Goal: Communication & Community: Participate in discussion

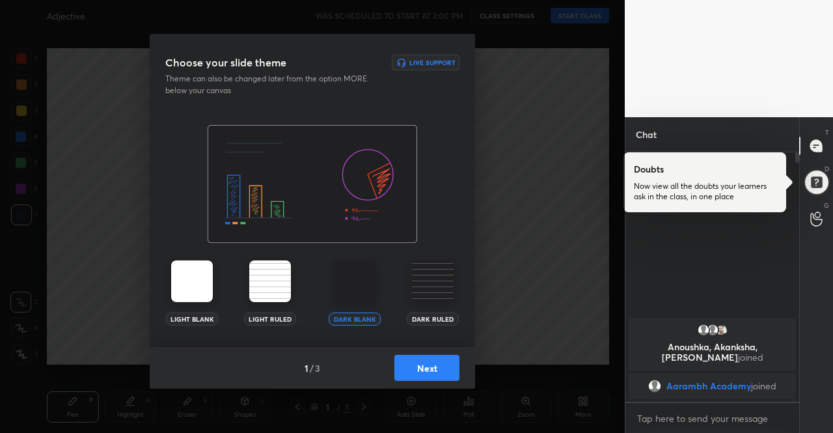
click at [199, 263] on img at bounding box center [192, 281] width 42 height 42
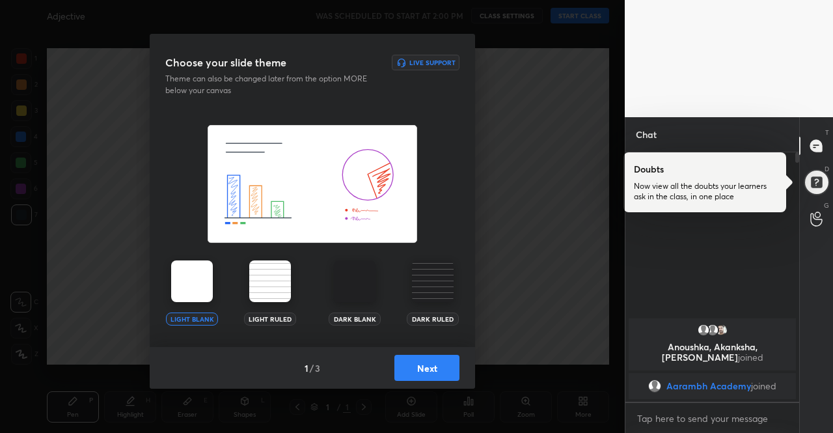
click at [199, 263] on img at bounding box center [192, 281] width 42 height 42
click at [415, 365] on button "Next" at bounding box center [426, 368] width 65 height 26
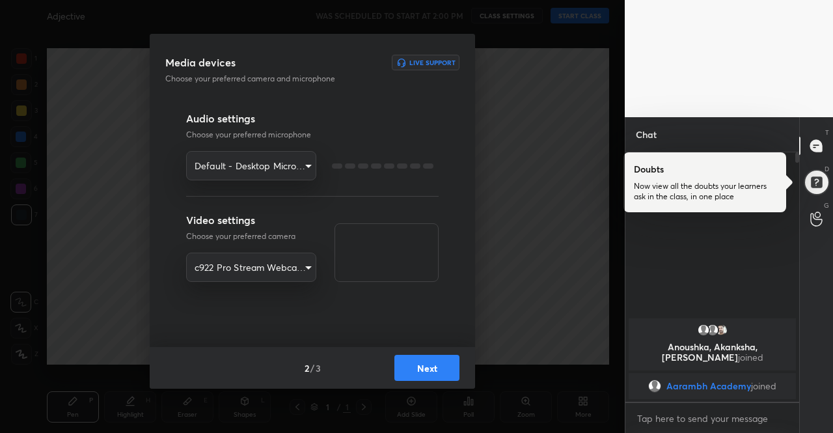
click at [415, 365] on button "Next" at bounding box center [426, 368] width 65 height 26
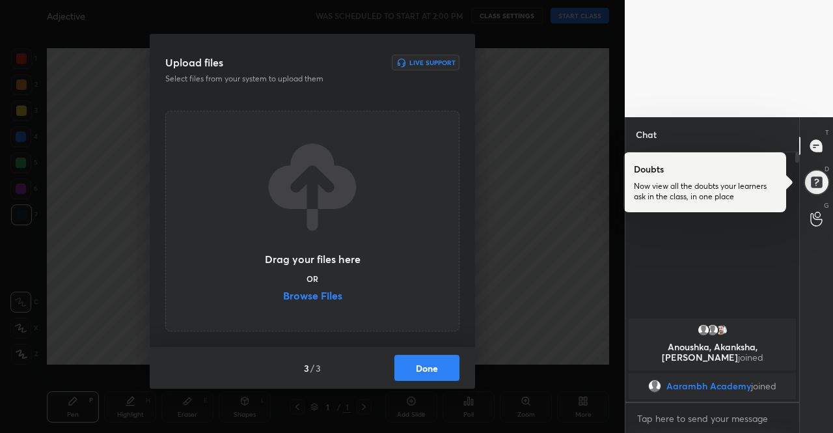
click at [441, 368] on button "Done" at bounding box center [426, 368] width 65 height 26
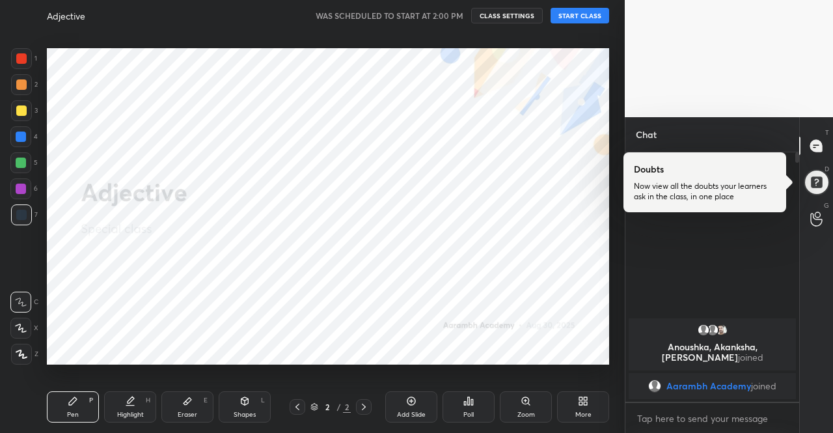
click at [577, 17] on button "START CLASS" at bounding box center [580, 16] width 59 height 16
click at [588, 400] on div "More" at bounding box center [583, 406] width 52 height 31
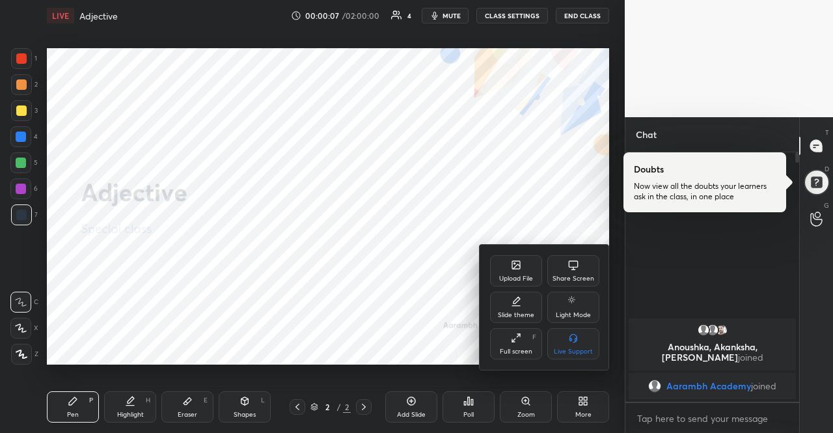
click at [517, 280] on div "Upload File" at bounding box center [516, 278] width 34 height 7
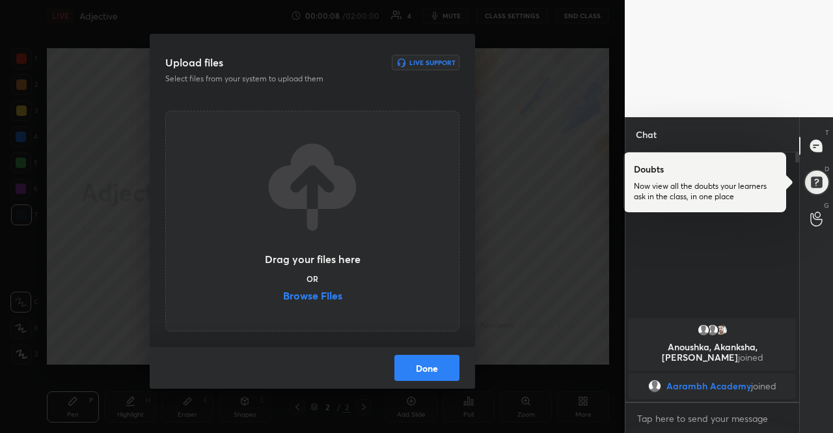
click at [512, 232] on div "Upload files Live Support Select files from your system to upload them Drag you…" at bounding box center [312, 216] width 625 height 433
click at [333, 295] on label "Browse Files" at bounding box center [312, 297] width 59 height 14
click at [283, 295] on input "Browse Files" at bounding box center [283, 297] width 0 height 14
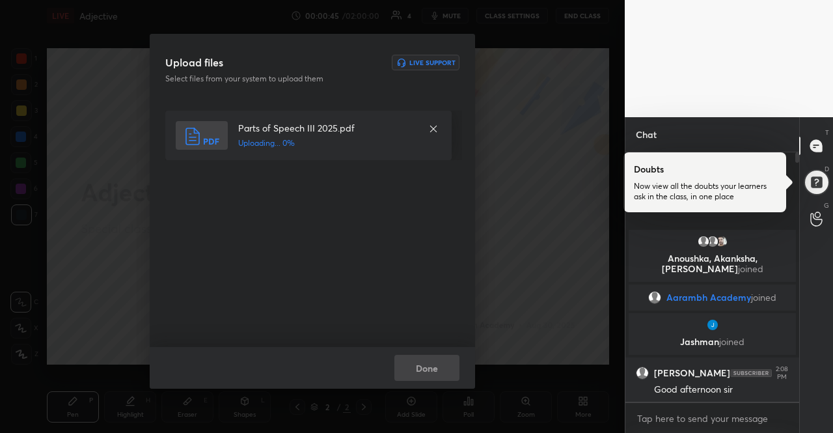
click at [430, 130] on icon at bounding box center [433, 129] width 10 height 10
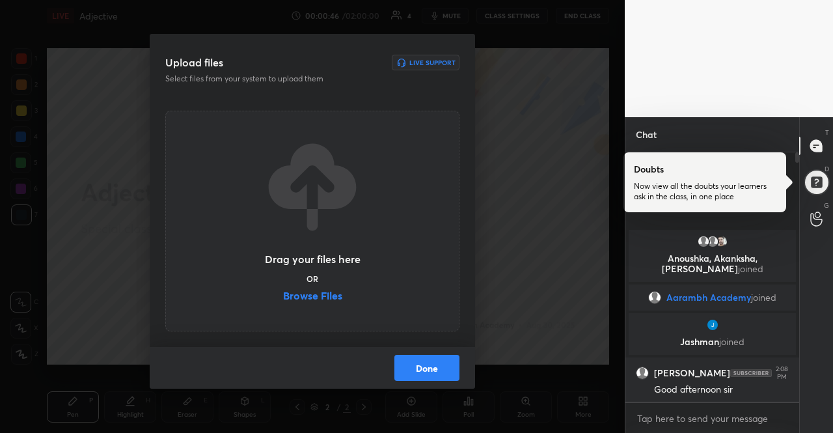
click at [341, 294] on label "Browse Files" at bounding box center [312, 297] width 59 height 14
click at [283, 294] on input "Browse Files" at bounding box center [283, 297] width 0 height 14
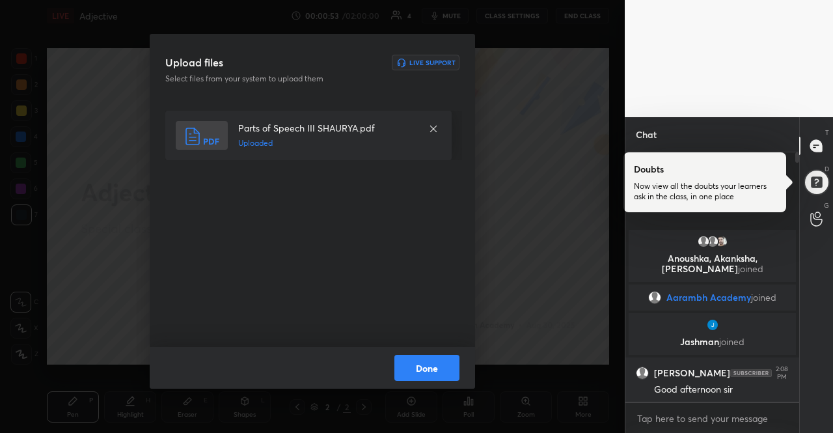
click at [432, 370] on button "Done" at bounding box center [426, 368] width 65 height 26
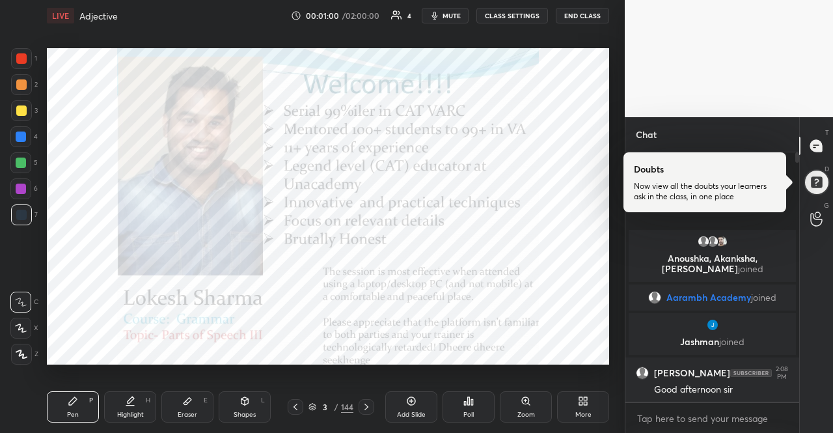
click at [824, 134] on div at bounding box center [817, 145] width 26 height 23
click at [823, 190] on div at bounding box center [816, 182] width 26 height 26
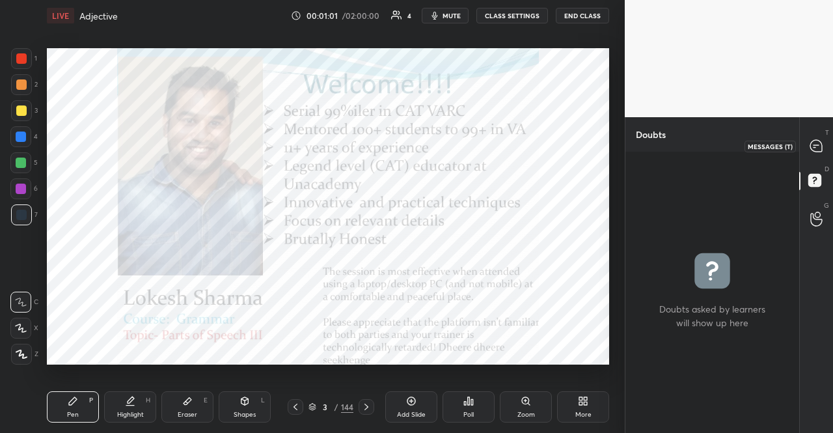
click at [819, 153] on div at bounding box center [817, 145] width 26 height 23
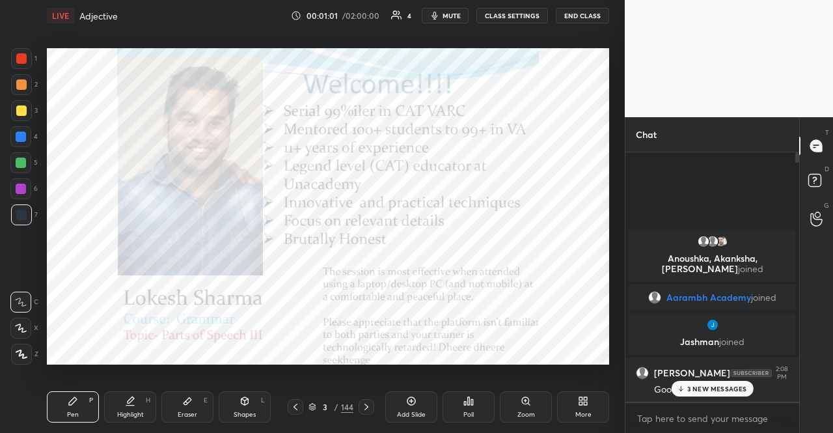
scroll to position [245, 170]
click at [652, 417] on body "1 2 3 4 5 6 7 R O A L C X Z Erase all C X Z LIVE Adjective 00:01:33 / 02:00:00 …" at bounding box center [416, 216] width 833 height 433
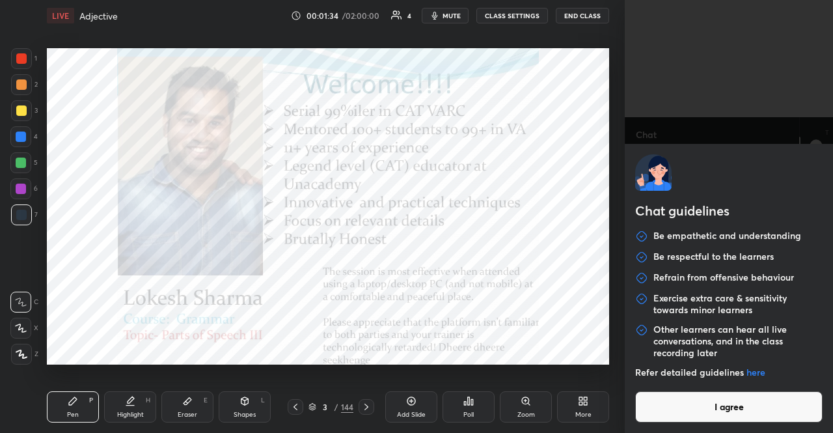
click at [652, 417] on button "I agree" at bounding box center [728, 406] width 187 height 31
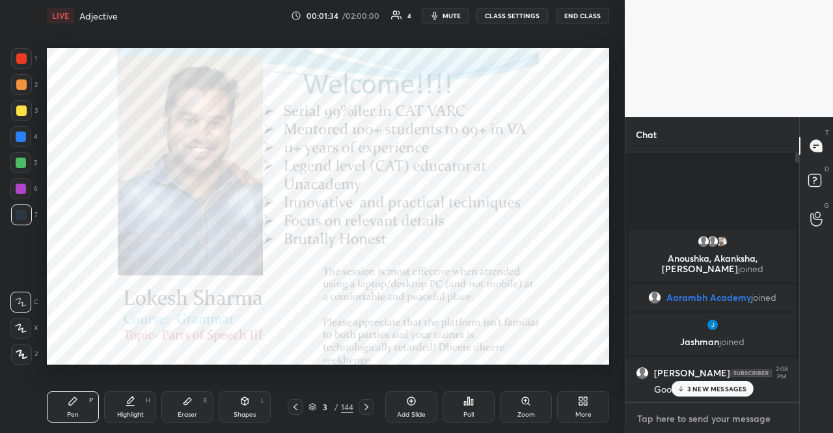
click at [655, 417] on textarea at bounding box center [712, 418] width 153 height 21
paste textarea "Main group for my posts/material [URL][DOMAIN_NAME] Discussion group [URL][DOMA…"
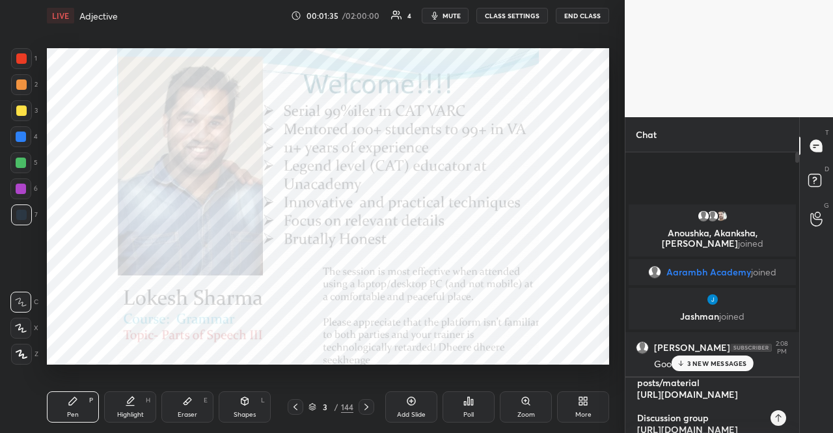
scroll to position [0, 0]
click at [659, 408] on textarea "Main group for my posts/material [URL][DOMAIN_NAME] Discussion group [URL][DOMA…" at bounding box center [699, 406] width 127 height 56
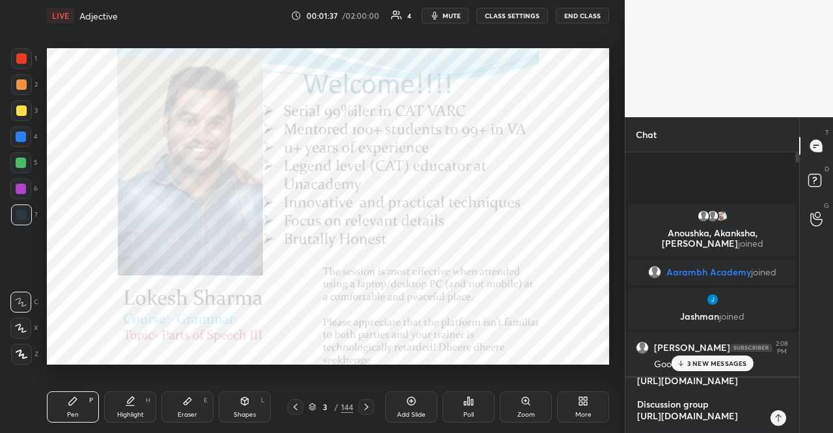
scroll to position [42, 0]
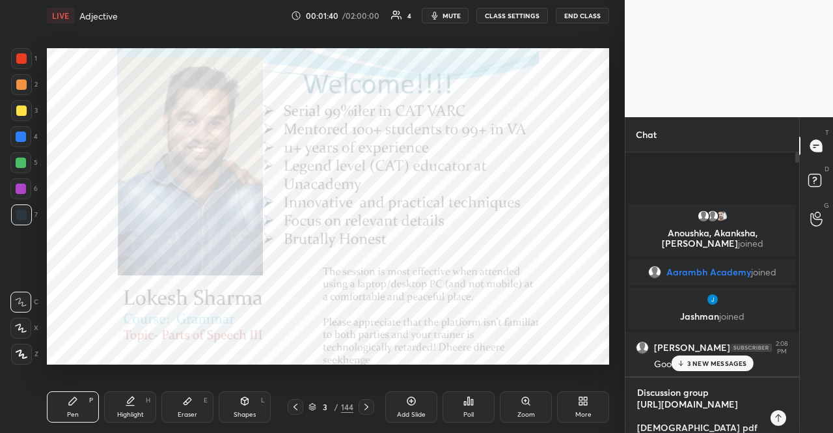
drag, startPoint x: 746, startPoint y: 400, endPoint x: 633, endPoint y: 394, distance: 113.4
click at [633, 394] on div "Main group for my posts/material [URL][DOMAIN_NAME] Discussion group [URL][DOMA…" at bounding box center [713, 406] width 174 height 56
type textarea "Main group for my posts/material [URL][DOMAIN_NAME] [DEMOGRAPHIC_DATA] pdf & Ed…"
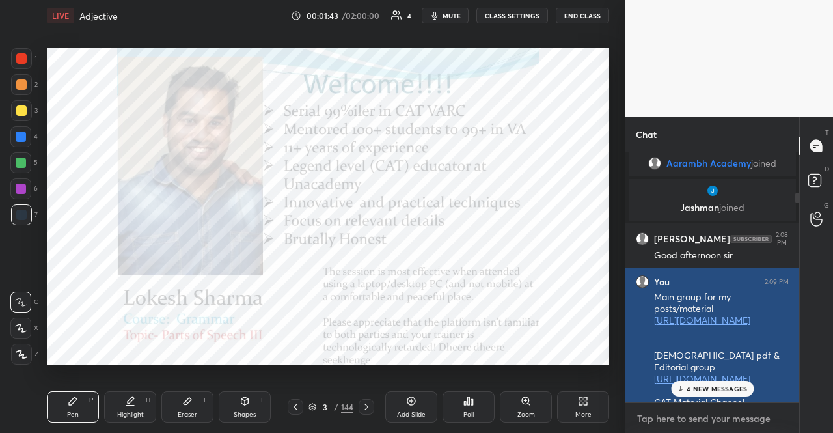
scroll to position [115, 0]
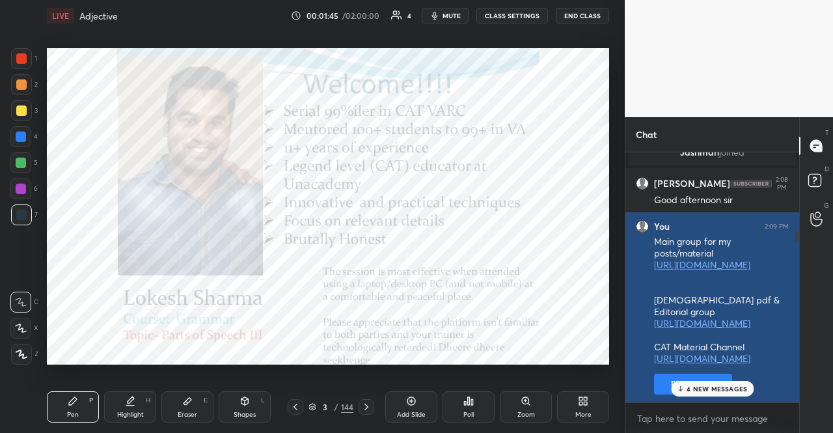
click at [661, 383] on button "Pin message" at bounding box center [693, 384] width 78 height 21
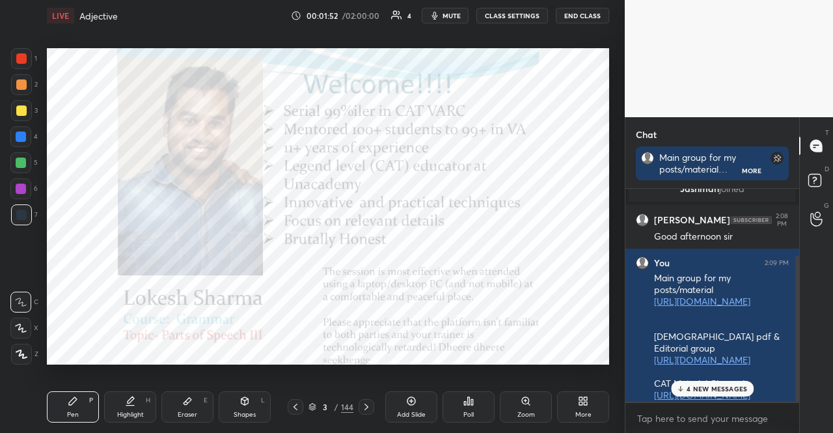
click at [311, 403] on icon at bounding box center [313, 407] width 8 height 8
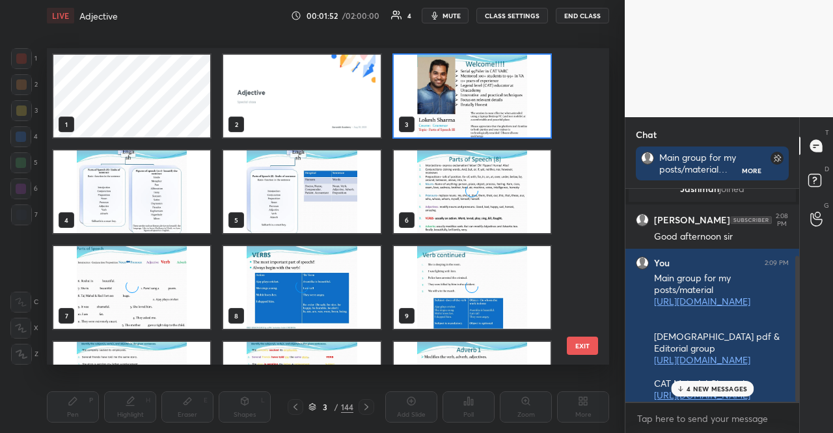
scroll to position [312, 556]
click at [311, 403] on icon at bounding box center [313, 407] width 8 height 8
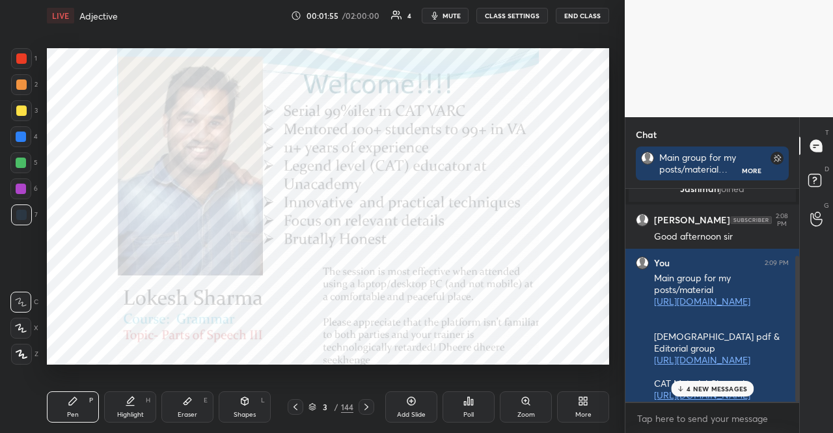
click at [576, 407] on div "More" at bounding box center [583, 406] width 52 height 31
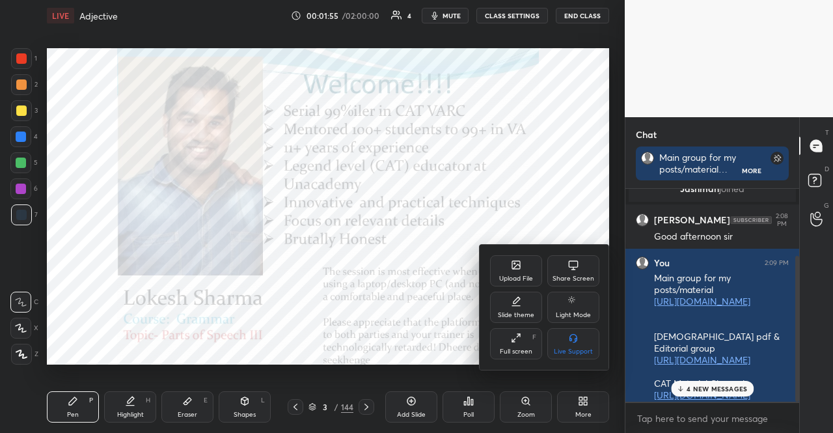
click at [516, 283] on div "Upload File" at bounding box center [516, 270] width 52 height 31
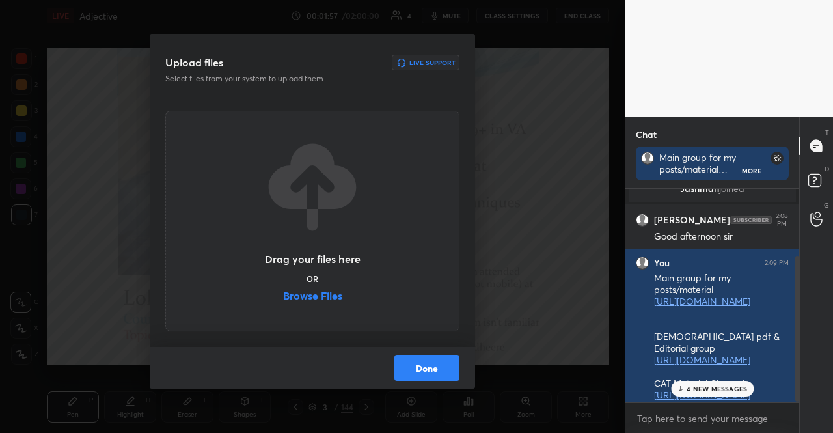
click at [309, 299] on label "Browse Files" at bounding box center [312, 297] width 59 height 14
click at [283, 299] on input "Browse Files" at bounding box center [283, 297] width 0 height 14
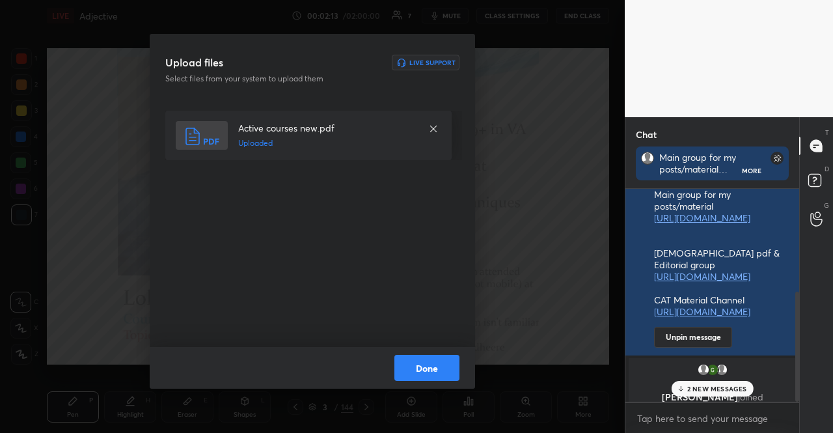
click at [439, 365] on button "Done" at bounding box center [426, 368] width 65 height 26
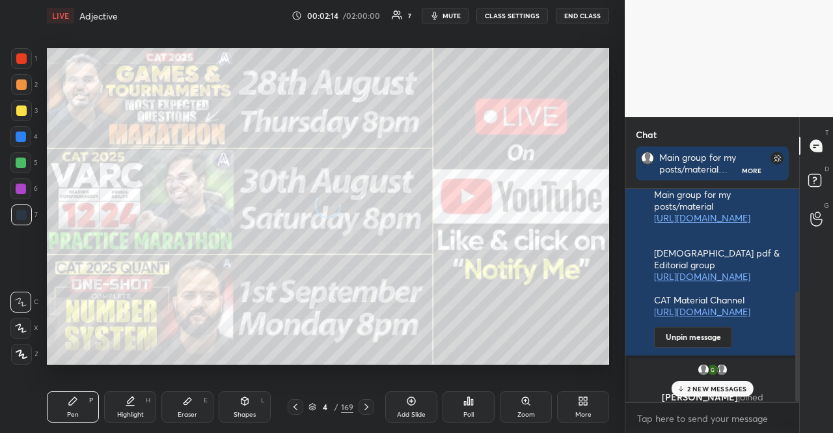
click at [706, 387] on p "2 NEW MESSAGES" at bounding box center [717, 389] width 60 height 8
click at [316, 404] on div "4 / 169" at bounding box center [331, 407] width 45 height 12
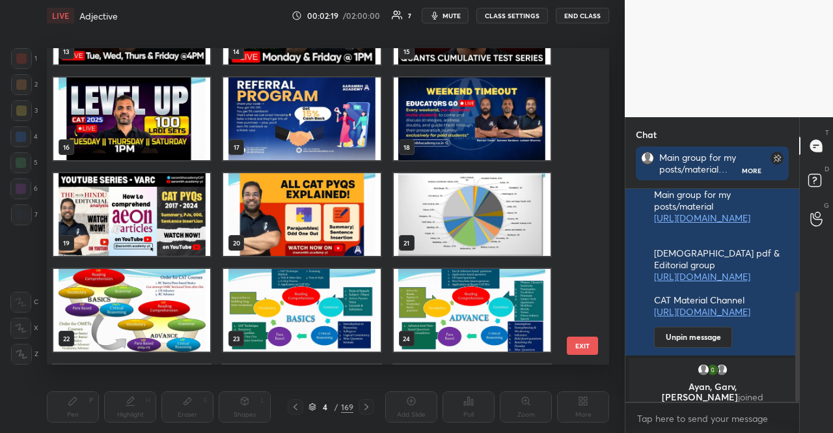
scroll to position [521, 0]
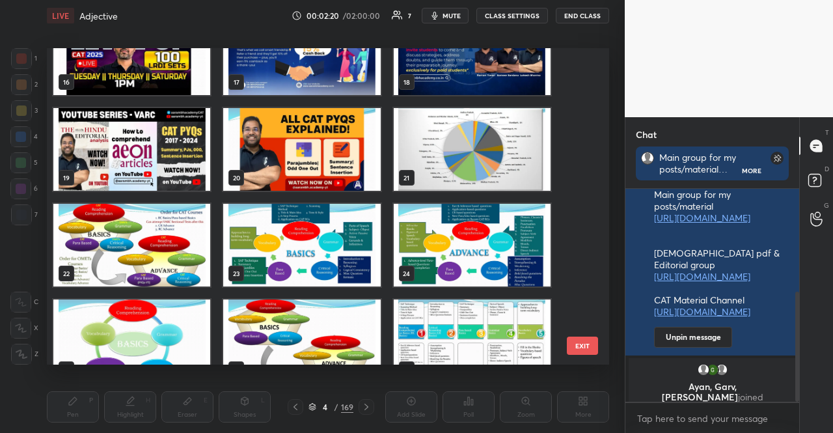
click at [191, 284] on img "grid" at bounding box center [131, 245] width 157 height 83
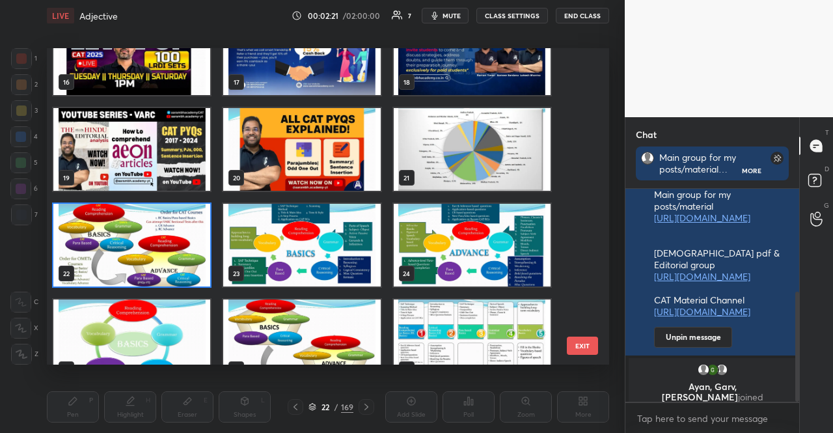
click at [191, 284] on img "grid" at bounding box center [131, 245] width 157 height 83
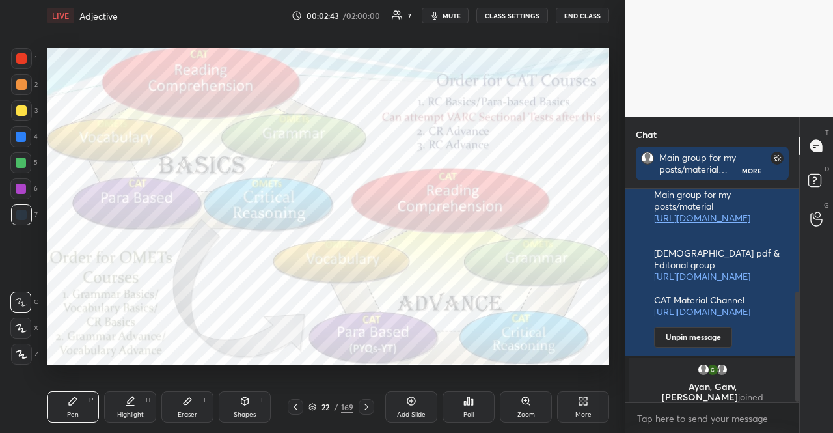
click at [19, 102] on div at bounding box center [21, 110] width 21 height 21
click at [366, 409] on icon at bounding box center [367, 407] width 4 height 7
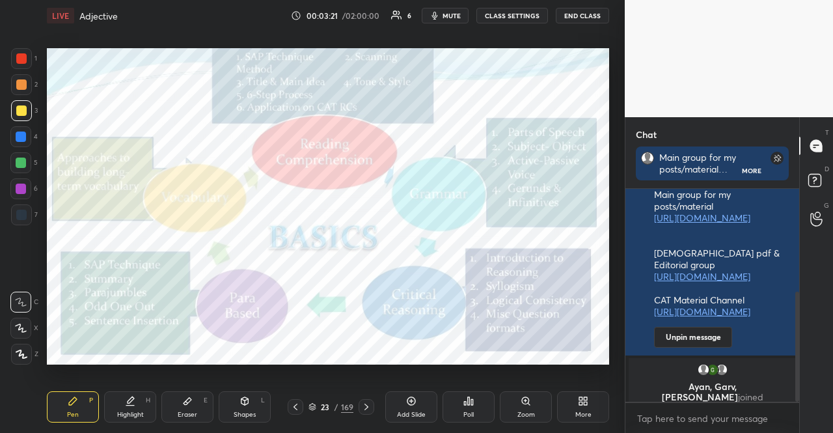
click at [319, 408] on div "23" at bounding box center [325, 407] width 13 height 8
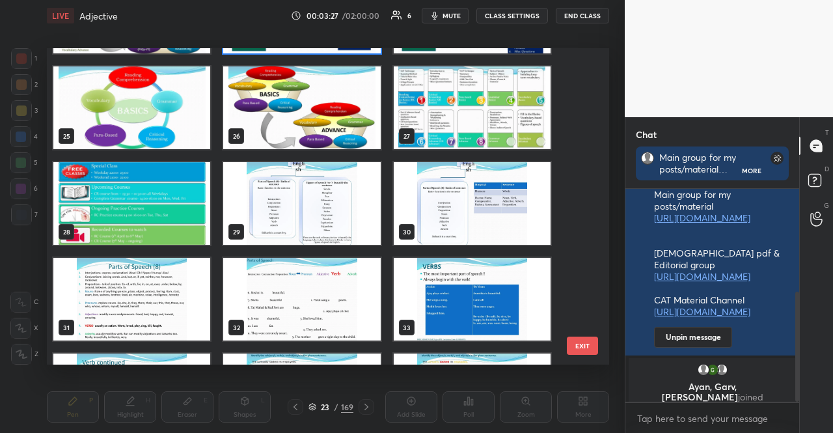
scroll to position [775, 0]
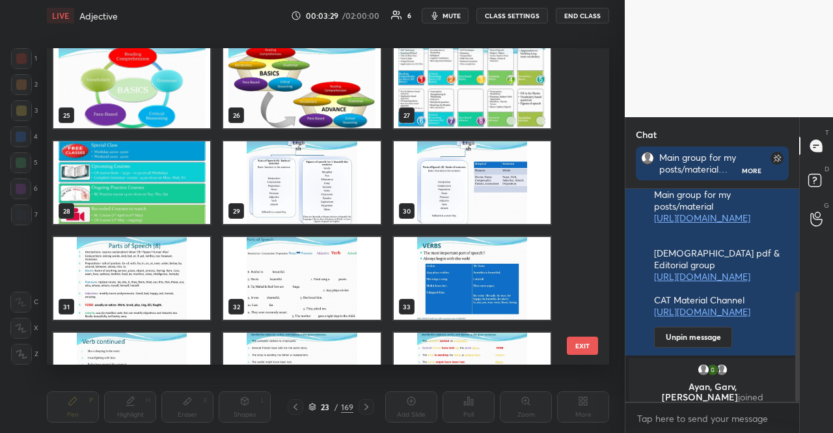
click at [314, 195] on img "grid" at bounding box center [301, 182] width 157 height 83
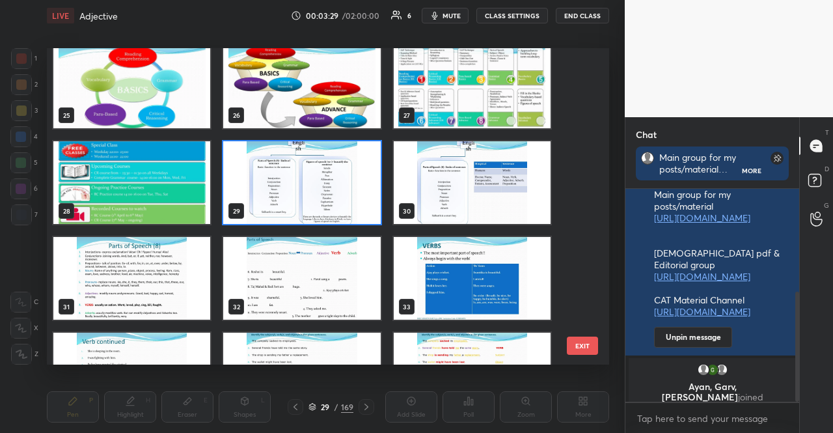
click at [314, 195] on img "grid" at bounding box center [301, 182] width 157 height 83
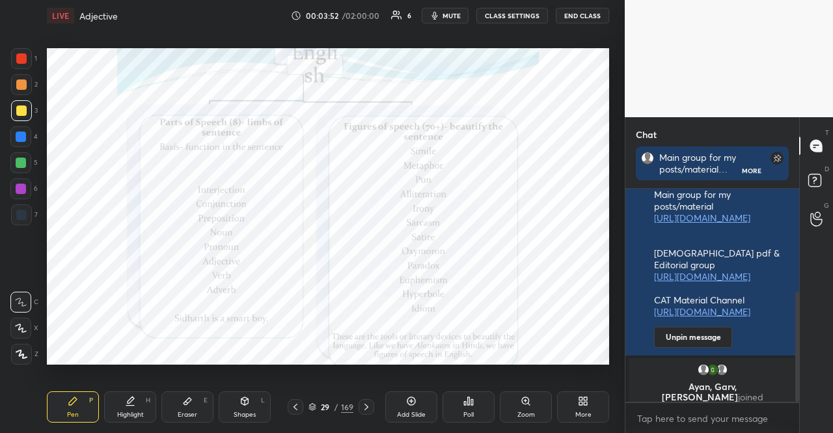
click at [20, 212] on div at bounding box center [21, 215] width 10 height 10
click at [27, 87] on div at bounding box center [21, 84] width 21 height 21
click at [20, 88] on div at bounding box center [21, 84] width 10 height 10
click at [17, 222] on div at bounding box center [21, 214] width 21 height 21
click at [15, 140] on div at bounding box center [20, 136] width 21 height 21
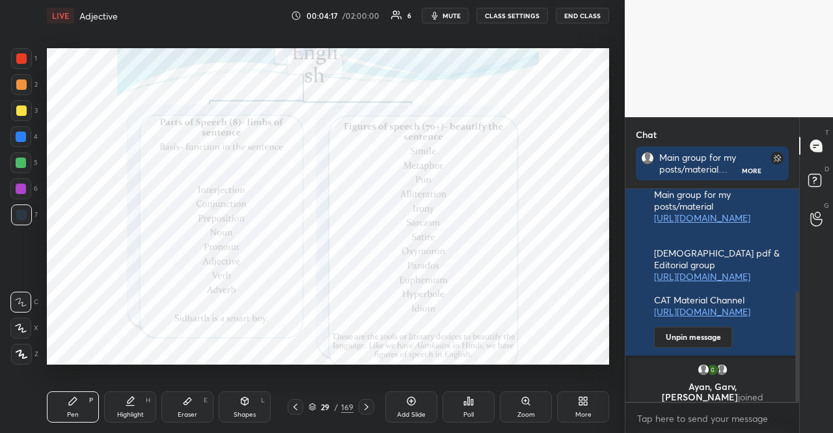
click at [16, 140] on div at bounding box center [21, 136] width 10 height 10
click at [14, 187] on div at bounding box center [20, 188] width 21 height 21
click at [20, 189] on div at bounding box center [21, 189] width 10 height 10
click at [14, 59] on div at bounding box center [21, 58] width 21 height 21
click at [20, 59] on div at bounding box center [21, 58] width 10 height 10
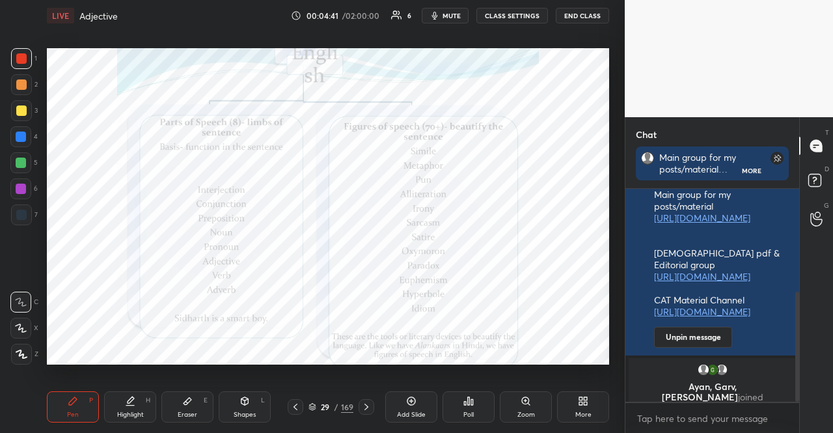
click at [21, 161] on div at bounding box center [21, 163] width 10 height 10
click at [31, 328] on div "X" at bounding box center [24, 328] width 28 height 21
click at [21, 325] on icon at bounding box center [21, 327] width 12 height 9
click at [368, 409] on icon at bounding box center [366, 407] width 10 height 10
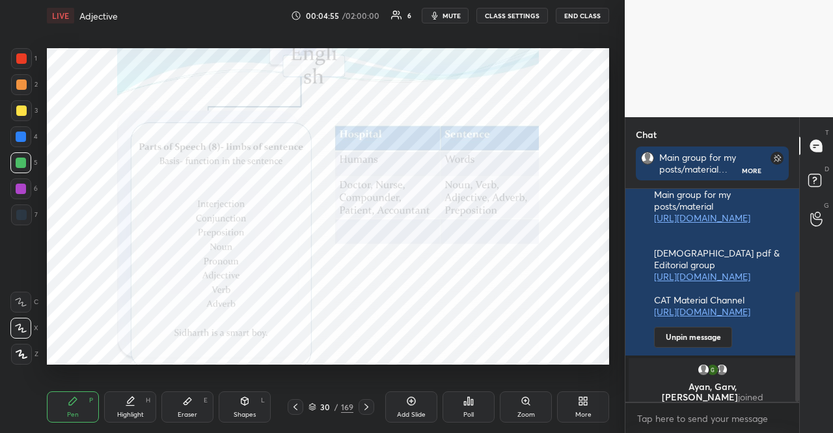
click at [368, 409] on icon at bounding box center [366, 407] width 10 height 10
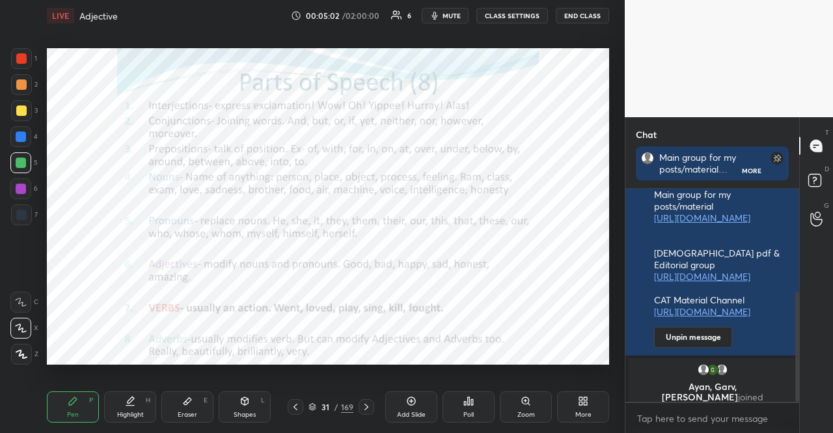
click at [318, 404] on div "31 / 169" at bounding box center [331, 407] width 45 height 12
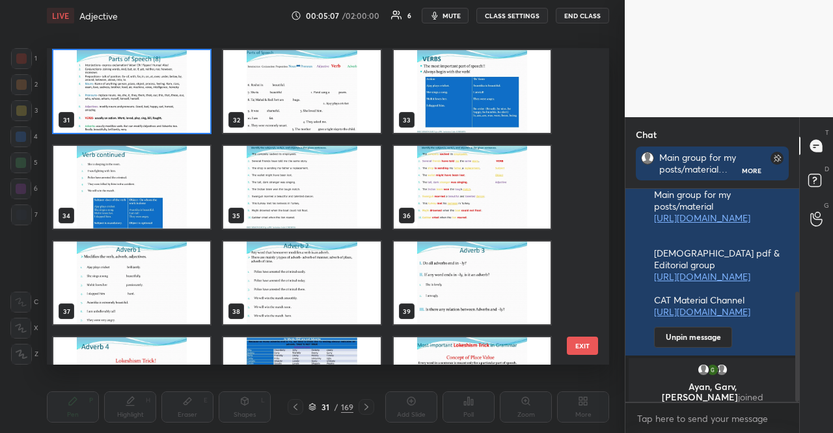
scroll to position [931, 0]
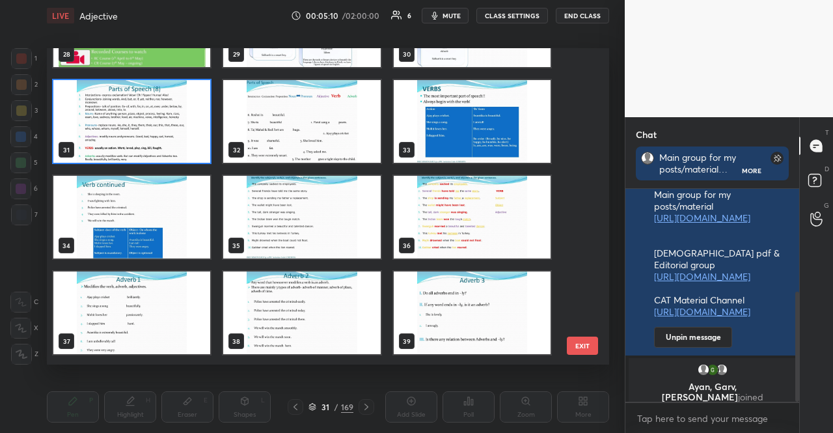
click at [454, 110] on img "grid" at bounding box center [472, 121] width 157 height 83
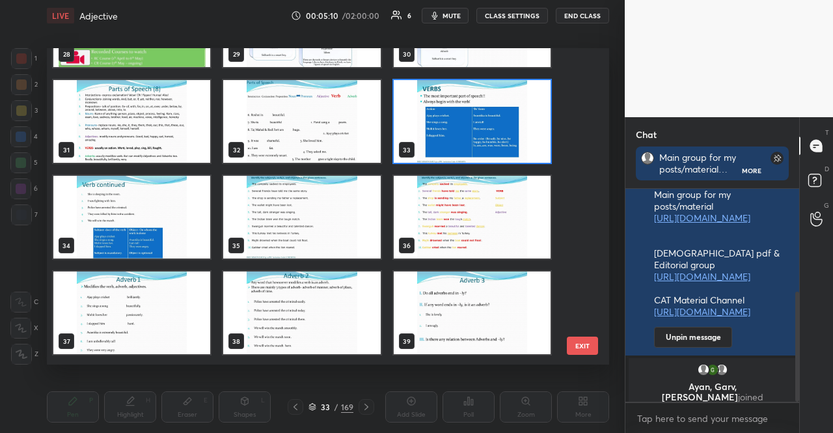
click at [454, 110] on img "grid" at bounding box center [472, 121] width 157 height 83
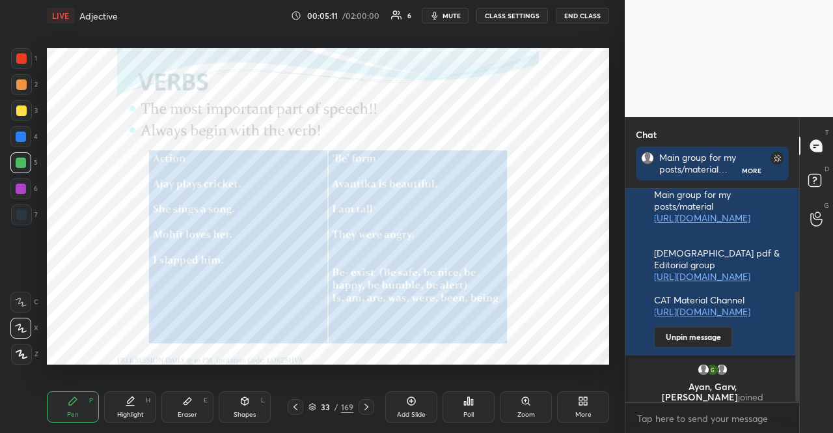
scroll to position [0, 0]
click at [27, 53] on div at bounding box center [21, 58] width 21 height 21
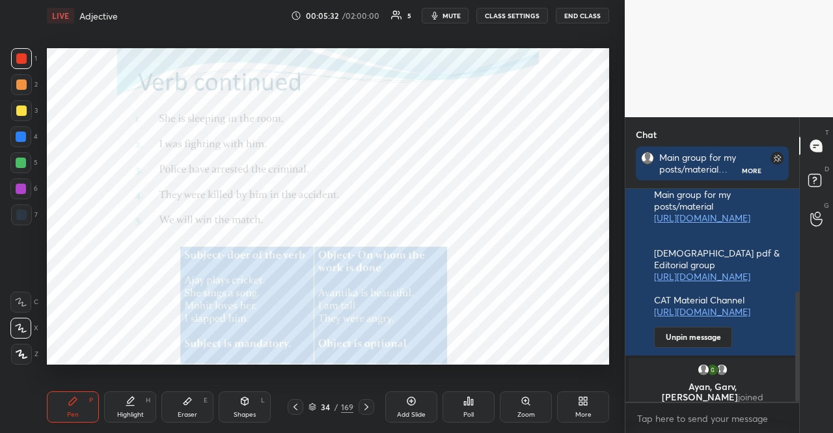
click at [317, 404] on div "34 / 169" at bounding box center [331, 407] width 45 height 12
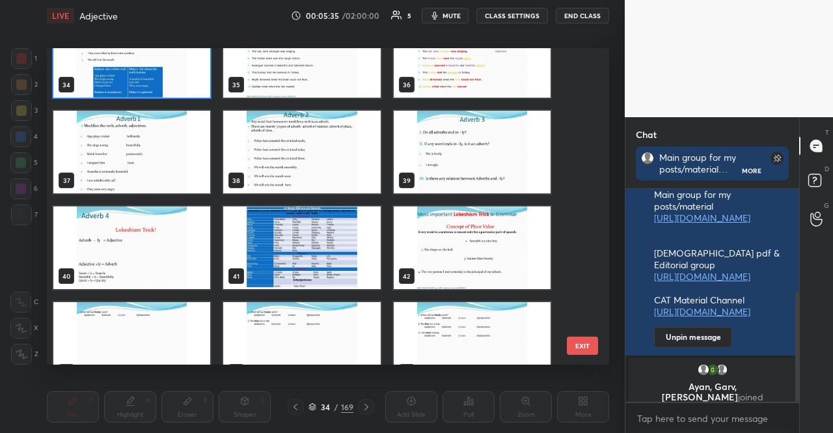
scroll to position [1157, 0]
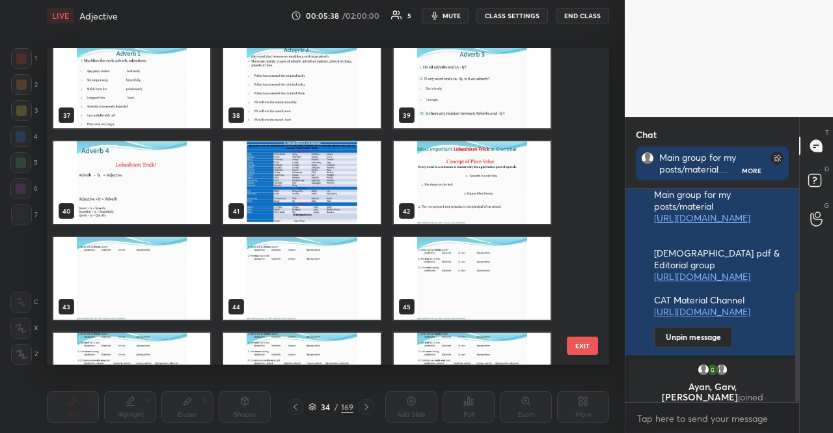
click at [199, 101] on img "grid" at bounding box center [131, 87] width 157 height 83
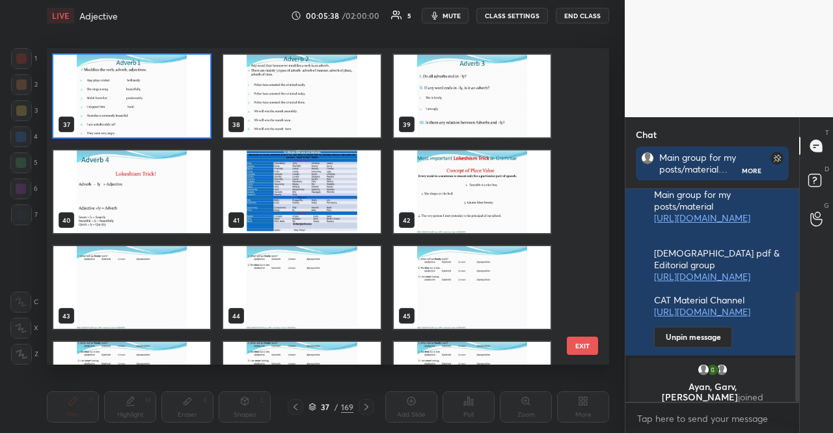
click at [199, 101] on img "grid" at bounding box center [131, 96] width 157 height 83
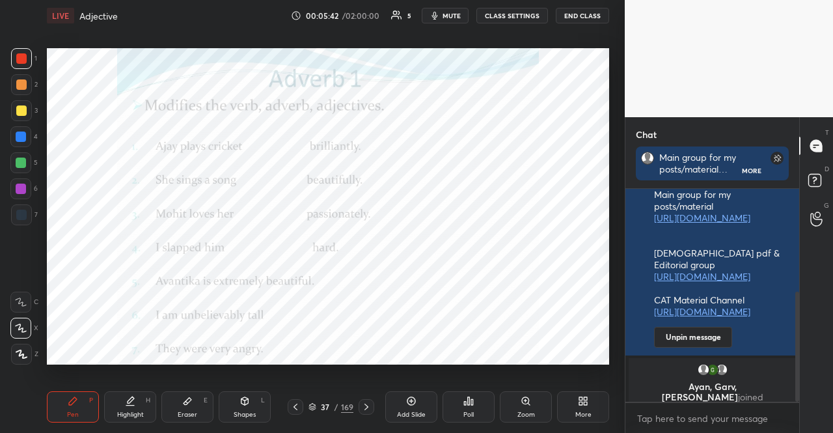
click at [23, 158] on div at bounding box center [21, 163] width 10 height 10
click at [16, 195] on div at bounding box center [20, 188] width 21 height 21
click at [311, 407] on icon at bounding box center [313, 407] width 8 height 8
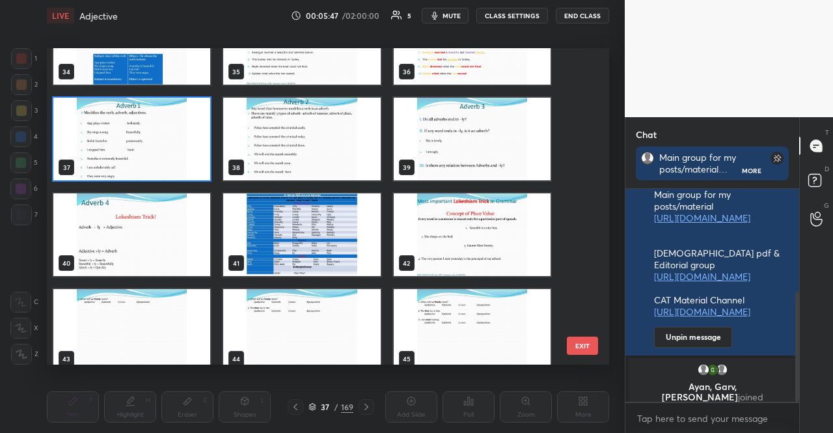
scroll to position [1123, 0]
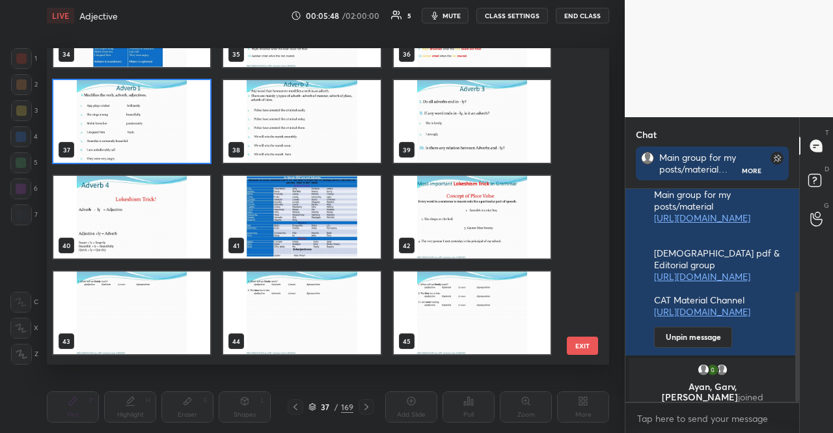
click at [148, 206] on img "grid" at bounding box center [131, 217] width 157 height 83
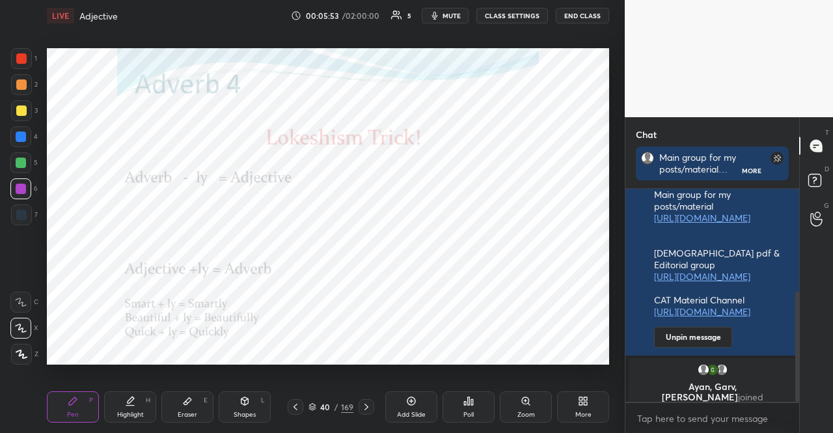
click at [316, 402] on div "40 / 169" at bounding box center [331, 407] width 45 height 12
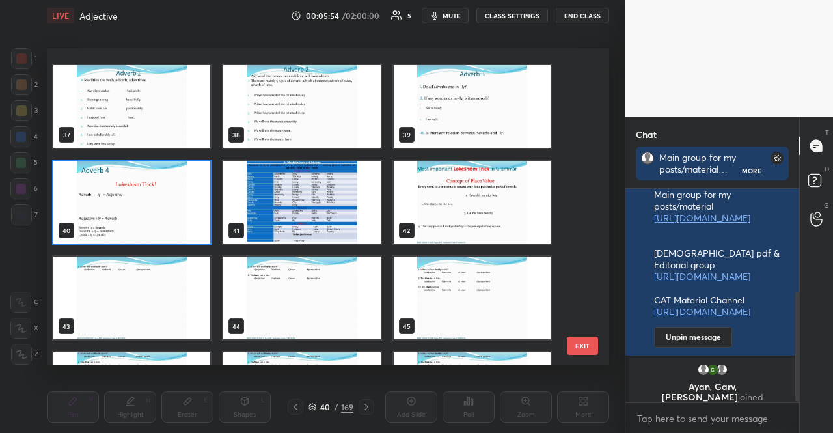
scroll to position [1153, 0]
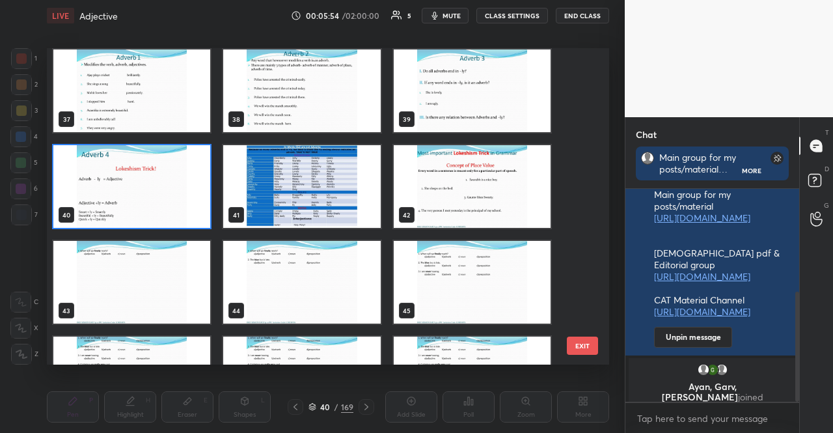
click at [426, 187] on img "grid" at bounding box center [472, 186] width 157 height 83
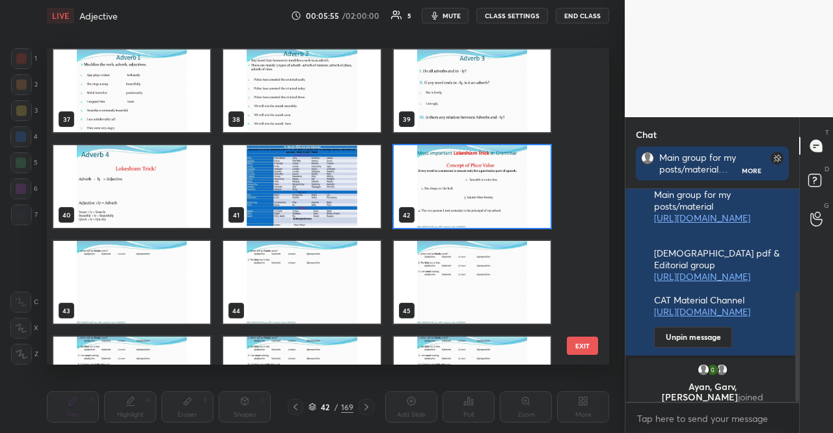
click at [426, 187] on img "grid" at bounding box center [472, 186] width 157 height 83
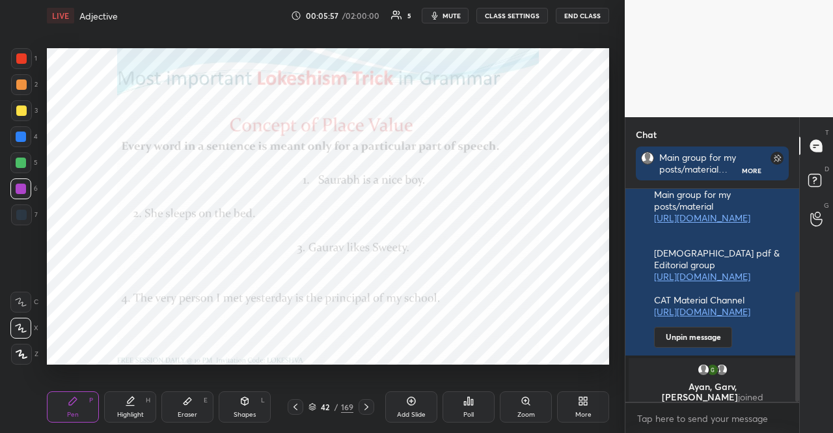
click at [319, 405] on div "42" at bounding box center [325, 407] width 13 height 8
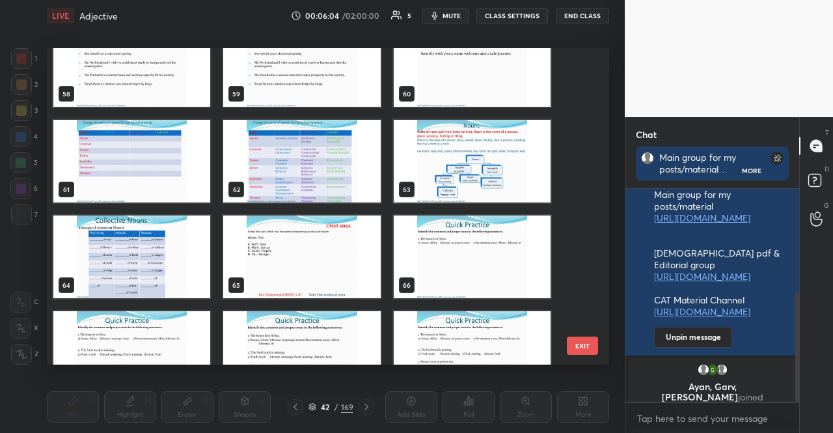
scroll to position [1869, 0]
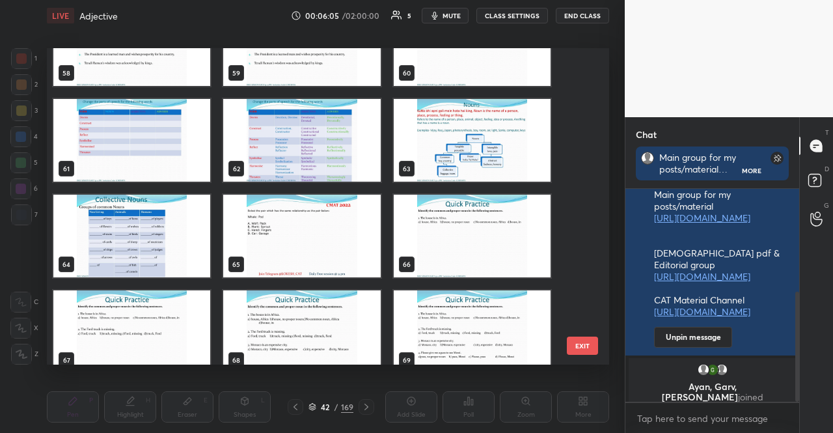
click at [510, 163] on img "grid" at bounding box center [472, 140] width 157 height 83
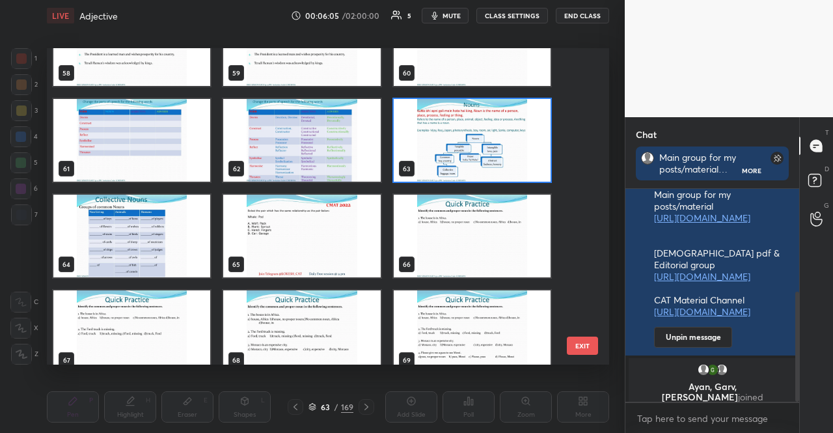
click at [510, 163] on img "grid" at bounding box center [472, 140] width 157 height 83
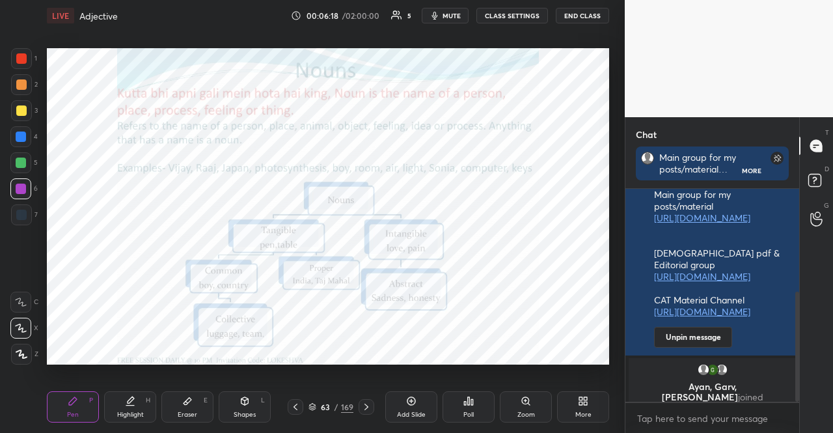
click at [314, 404] on icon at bounding box center [313, 407] width 8 height 8
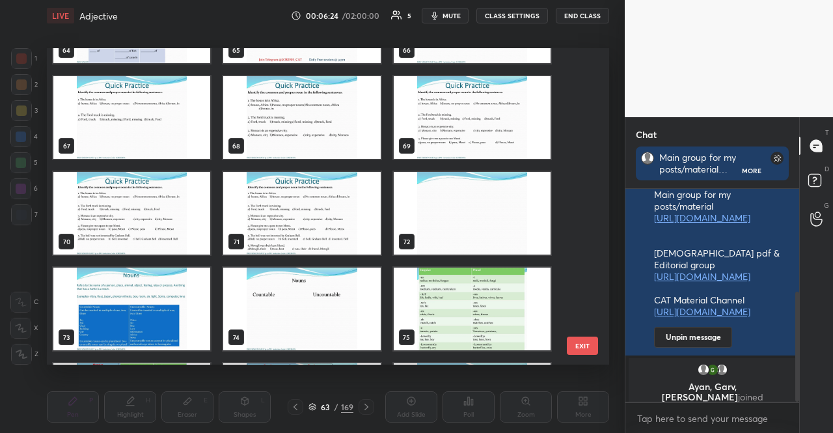
scroll to position [2149, 0]
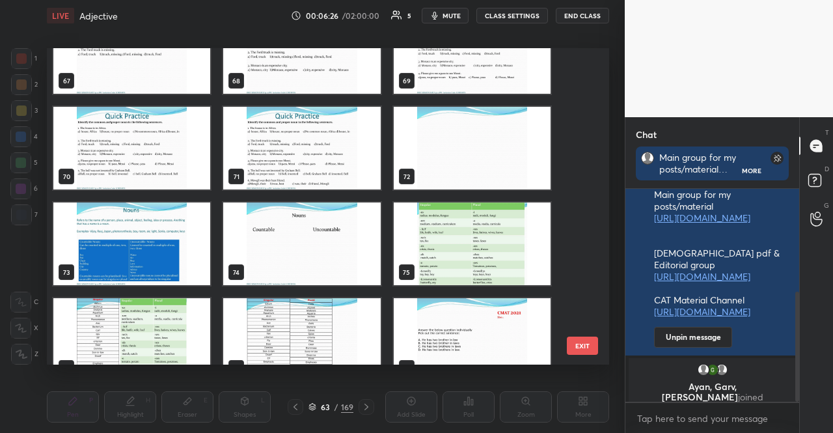
click at [149, 252] on img "grid" at bounding box center [131, 243] width 157 height 83
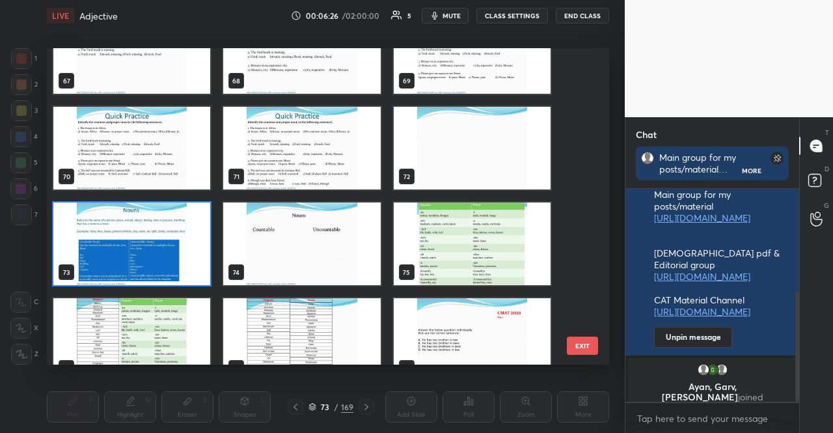
click at [149, 252] on img "grid" at bounding box center [131, 243] width 157 height 83
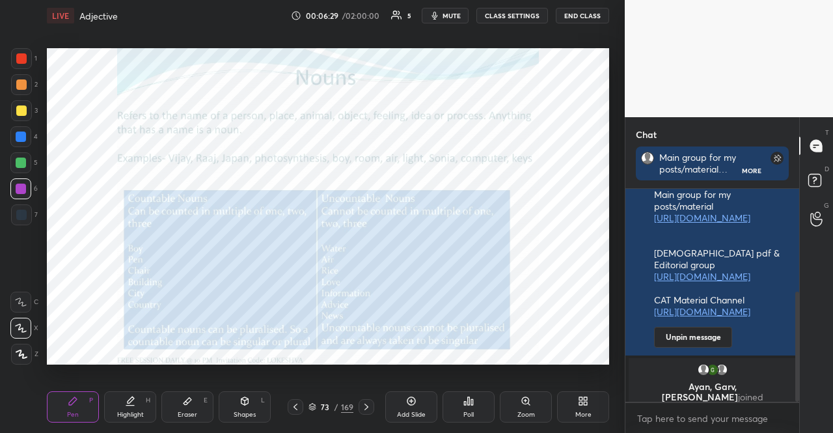
click at [23, 107] on div at bounding box center [21, 110] width 10 height 10
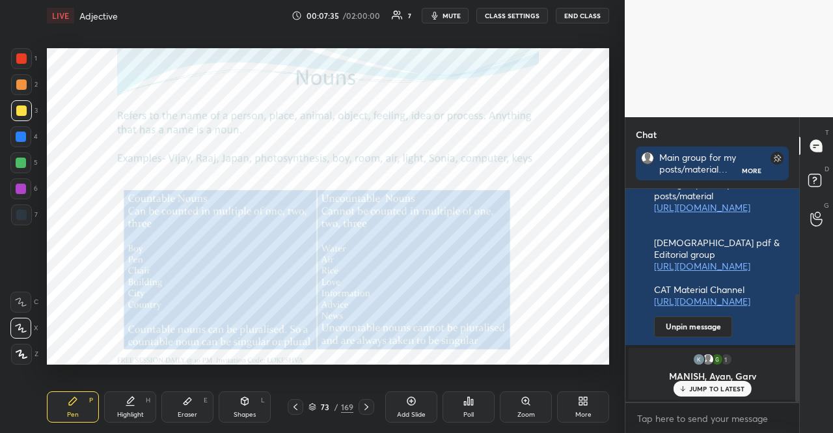
click at [741, 385] on p "JUMP TO LATEST" at bounding box center [717, 389] width 56 height 8
click at [319, 406] on div "73" at bounding box center [325, 407] width 13 height 8
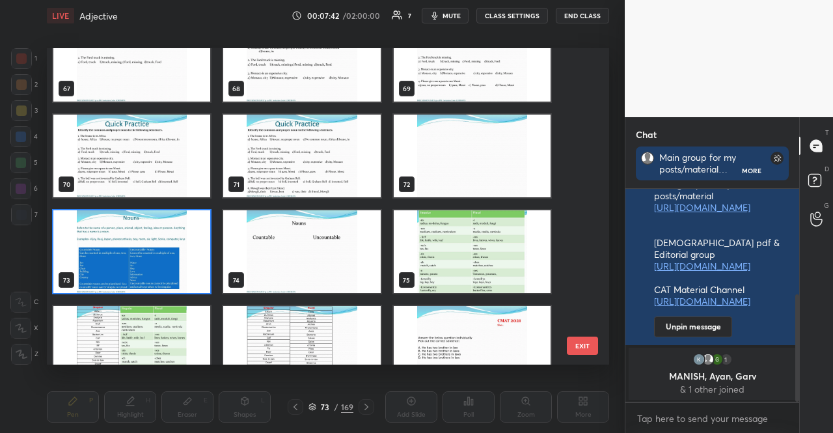
scroll to position [2271, 0]
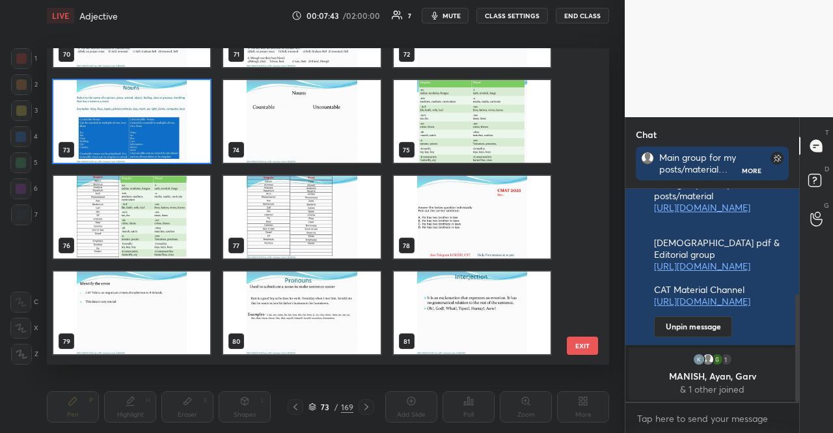
click at [166, 122] on img "grid" at bounding box center [131, 121] width 157 height 83
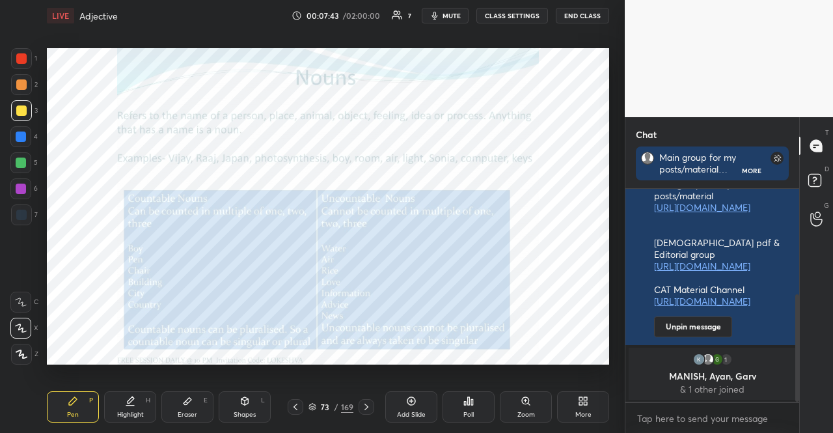
click at [166, 122] on img "grid" at bounding box center [131, 121] width 157 height 83
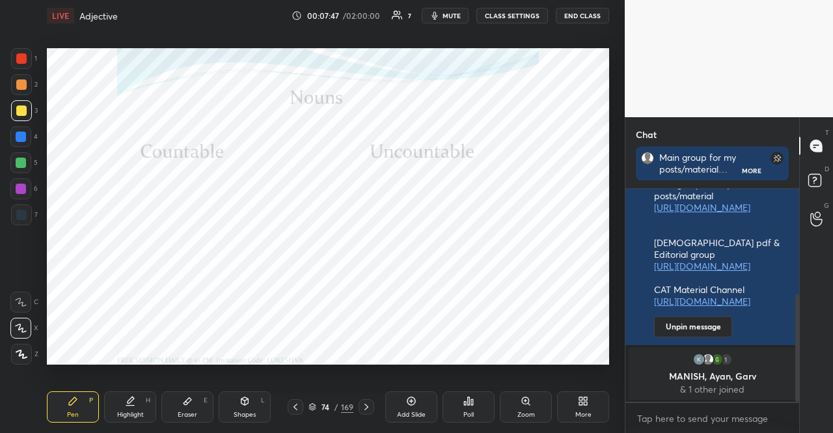
click at [26, 136] on div at bounding box center [21, 136] width 10 height 10
click at [18, 139] on div at bounding box center [21, 136] width 10 height 10
click at [318, 406] on div "74 / 169" at bounding box center [331, 407] width 45 height 12
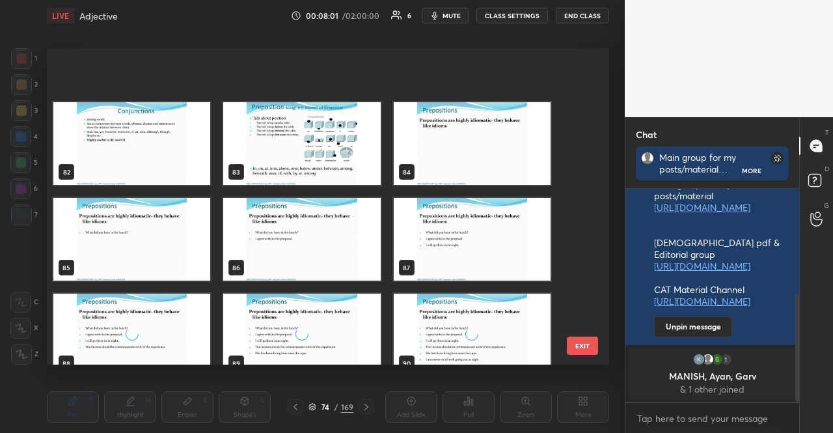
scroll to position [2596, 0]
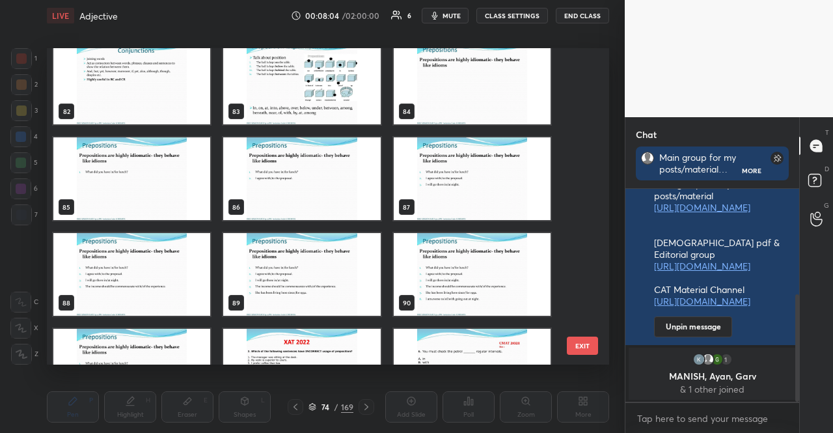
click at [323, 92] on img "grid" at bounding box center [301, 83] width 157 height 83
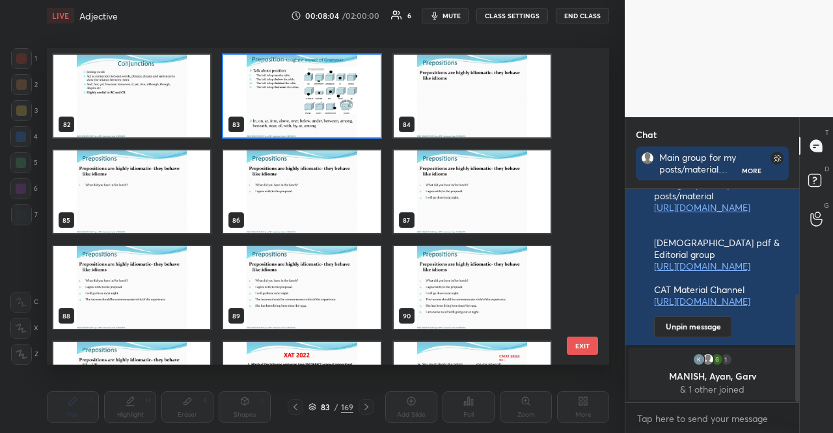
click at [323, 92] on div "82 83 84 85 86 87 88 89 90 91 92 93 94 95 96" at bounding box center [317, 206] width 540 height 316
click at [322, 98] on img "grid" at bounding box center [301, 96] width 157 height 83
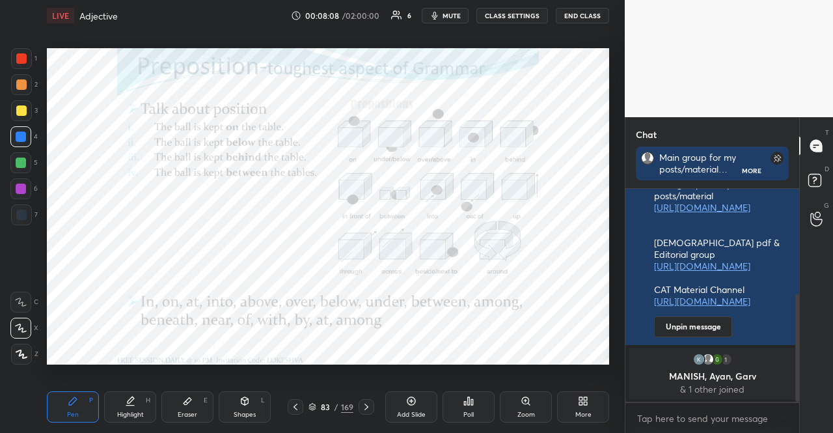
click at [312, 407] on icon at bounding box center [312, 405] width 7 height 3
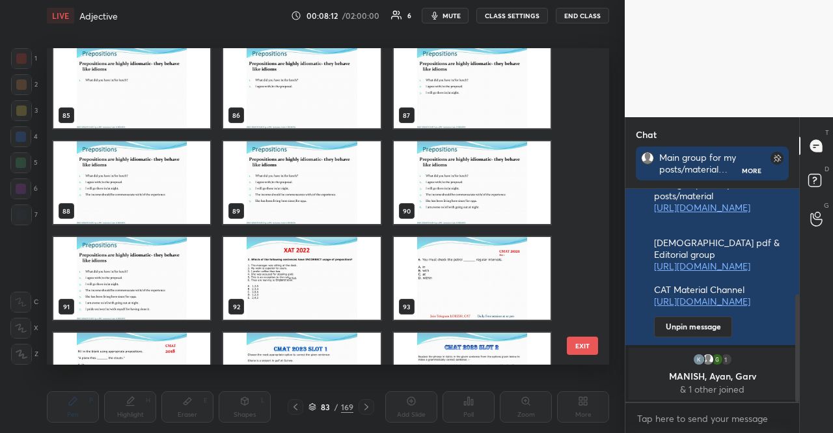
scroll to position [2753, 0]
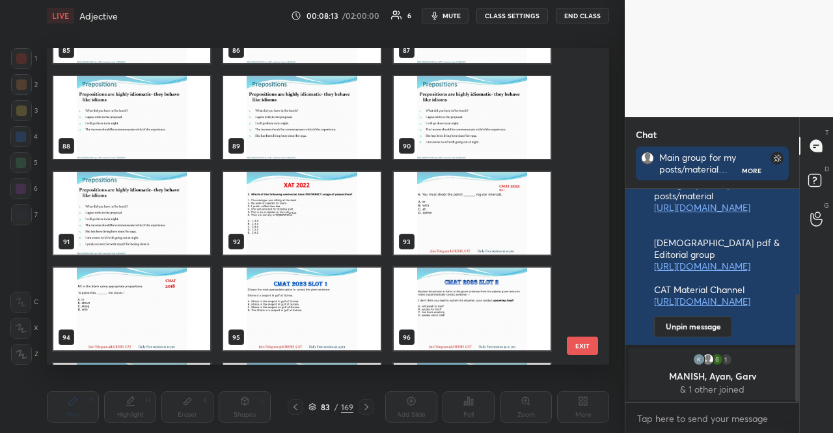
click at [163, 226] on img "grid" at bounding box center [131, 213] width 157 height 83
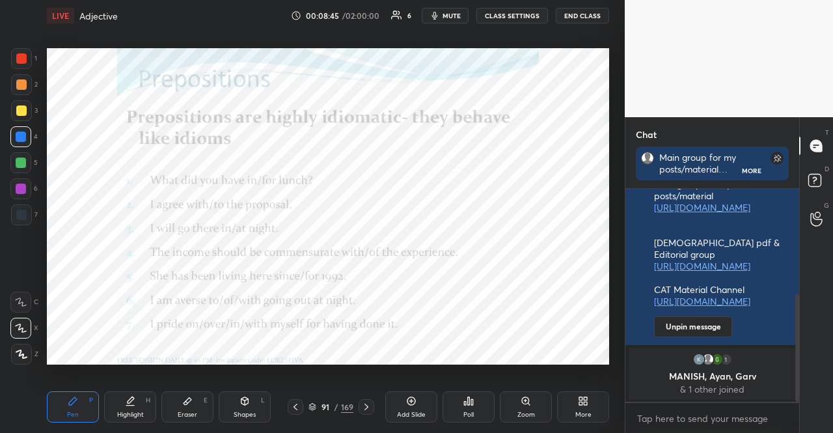
scroll to position [253, 0]
click at [317, 408] on div "91 / 169" at bounding box center [331, 407] width 45 height 12
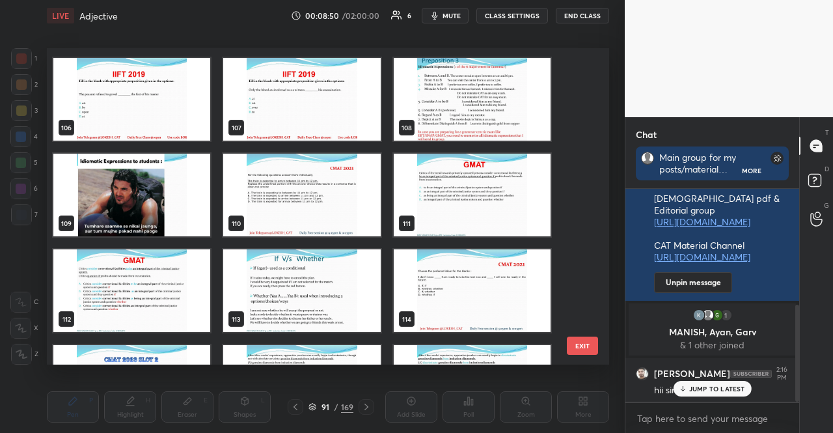
scroll to position [3366, 0]
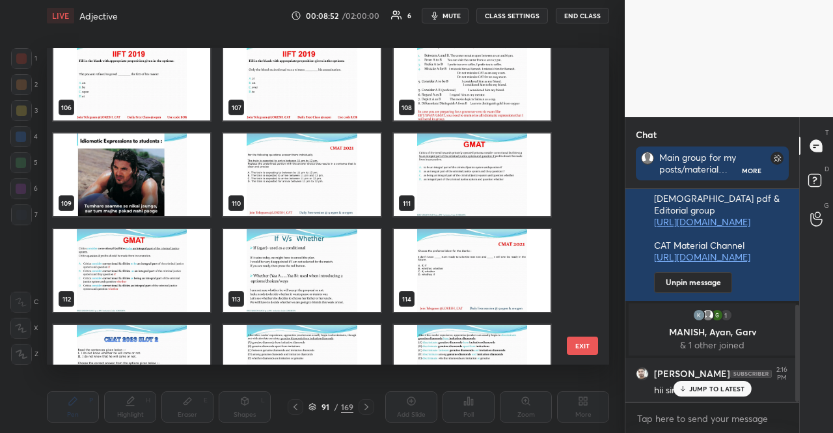
click at [476, 74] on img "grid" at bounding box center [472, 79] width 157 height 83
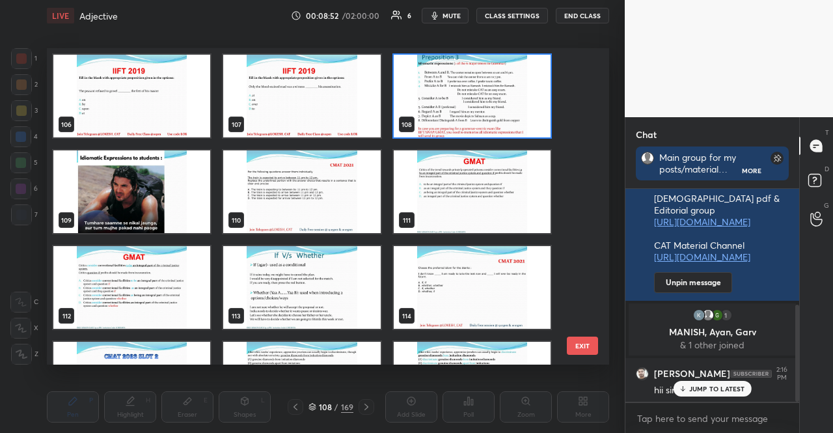
click at [476, 74] on div "106 107 108 109 110 111 112 113 114 115 116 117 118 119 120" at bounding box center [317, 206] width 540 height 316
click at [476, 74] on img "grid" at bounding box center [472, 96] width 157 height 83
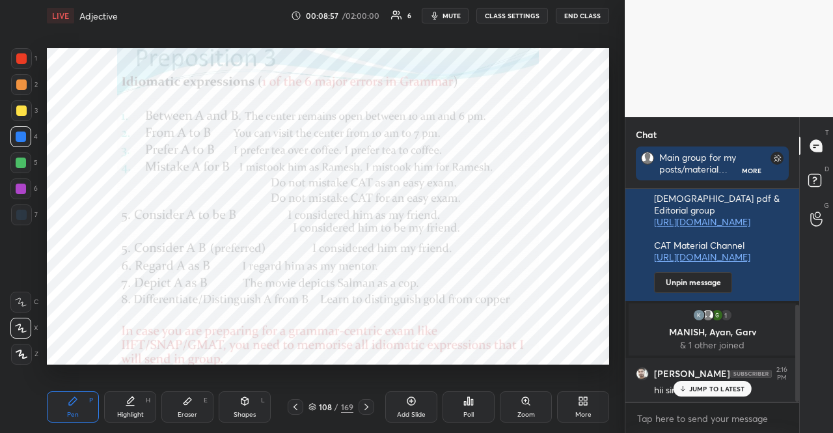
click at [704, 387] on p "JUMP TO LATEST" at bounding box center [717, 389] width 56 height 8
click at [314, 404] on icon at bounding box center [313, 407] width 8 height 8
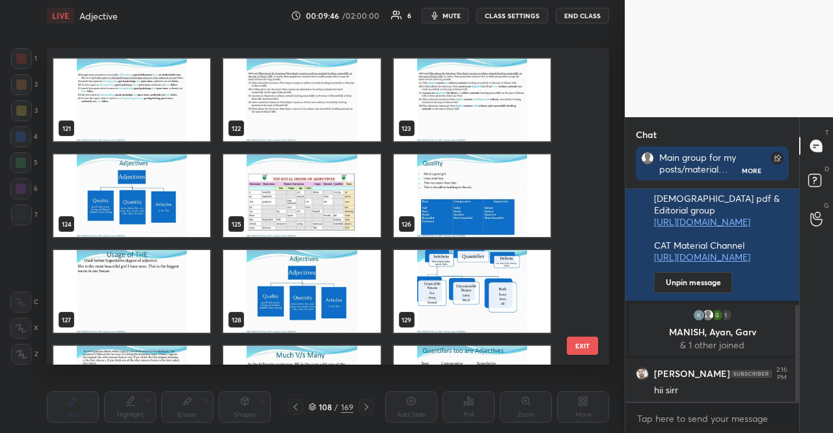
scroll to position [3844, 0]
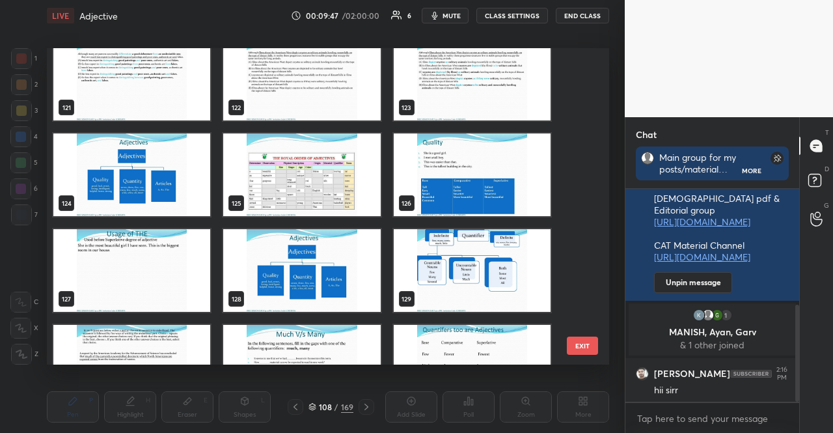
click at [177, 182] on img "grid" at bounding box center [131, 174] width 157 height 83
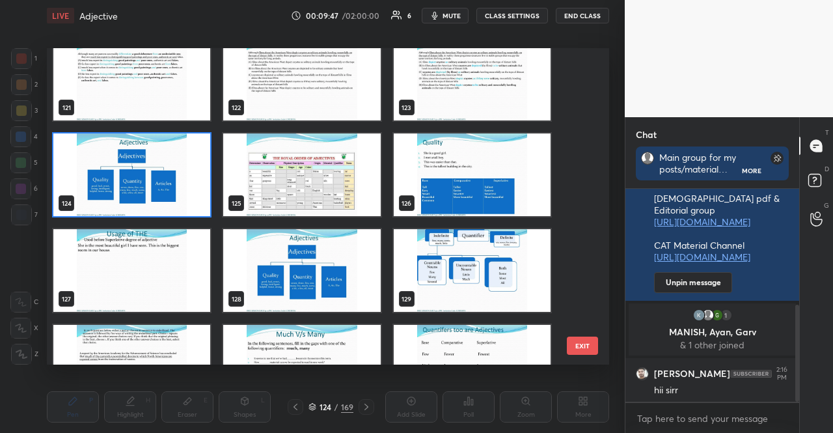
click at [177, 182] on img "grid" at bounding box center [131, 174] width 157 height 83
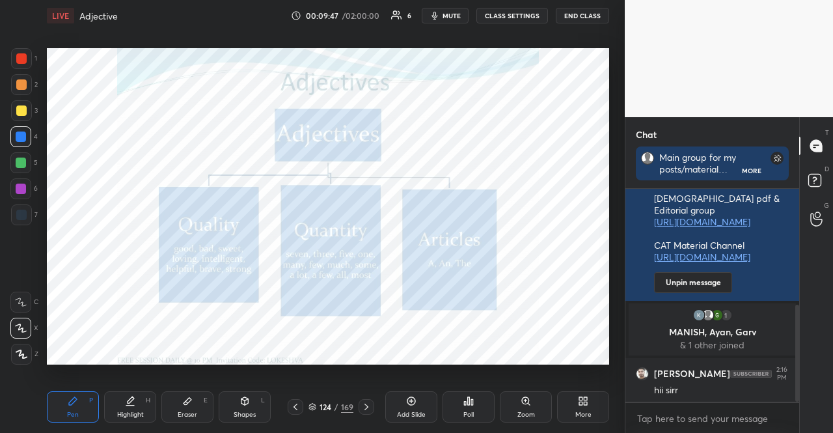
click at [177, 182] on img "grid" at bounding box center [131, 174] width 157 height 83
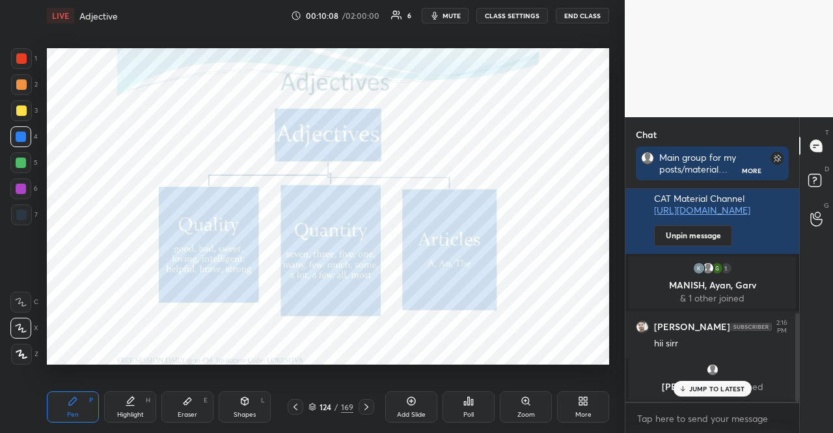
click at [737, 392] on p "JUMP TO LATEST" at bounding box center [717, 389] width 56 height 8
drag, startPoint x: 20, startPoint y: 192, endPoint x: 20, endPoint y: 185, distance: 7.2
click at [21, 192] on div at bounding box center [21, 189] width 10 height 10
click at [22, 141] on div at bounding box center [21, 136] width 10 height 10
drag, startPoint x: 21, startPoint y: 141, endPoint x: 39, endPoint y: 135, distance: 19.1
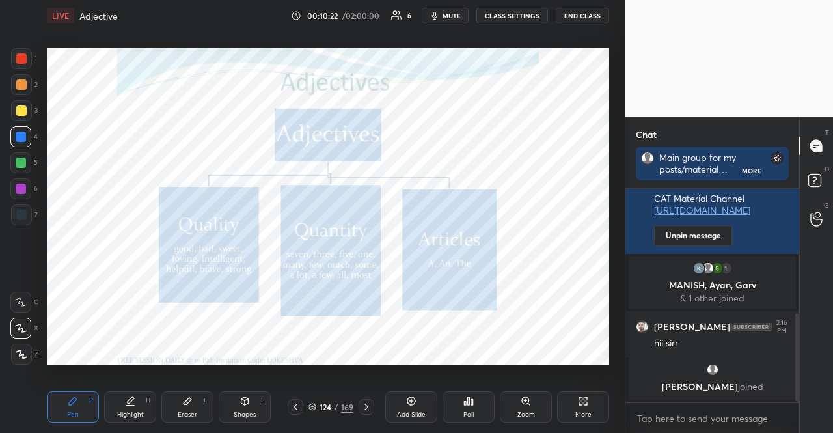
click at [22, 141] on div at bounding box center [21, 136] width 10 height 10
click at [21, 189] on div at bounding box center [21, 189] width 10 height 10
click at [27, 141] on div at bounding box center [20, 136] width 21 height 21
click at [21, 144] on div at bounding box center [20, 136] width 21 height 21
click at [20, 187] on div at bounding box center [21, 189] width 10 height 10
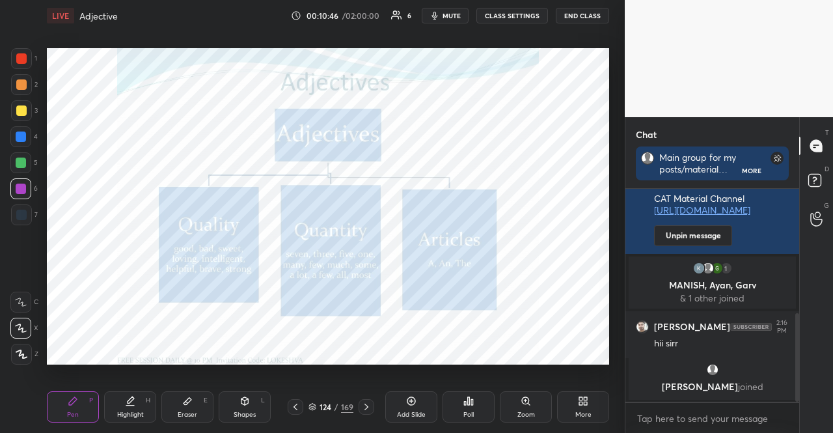
click at [18, 193] on div at bounding box center [20, 188] width 21 height 21
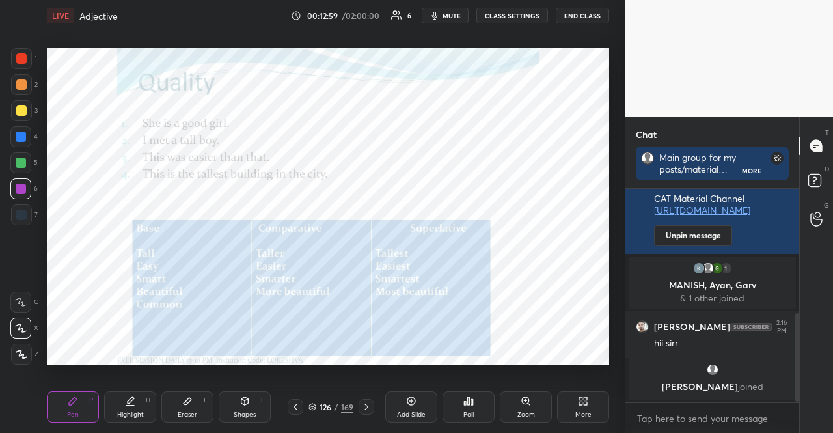
click at [21, 212] on div at bounding box center [21, 215] width 10 height 10
drag, startPoint x: 23, startPoint y: 212, endPoint x: 40, endPoint y: 210, distance: 16.4
click at [23, 213] on div at bounding box center [21, 215] width 10 height 10
click at [22, 182] on div at bounding box center [20, 188] width 21 height 21
click at [20, 184] on div at bounding box center [21, 189] width 10 height 10
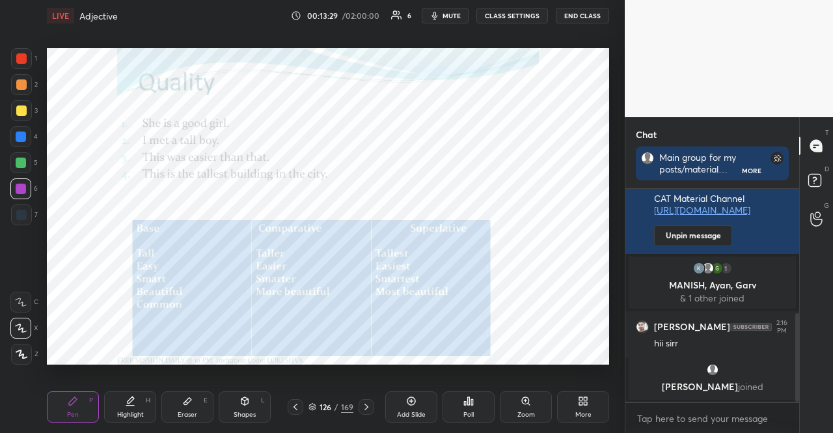
click at [22, 213] on div at bounding box center [21, 215] width 10 height 10
click at [18, 183] on div at bounding box center [20, 188] width 21 height 21
click at [16, 186] on div at bounding box center [21, 189] width 10 height 10
click at [21, 212] on div at bounding box center [21, 215] width 10 height 10
click at [26, 138] on div at bounding box center [20, 136] width 21 height 21
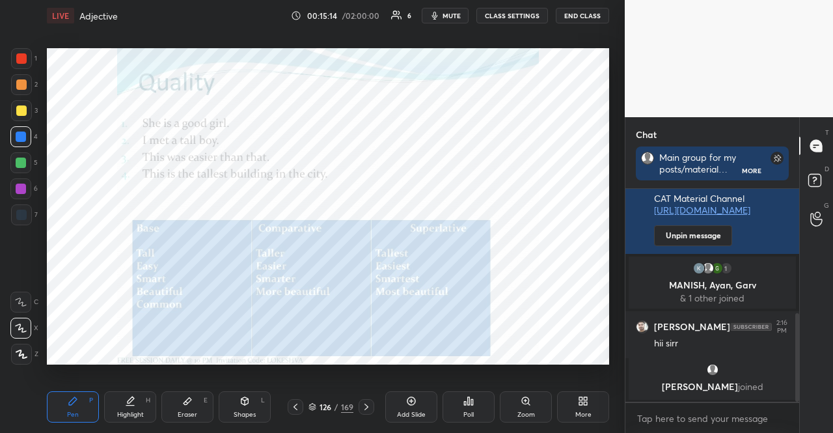
click at [20, 141] on div at bounding box center [21, 136] width 10 height 10
click at [20, 191] on div at bounding box center [21, 189] width 10 height 10
click at [21, 192] on div at bounding box center [21, 189] width 10 height 10
click at [20, 209] on div at bounding box center [21, 214] width 21 height 21
click at [24, 51] on div at bounding box center [21, 58] width 21 height 21
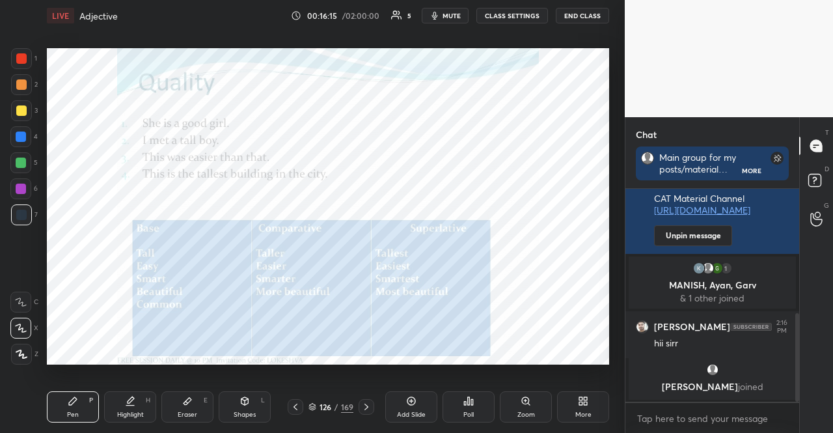
click at [20, 55] on div at bounding box center [21, 58] width 10 height 10
click at [26, 210] on div at bounding box center [21, 214] width 21 height 21
click at [24, 212] on div at bounding box center [21, 215] width 10 height 10
drag, startPoint x: 22, startPoint y: 325, endPoint x: 20, endPoint y: 318, distance: 8.2
click at [23, 325] on icon at bounding box center [21, 327] width 12 height 9
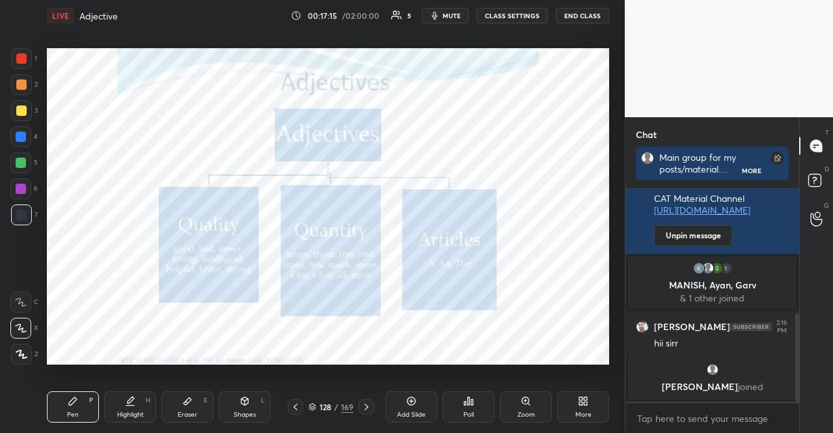
click at [30, 133] on div at bounding box center [20, 136] width 21 height 21
click at [27, 133] on div at bounding box center [20, 136] width 21 height 21
drag, startPoint x: 17, startPoint y: 181, endPoint x: 25, endPoint y: 187, distance: 10.2
click at [18, 182] on div at bounding box center [20, 188] width 21 height 21
click at [25, 186] on div at bounding box center [21, 189] width 10 height 10
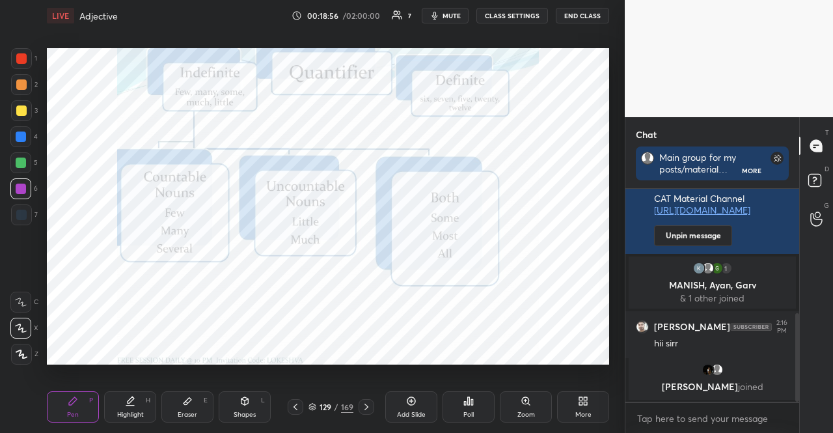
click at [23, 214] on div at bounding box center [21, 215] width 10 height 10
click at [21, 192] on div at bounding box center [21, 189] width 10 height 10
click at [21, 353] on icon at bounding box center [22, 354] width 12 height 9
click at [23, 355] on icon at bounding box center [21, 354] width 10 height 8
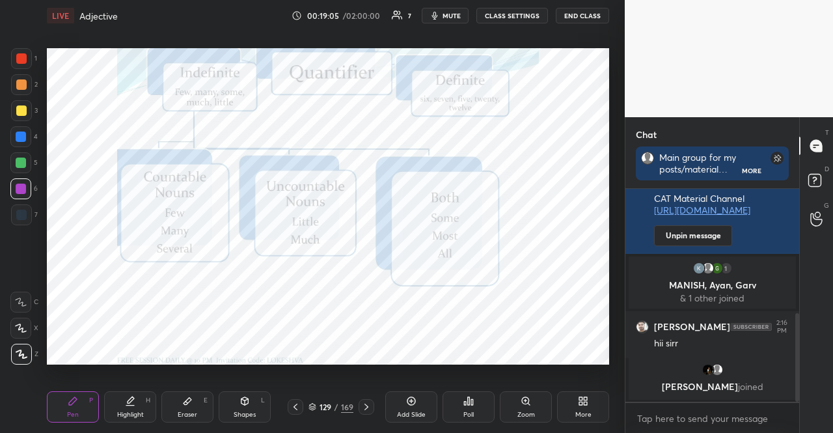
click at [230, 403] on div "Shapes L" at bounding box center [245, 406] width 52 height 31
click at [21, 322] on icon at bounding box center [21, 328] width 14 height 14
drag, startPoint x: 75, startPoint y: 406, endPoint x: 73, endPoint y: 376, distance: 30.0
click at [74, 406] on icon at bounding box center [73, 401] width 10 height 10
click at [26, 145] on div at bounding box center [20, 136] width 21 height 21
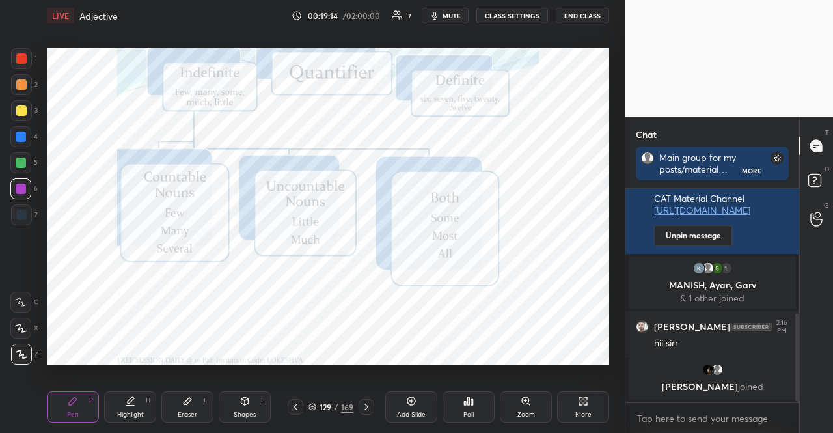
click at [25, 143] on div at bounding box center [20, 136] width 21 height 21
click at [34, 326] on div "X" at bounding box center [24, 328] width 28 height 21
click at [29, 327] on div at bounding box center [20, 328] width 21 height 21
click at [18, 183] on div at bounding box center [20, 188] width 21 height 21
click at [19, 185] on div at bounding box center [21, 189] width 10 height 10
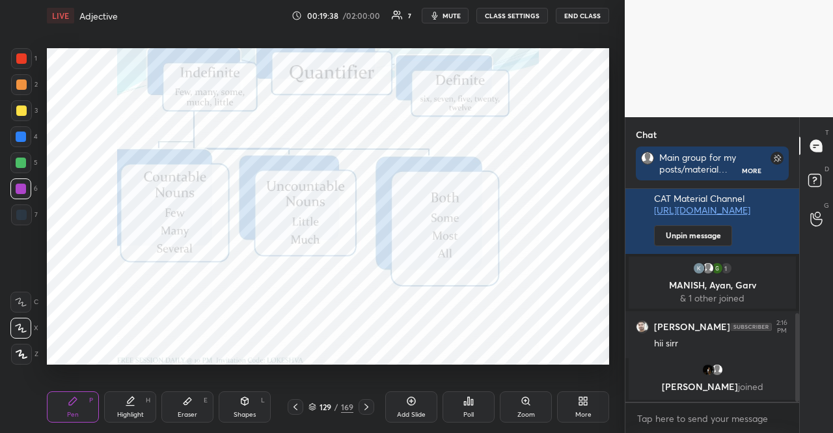
drag, startPoint x: 243, startPoint y: 399, endPoint x: 240, endPoint y: 392, distance: 7.3
click at [243, 398] on icon at bounding box center [244, 401] width 7 height 8
click at [25, 324] on icon at bounding box center [21, 327] width 8 height 8
drag, startPoint x: 23, startPoint y: 324, endPoint x: 27, endPoint y: 309, distance: 15.3
click at [25, 320] on div at bounding box center [21, 328] width 21 height 21
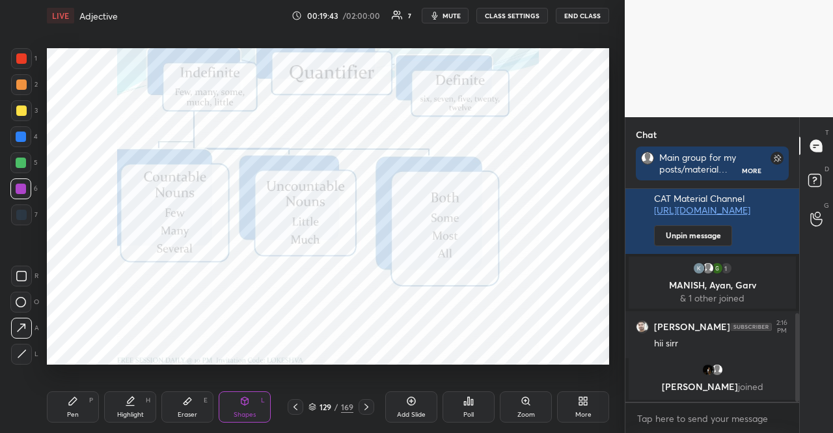
click at [78, 395] on div "Pen P" at bounding box center [73, 406] width 52 height 31
click at [17, 184] on div at bounding box center [21, 189] width 10 height 10
click at [18, 136] on div at bounding box center [21, 136] width 10 height 10
click at [18, 135] on div at bounding box center [21, 136] width 10 height 10
drag, startPoint x: 20, startPoint y: 187, endPoint x: 28, endPoint y: 187, distance: 8.5
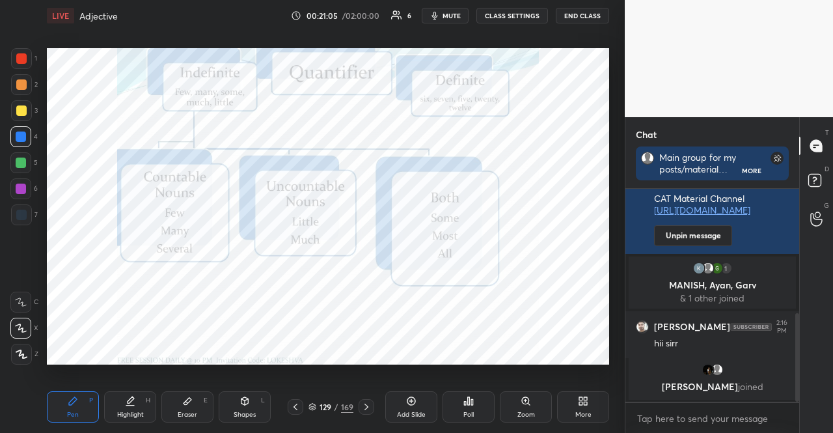
click at [20, 186] on div at bounding box center [21, 189] width 10 height 10
click at [23, 137] on div at bounding box center [21, 136] width 10 height 10
click at [18, 141] on div at bounding box center [21, 136] width 10 height 10
click at [17, 188] on div at bounding box center [21, 189] width 10 height 10
click at [27, 133] on div at bounding box center [20, 136] width 21 height 21
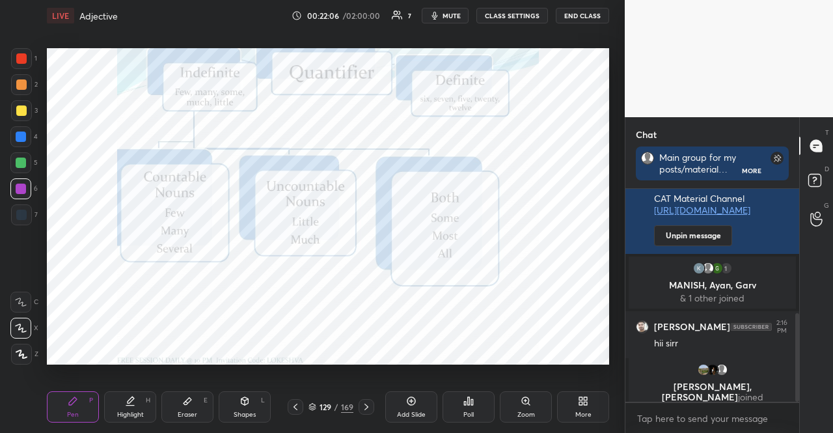
click at [20, 136] on div at bounding box center [21, 136] width 10 height 10
click at [20, 183] on div at bounding box center [20, 188] width 21 height 21
drag, startPoint x: 20, startPoint y: 186, endPoint x: 43, endPoint y: 193, distance: 24.7
click at [22, 186] on div at bounding box center [21, 189] width 10 height 10
click at [20, 212] on div at bounding box center [21, 215] width 10 height 10
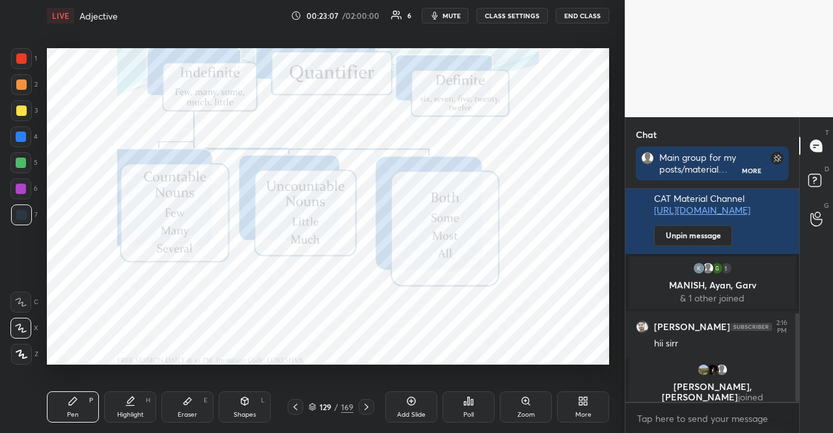
drag, startPoint x: 230, startPoint y: 410, endPoint x: 225, endPoint y: 386, distance: 24.6
click at [230, 410] on div "Shapes L" at bounding box center [245, 406] width 52 height 31
drag, startPoint x: 20, startPoint y: 327, endPoint x: 23, endPoint y: 316, distance: 11.7
click at [19, 327] on icon at bounding box center [21, 328] width 14 height 14
drag, startPoint x: 71, startPoint y: 407, endPoint x: 72, endPoint y: 400, distance: 7.2
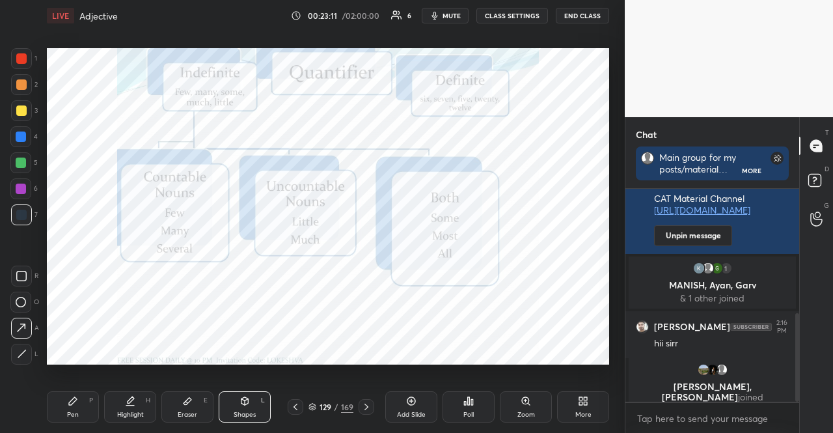
click at [72, 406] on div "Pen P" at bounding box center [73, 406] width 52 height 31
drag, startPoint x: 121, startPoint y: 365, endPoint x: 131, endPoint y: 365, distance: 9.8
click at [125, 365] on div "Setting up your live class Poll for secs No correct answer Start poll" at bounding box center [328, 206] width 573 height 350
click at [16, 178] on div at bounding box center [20, 188] width 21 height 21
click at [17, 188] on div at bounding box center [21, 189] width 10 height 10
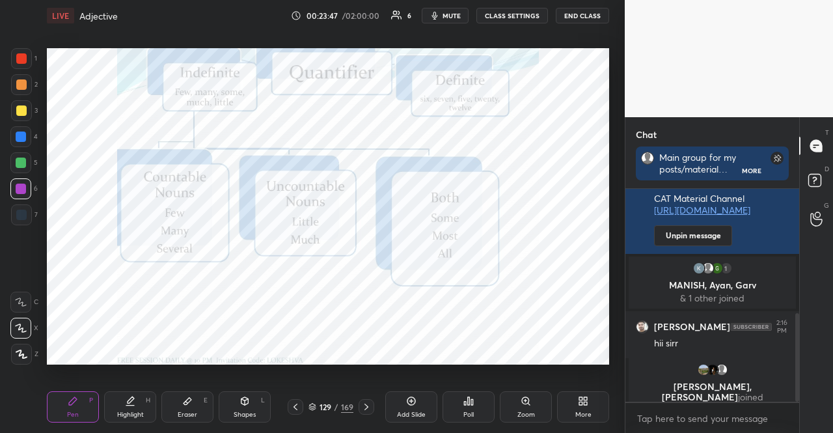
drag, startPoint x: 21, startPoint y: 135, endPoint x: 20, endPoint y: 128, distance: 7.3
click at [19, 135] on div at bounding box center [21, 136] width 10 height 10
drag, startPoint x: 18, startPoint y: 189, endPoint x: 41, endPoint y: 191, distance: 22.9
click at [18, 188] on div at bounding box center [21, 189] width 10 height 10
click at [22, 133] on div at bounding box center [21, 136] width 10 height 10
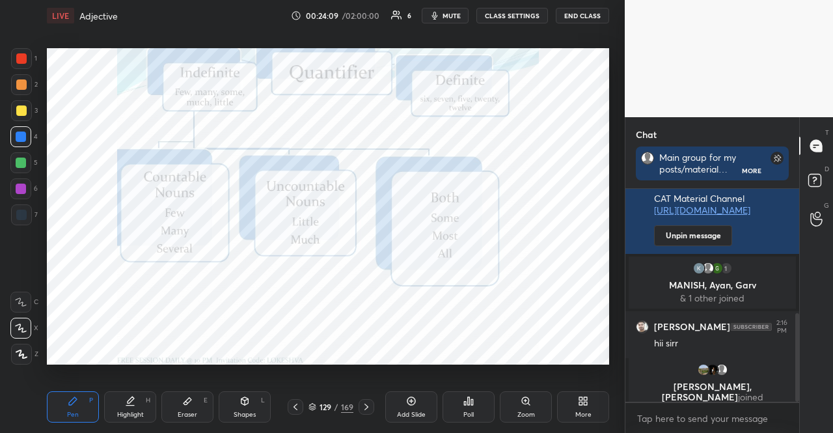
click at [25, 192] on div at bounding box center [20, 188] width 21 height 21
click at [20, 194] on div at bounding box center [20, 188] width 21 height 21
click at [16, 195] on div at bounding box center [20, 188] width 21 height 21
click at [232, 398] on div "Shapes L" at bounding box center [245, 406] width 52 height 31
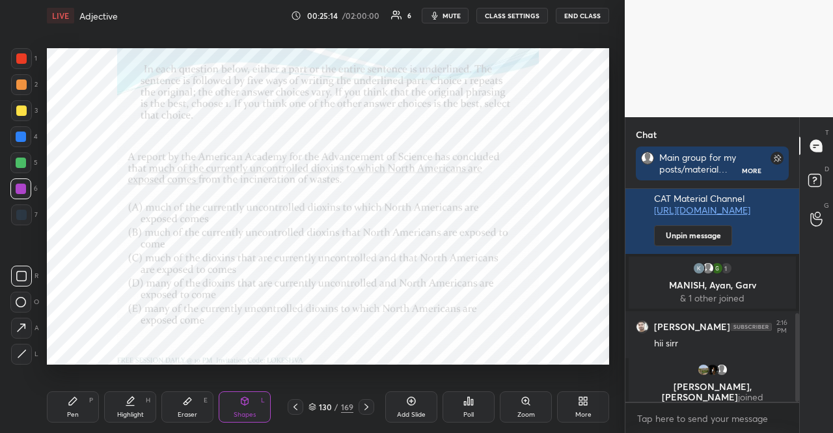
click at [471, 411] on div "Poll" at bounding box center [468, 414] width 10 height 7
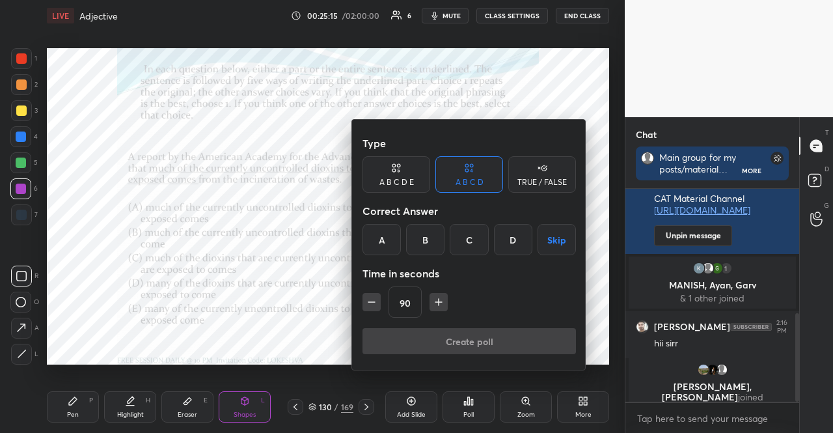
click at [437, 305] on icon "button" at bounding box center [438, 302] width 13 height 13
click at [438, 305] on icon "button" at bounding box center [444, 302] width 13 height 13
type input "150"
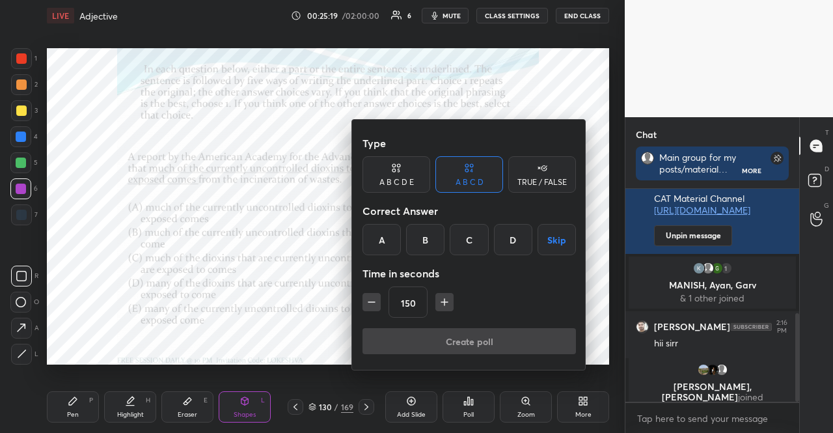
click at [397, 186] on div "A B C D E" at bounding box center [396, 182] width 34 height 8
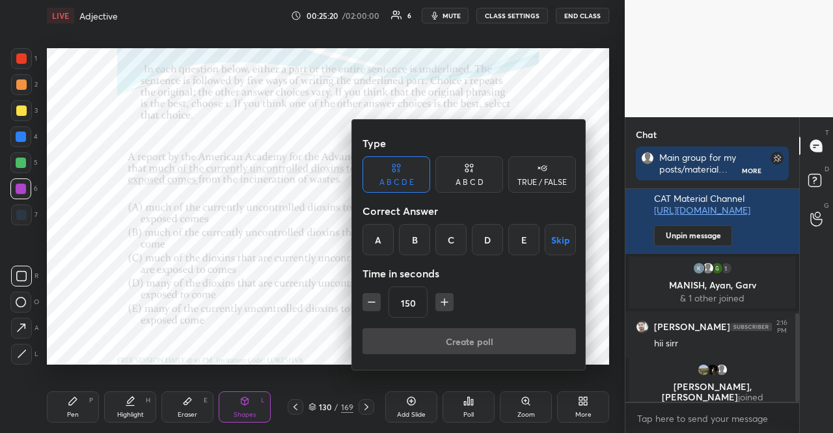
click at [523, 243] on div "E" at bounding box center [523, 239] width 31 height 31
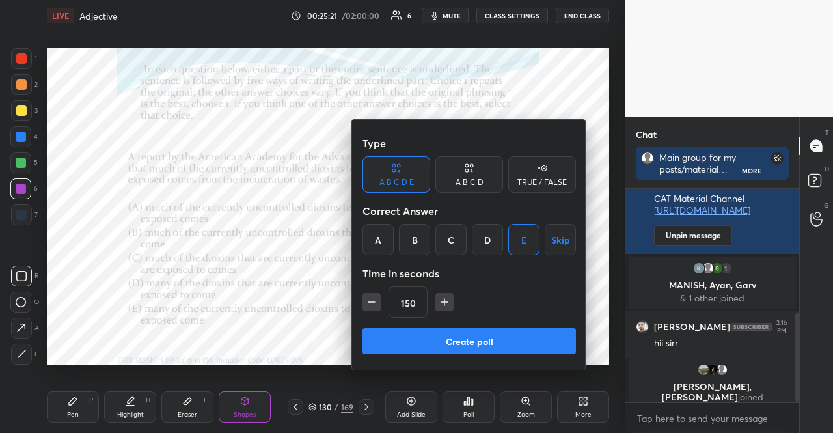
click at [470, 337] on button "Create poll" at bounding box center [469, 341] width 213 height 26
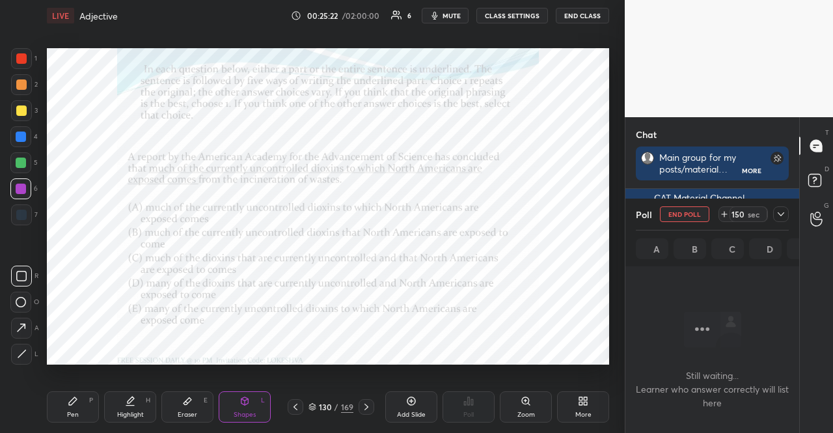
scroll to position [137, 170]
click at [452, 16] on span "mute" at bounding box center [452, 15] width 18 height 9
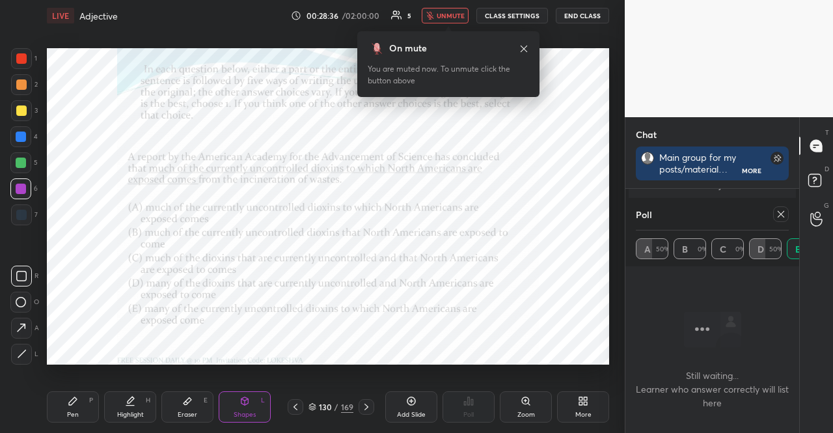
click at [469, 12] on button "unmute" at bounding box center [445, 16] width 47 height 16
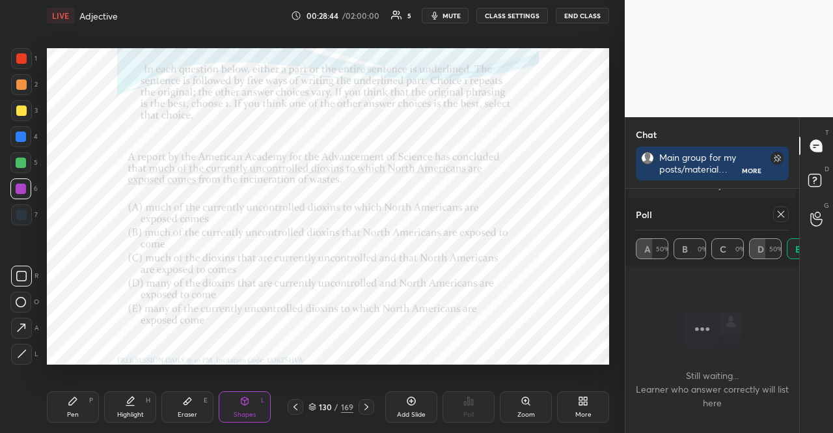
scroll to position [4, 4]
click at [87, 400] on div "Pen P" at bounding box center [73, 406] width 52 height 31
click at [21, 359] on div at bounding box center [21, 354] width 21 height 21
click at [249, 411] on div "Shapes" at bounding box center [245, 414] width 22 height 7
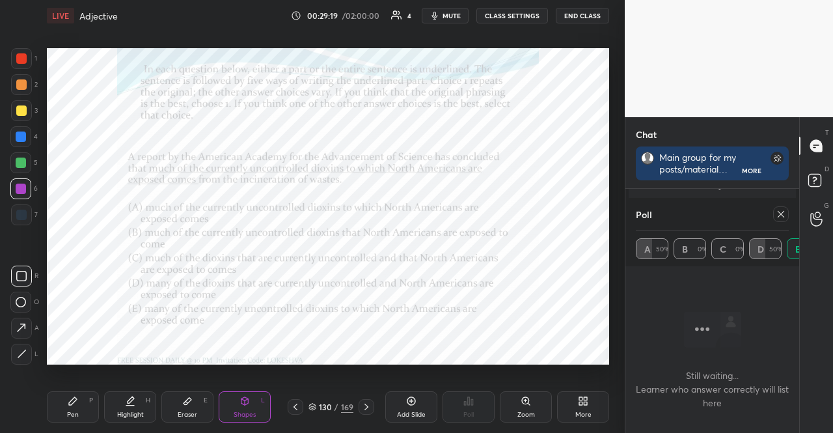
click at [782, 212] on icon at bounding box center [781, 214] width 10 height 10
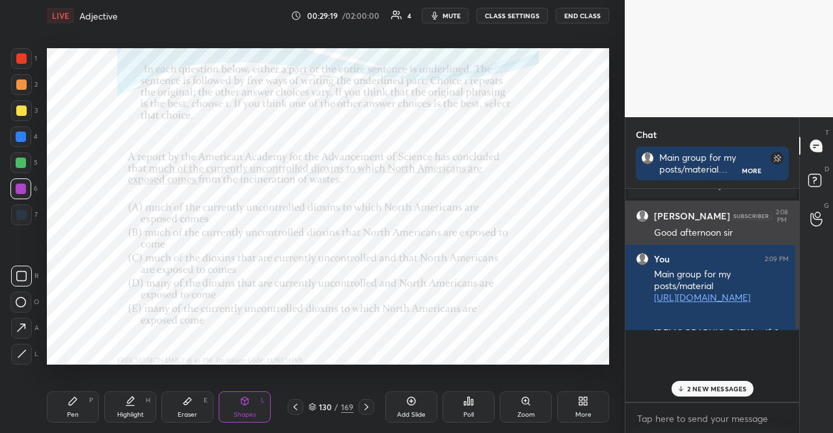
scroll to position [0, 0]
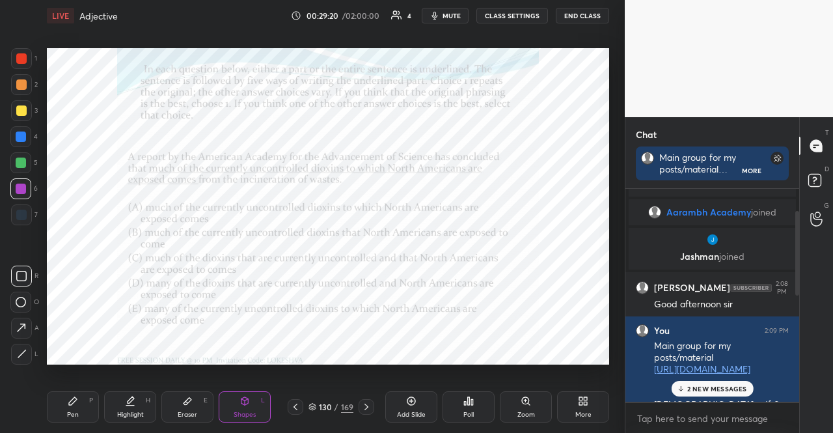
click at [711, 391] on p "2 NEW MESSAGES" at bounding box center [717, 389] width 60 height 8
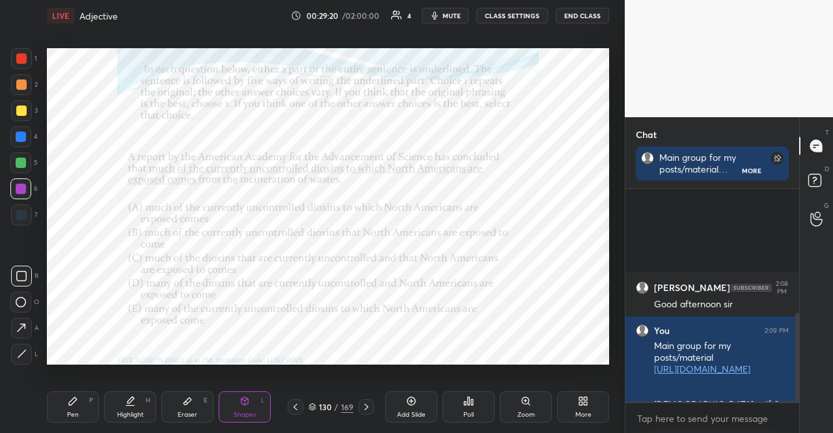
scroll to position [299, 0]
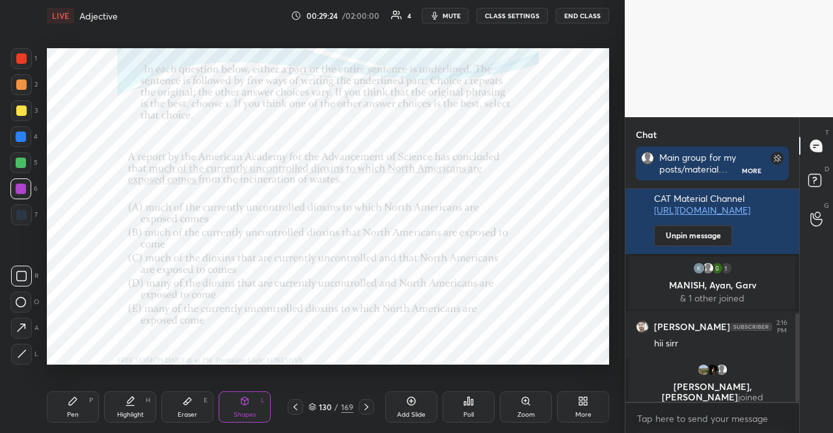
click at [18, 141] on div at bounding box center [20, 136] width 21 height 21
click at [19, 141] on div at bounding box center [21, 136] width 10 height 10
click at [72, 400] on icon at bounding box center [73, 401] width 8 height 8
click at [22, 322] on div at bounding box center [20, 328] width 21 height 21
click at [23, 184] on div at bounding box center [21, 189] width 10 height 10
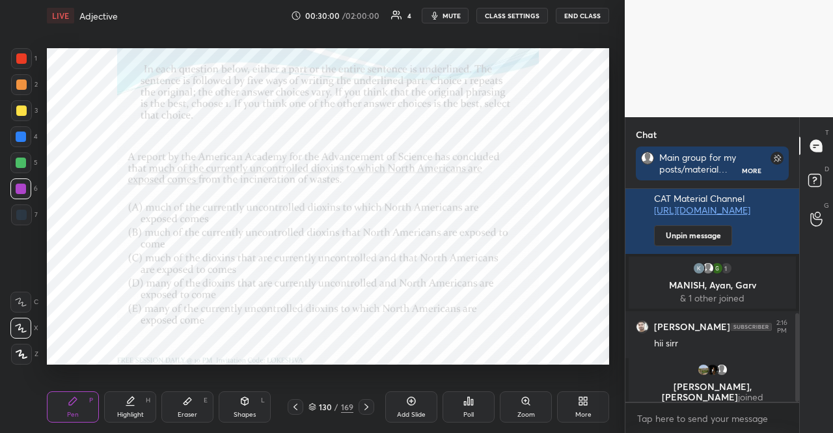
click at [25, 163] on div at bounding box center [21, 163] width 10 height 10
click at [239, 404] on div "Shapes L" at bounding box center [245, 406] width 52 height 31
click at [23, 180] on div at bounding box center [20, 188] width 21 height 21
click at [20, 135] on div at bounding box center [21, 136] width 10 height 10
click at [21, 163] on div at bounding box center [21, 163] width 10 height 10
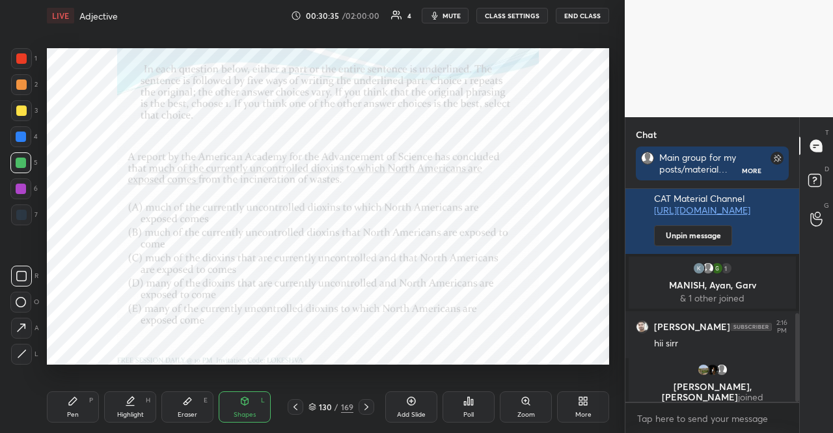
click at [22, 182] on div at bounding box center [20, 188] width 21 height 21
click at [61, 408] on div "Pen P" at bounding box center [73, 406] width 52 height 31
click at [20, 178] on div at bounding box center [20, 188] width 21 height 21
click at [20, 180] on div at bounding box center [20, 188] width 21 height 21
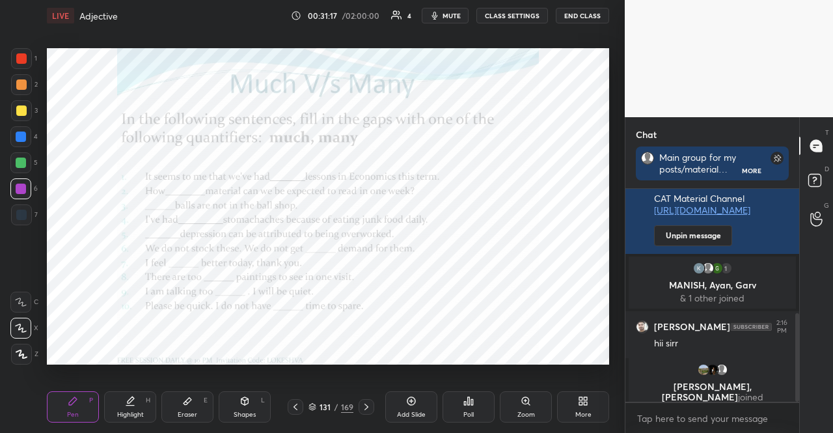
click at [25, 136] on div at bounding box center [21, 136] width 10 height 10
click at [451, 10] on button "mute" at bounding box center [445, 16] width 47 height 16
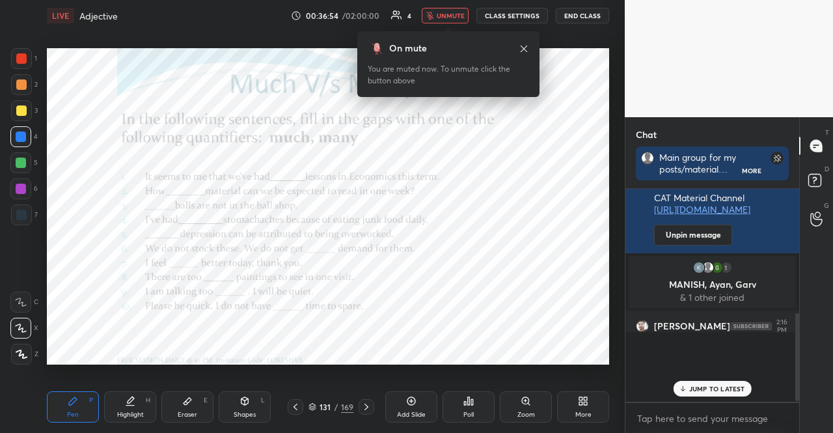
scroll to position [4, 4]
click at [738, 387] on p "JUMP TO LATEST" at bounding box center [717, 389] width 56 height 8
click at [525, 53] on icon at bounding box center [524, 49] width 10 height 10
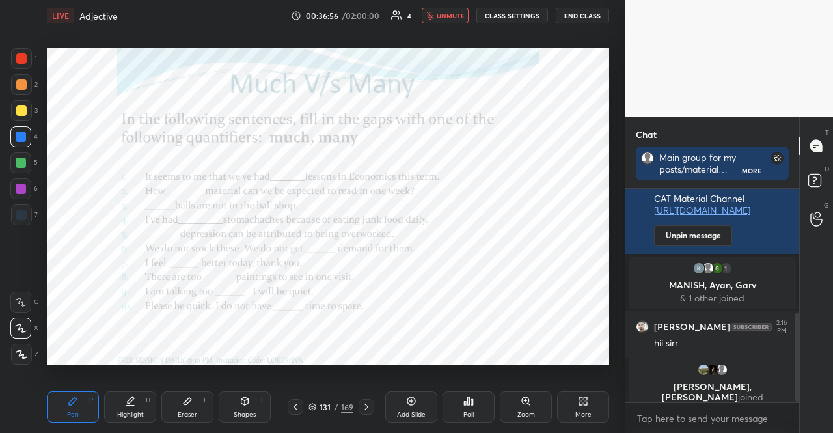
click at [433, 15] on icon "button" at bounding box center [429, 16] width 7 height 8
click at [21, 187] on div at bounding box center [21, 189] width 10 height 10
click at [27, 137] on div at bounding box center [20, 136] width 21 height 21
drag, startPoint x: 28, startPoint y: 135, endPoint x: 46, endPoint y: 132, distance: 18.5
click at [27, 136] on div at bounding box center [20, 136] width 21 height 21
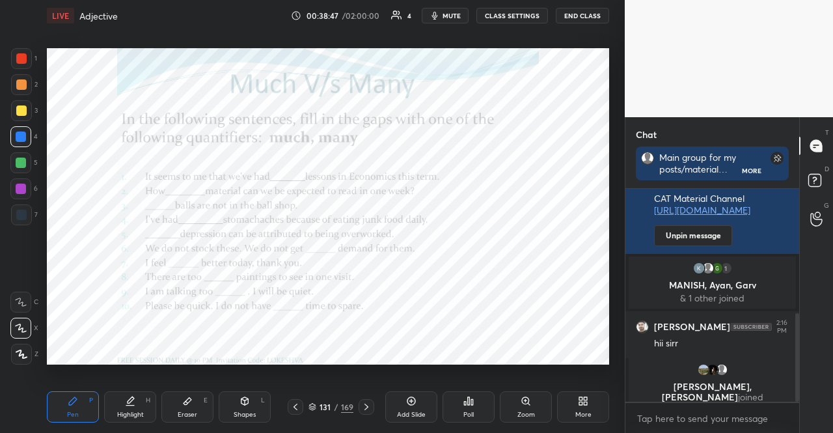
click at [23, 186] on div at bounding box center [21, 189] width 10 height 10
click at [20, 186] on div at bounding box center [21, 189] width 10 height 10
click at [27, 143] on div at bounding box center [20, 136] width 21 height 21
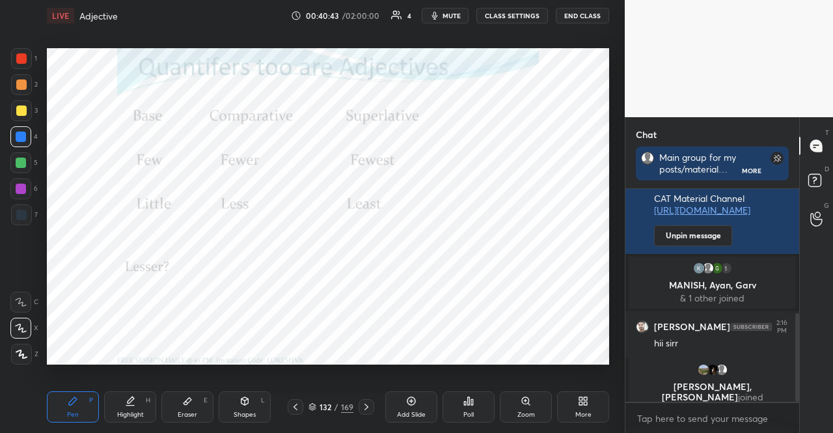
click at [21, 194] on div at bounding box center [20, 188] width 21 height 21
drag, startPoint x: 237, startPoint y: 400, endPoint x: 204, endPoint y: 374, distance: 42.2
click at [234, 400] on div "Shapes L" at bounding box center [245, 406] width 52 height 31
click at [21, 326] on icon at bounding box center [21, 328] width 14 height 14
click at [33, 135] on div "4" at bounding box center [23, 136] width 27 height 21
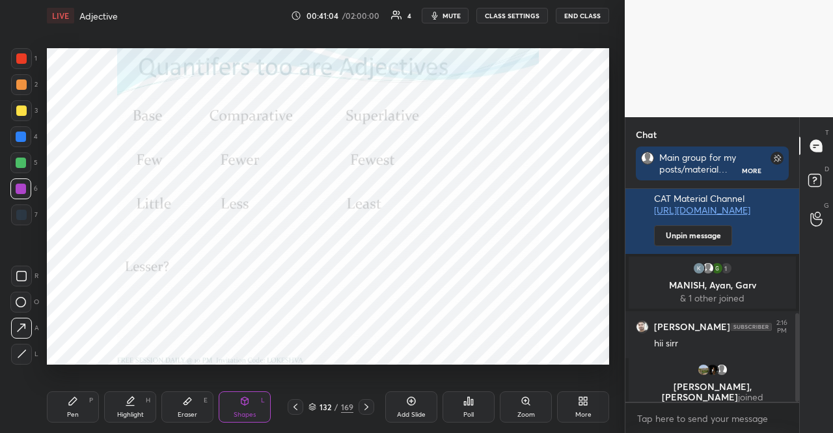
click at [18, 136] on div at bounding box center [21, 136] width 10 height 10
click at [66, 413] on div "Pen P" at bounding box center [73, 406] width 52 height 31
click at [14, 187] on div at bounding box center [20, 188] width 21 height 21
click at [253, 412] on div "Shapes" at bounding box center [245, 414] width 22 height 7
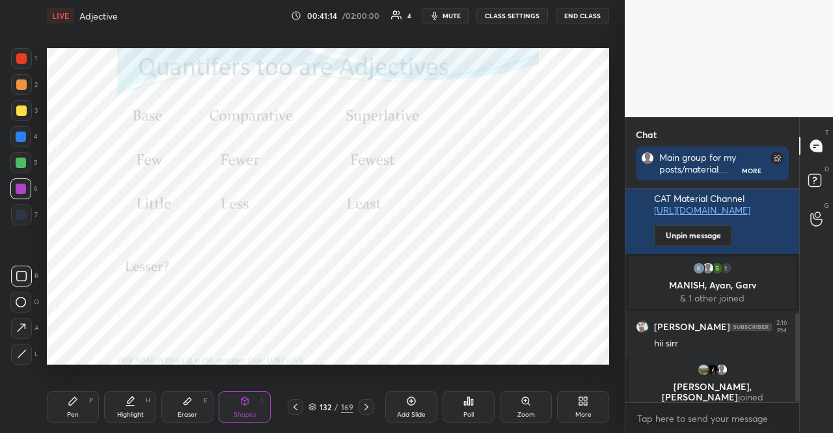
click at [21, 322] on icon at bounding box center [21, 328] width 14 height 14
click at [20, 137] on div at bounding box center [21, 136] width 10 height 10
click at [18, 137] on div at bounding box center [21, 136] width 10 height 10
click at [71, 400] on icon at bounding box center [73, 401] width 10 height 10
click at [30, 85] on div "2" at bounding box center [24, 84] width 27 height 21
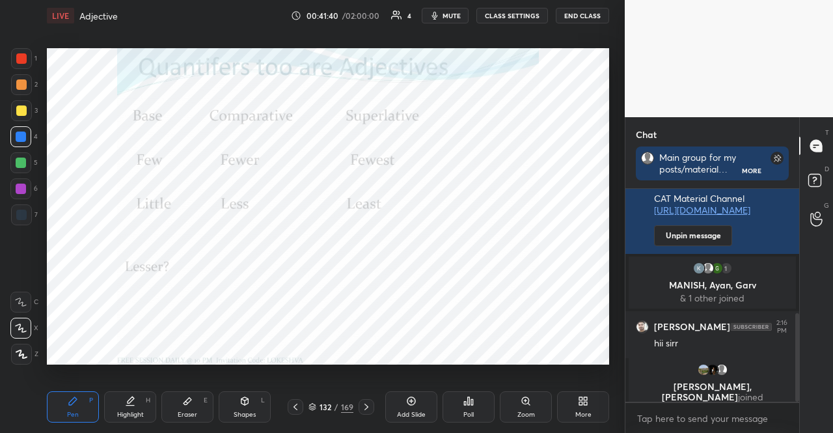
click at [24, 85] on div at bounding box center [21, 84] width 10 height 10
click at [26, 130] on div at bounding box center [20, 136] width 21 height 21
click at [18, 132] on div at bounding box center [21, 136] width 10 height 10
click at [12, 184] on div at bounding box center [20, 188] width 21 height 21
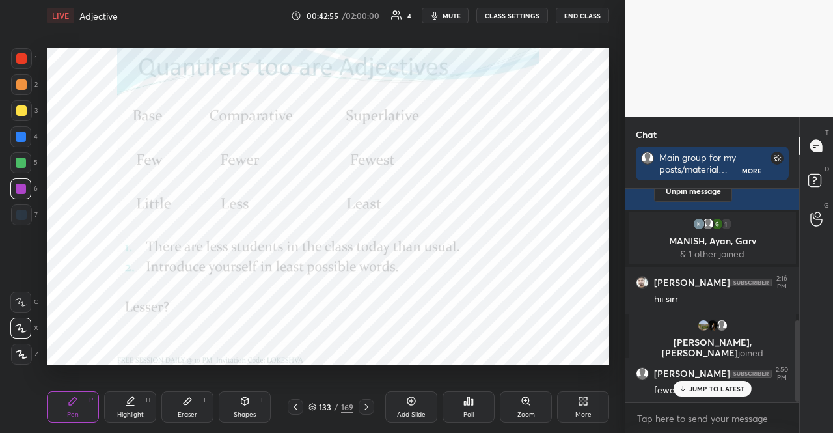
click at [20, 133] on div at bounding box center [21, 136] width 10 height 10
click at [17, 134] on div at bounding box center [21, 136] width 10 height 10
click at [31, 186] on div "6" at bounding box center [23, 188] width 27 height 21
click at [24, 186] on div at bounding box center [21, 189] width 10 height 10
click at [23, 186] on div at bounding box center [21, 189] width 10 height 10
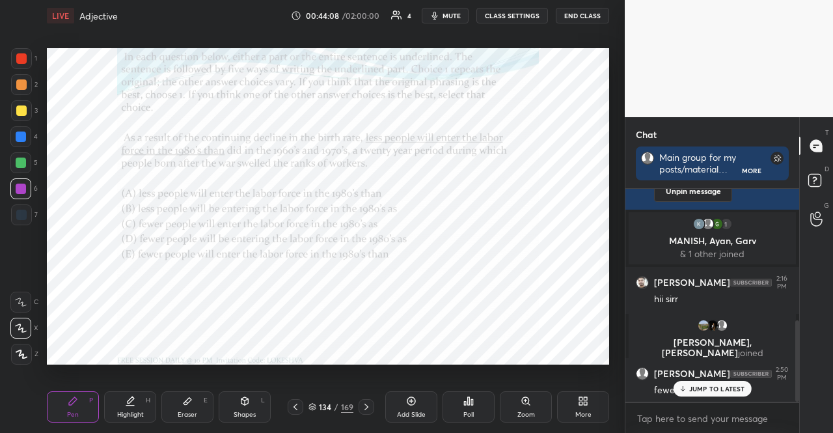
click at [463, 404] on icon at bounding box center [468, 401] width 10 height 10
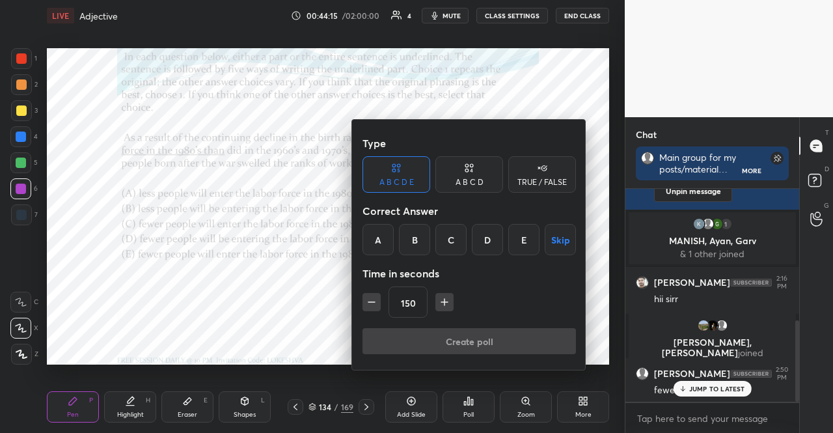
click at [234, 278] on div at bounding box center [416, 216] width 833 height 433
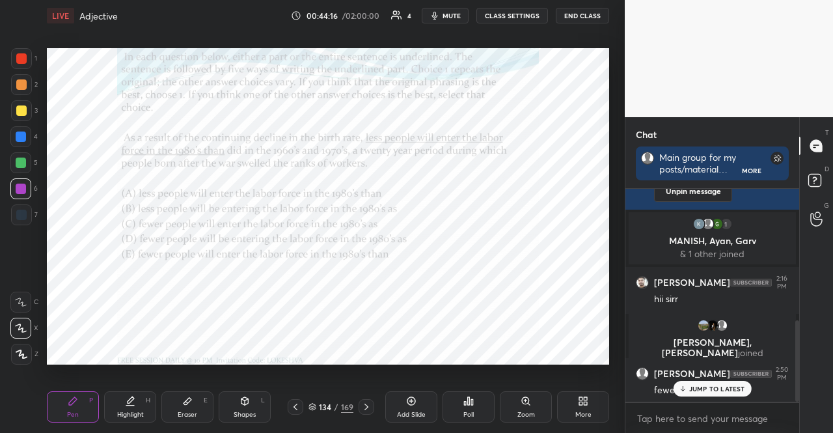
click at [468, 396] on icon at bounding box center [468, 401] width 10 height 10
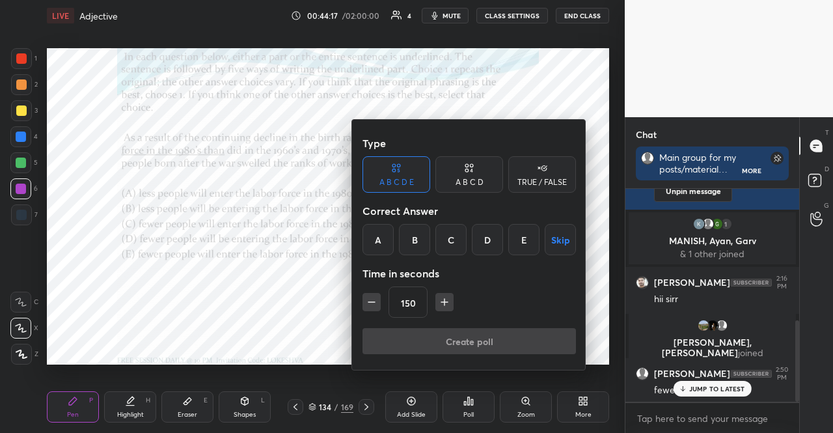
click at [513, 239] on div "E" at bounding box center [523, 239] width 31 height 31
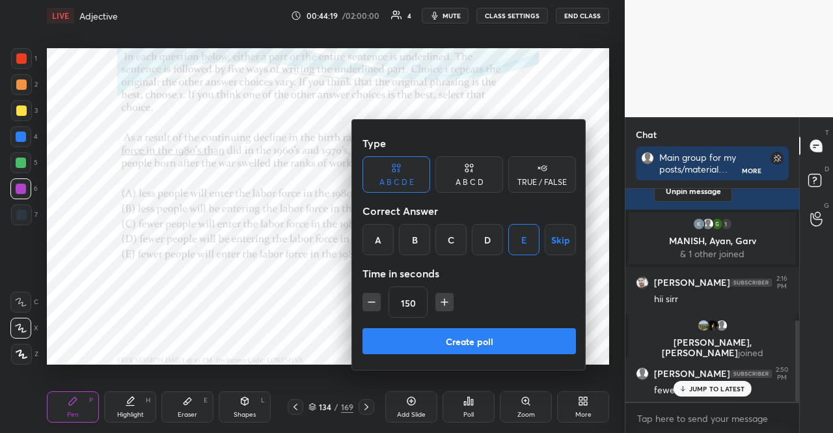
click at [417, 334] on button "Create poll" at bounding box center [469, 341] width 213 height 26
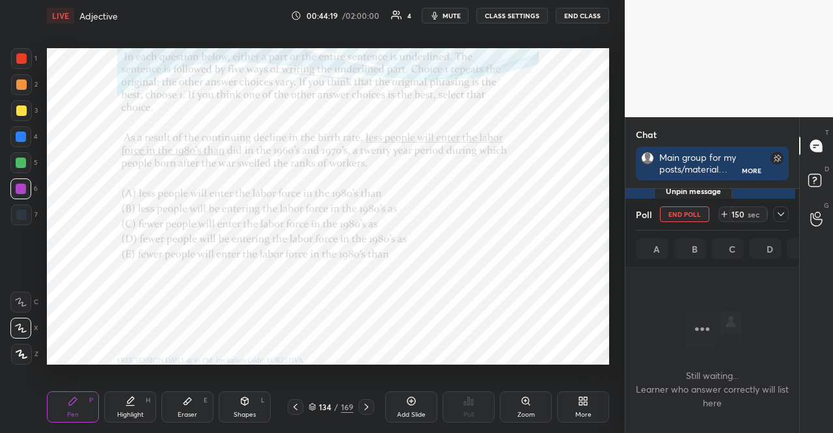
scroll to position [4, 4]
click at [460, 19] on span "mute" at bounding box center [452, 15] width 18 height 9
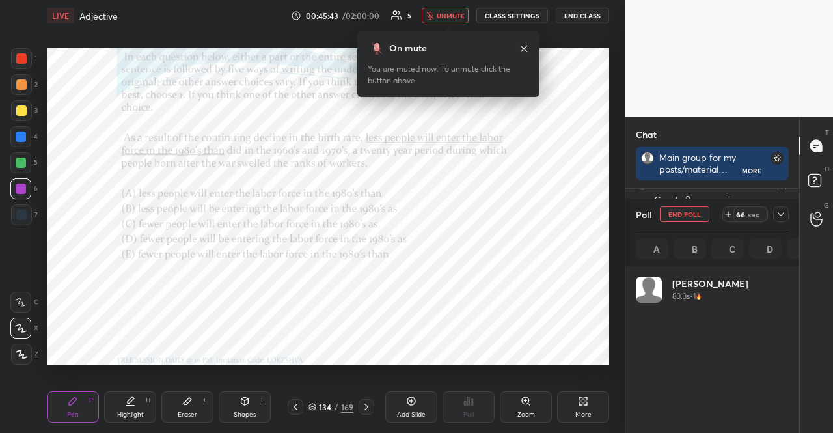
scroll to position [152, 149]
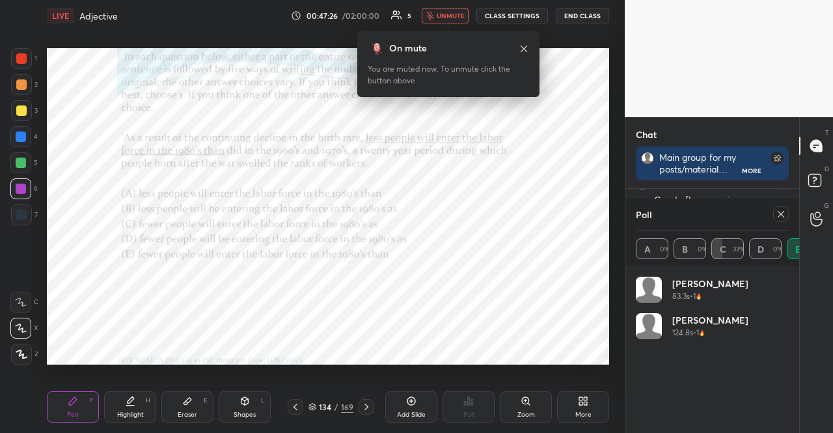
click at [445, 11] on span "unmute" at bounding box center [451, 15] width 28 height 9
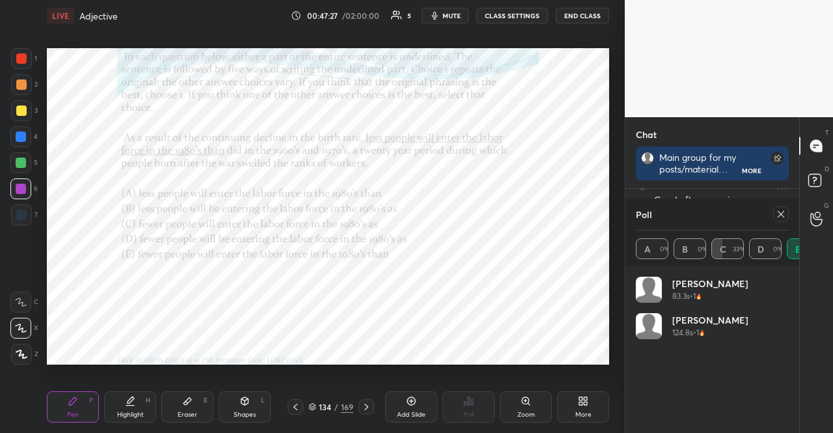
scroll to position [4, 4]
click at [777, 209] on icon at bounding box center [781, 214] width 10 height 10
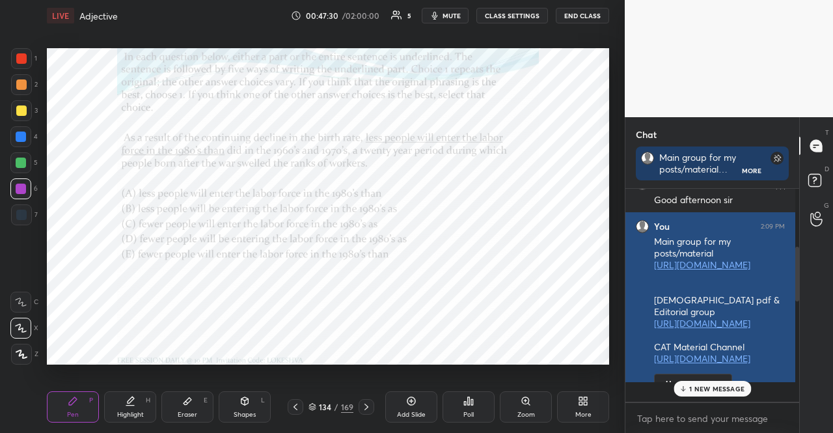
scroll to position [198, 166]
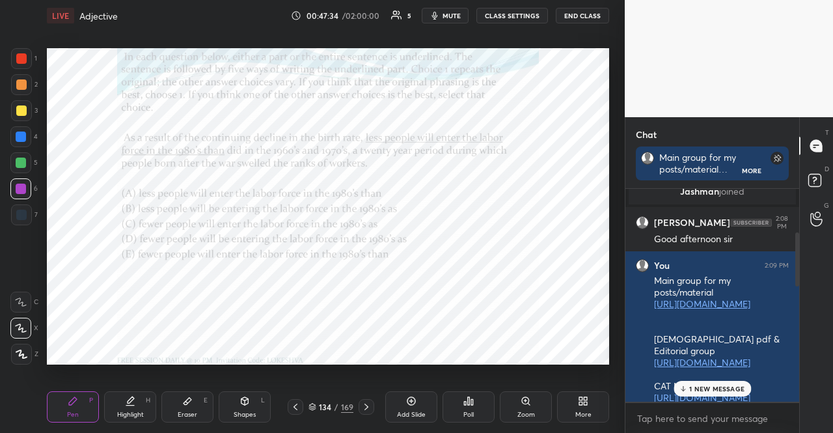
click at [15, 186] on div at bounding box center [20, 188] width 21 height 21
click at [22, 137] on div at bounding box center [21, 136] width 10 height 10
click at [238, 406] on div "Shapes L" at bounding box center [245, 406] width 52 height 31
click at [70, 402] on icon at bounding box center [73, 401] width 8 height 8
click at [22, 165] on div at bounding box center [21, 163] width 10 height 10
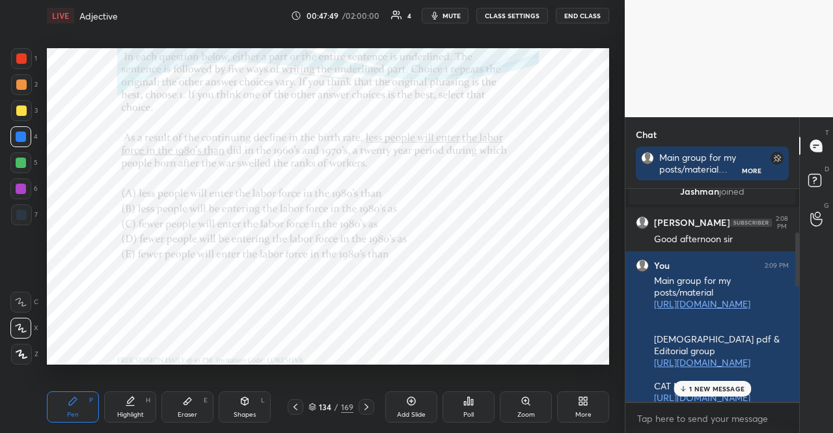
click at [20, 161] on div at bounding box center [21, 163] width 10 height 10
click at [16, 185] on div at bounding box center [21, 189] width 10 height 10
click at [224, 407] on div "Shapes L" at bounding box center [245, 406] width 52 height 31
click at [75, 405] on div "Pen P" at bounding box center [73, 406] width 52 height 31
click at [715, 390] on p "1 NEW MESSAGE" at bounding box center [716, 389] width 55 height 8
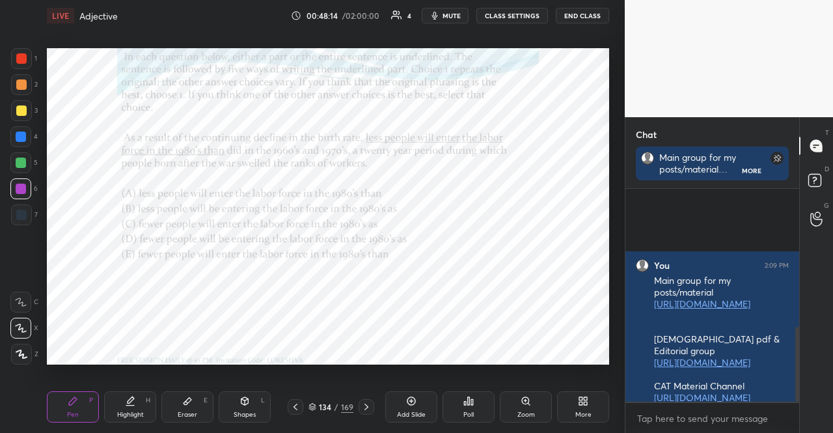
scroll to position [391, 0]
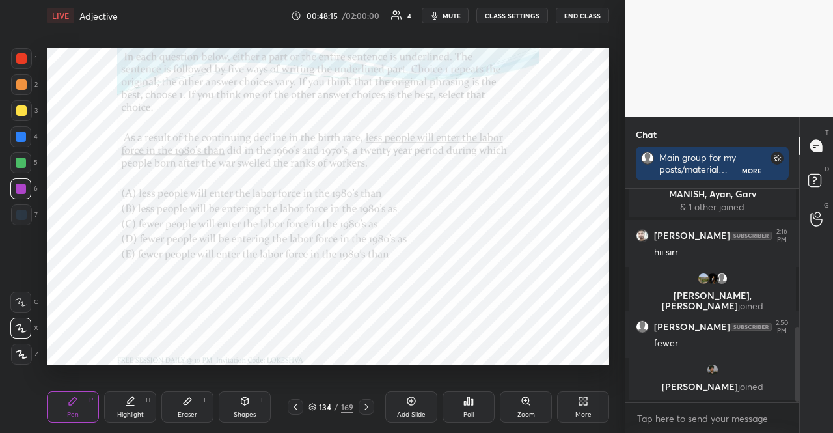
click at [361, 404] on icon at bounding box center [366, 407] width 10 height 10
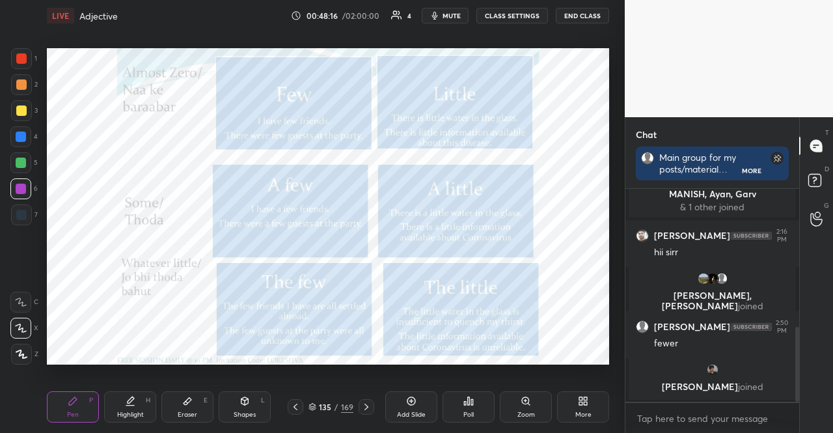
click at [298, 404] on icon at bounding box center [295, 407] width 10 height 10
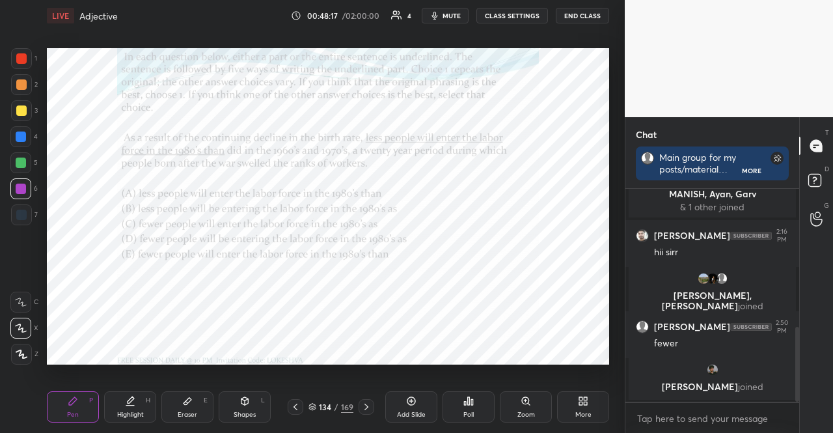
click at [298, 404] on icon at bounding box center [295, 407] width 10 height 10
click at [18, 159] on div at bounding box center [21, 163] width 10 height 10
click at [15, 162] on div at bounding box center [20, 162] width 21 height 21
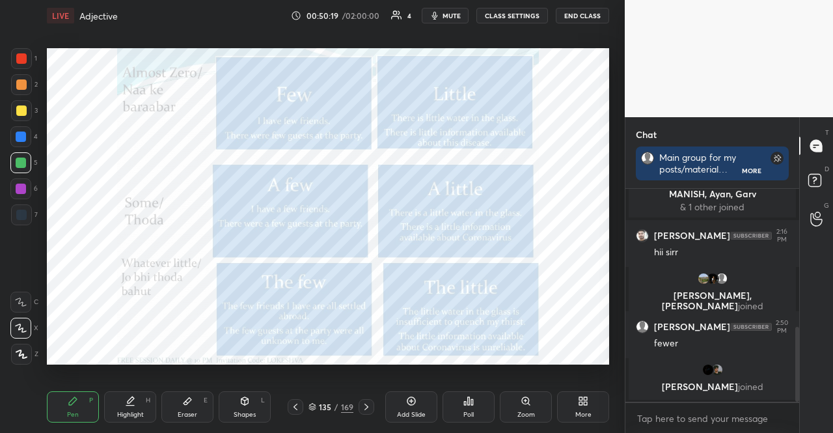
click at [19, 182] on div at bounding box center [20, 188] width 21 height 21
drag, startPoint x: 20, startPoint y: 213, endPoint x: 21, endPoint y: 201, distance: 11.8
click at [20, 212] on div at bounding box center [21, 215] width 10 height 10
click at [15, 56] on div at bounding box center [21, 58] width 21 height 21
click at [239, 421] on div "Shapes L" at bounding box center [245, 406] width 52 height 31
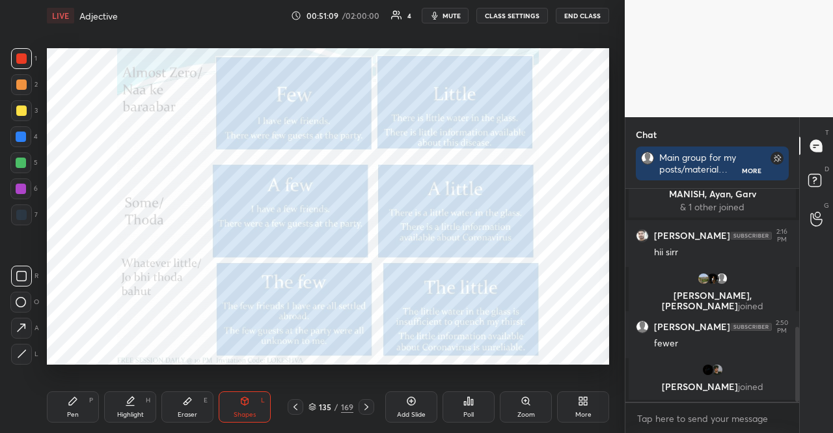
click at [20, 186] on div at bounding box center [20, 188] width 21 height 21
click at [18, 188] on div at bounding box center [21, 189] width 10 height 10
click at [59, 419] on div "Pen P" at bounding box center [73, 406] width 52 height 31
click at [23, 155] on div at bounding box center [20, 162] width 21 height 21
click at [243, 405] on icon at bounding box center [245, 401] width 10 height 10
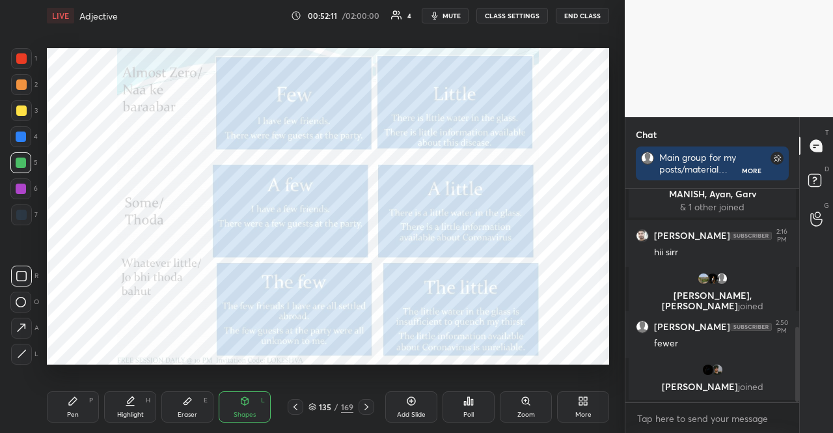
click at [25, 184] on div at bounding box center [20, 188] width 21 height 21
click at [68, 402] on icon at bounding box center [73, 401] width 10 height 10
click at [20, 51] on div at bounding box center [21, 58] width 21 height 21
click at [22, 105] on div at bounding box center [21, 110] width 10 height 10
click at [234, 396] on div "Shapes L" at bounding box center [245, 406] width 52 height 31
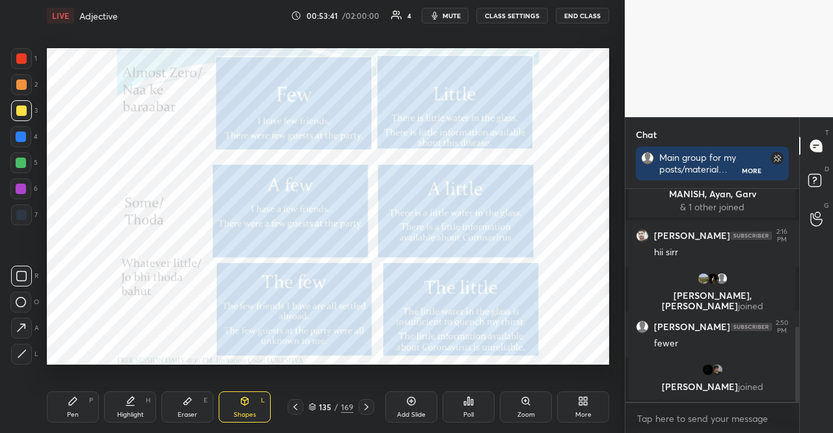
click at [68, 391] on div "Pen P" at bounding box center [73, 406] width 52 height 31
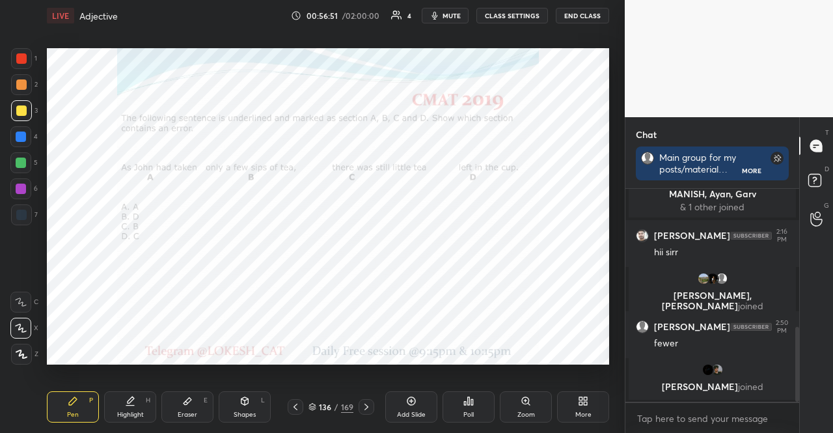
click at [462, 400] on div "Poll" at bounding box center [469, 406] width 52 height 31
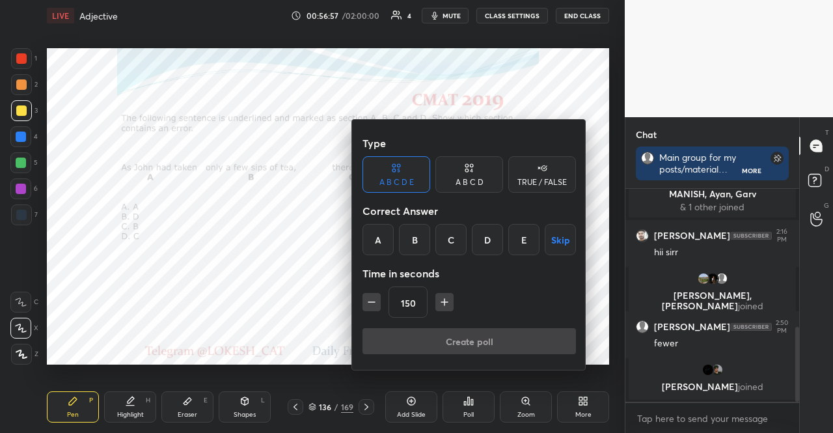
click at [458, 175] on div "A B C D" at bounding box center [469, 174] width 68 height 36
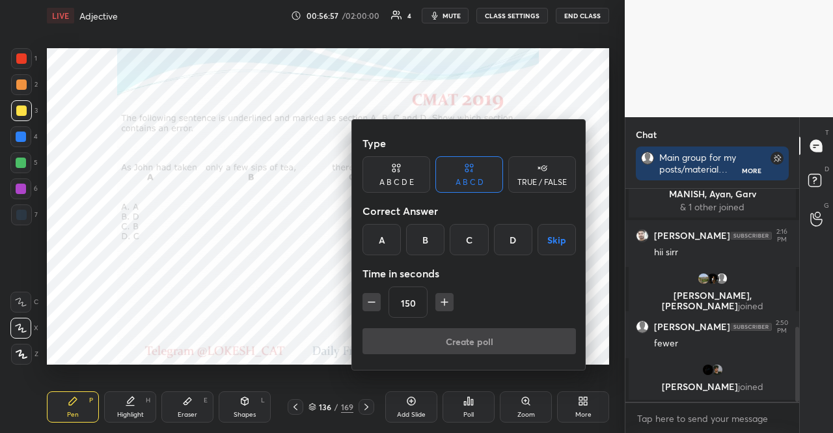
click at [430, 230] on div "B" at bounding box center [425, 239] width 38 height 31
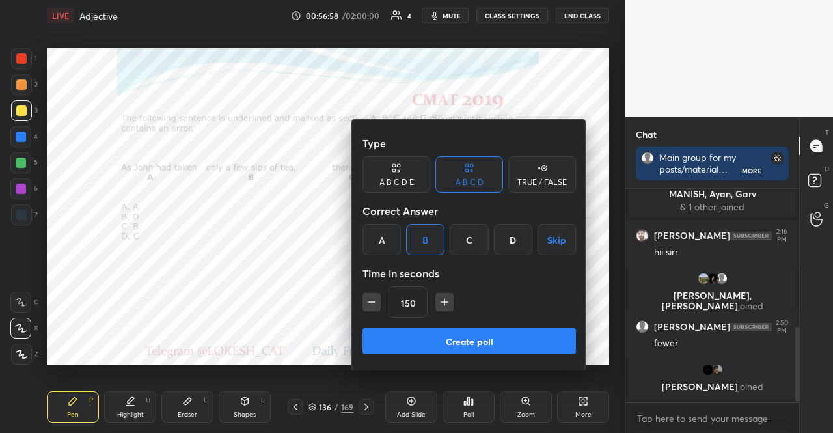
click at [372, 301] on icon "button" at bounding box center [371, 302] width 13 height 13
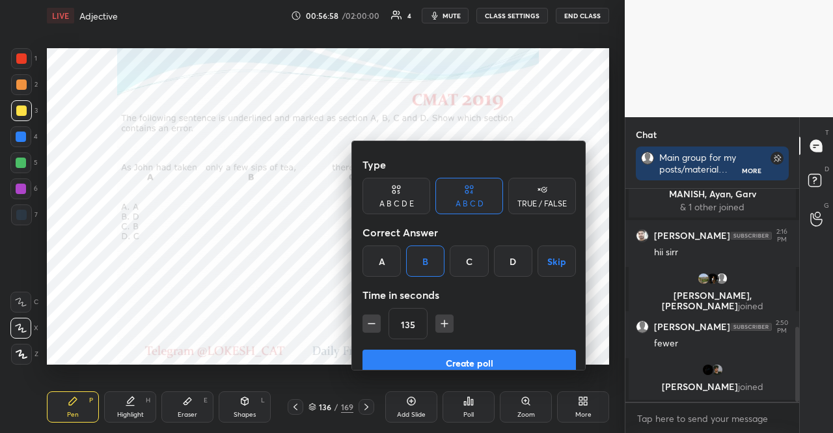
click at [372, 317] on icon "button" at bounding box center [371, 323] width 13 height 13
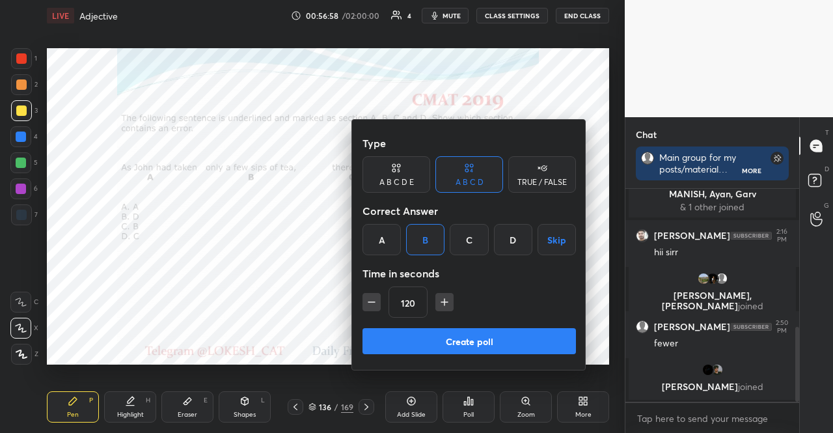
click at [372, 301] on icon "button" at bounding box center [371, 302] width 13 height 13
type input "90"
click at [397, 337] on button "Create poll" at bounding box center [469, 341] width 213 height 26
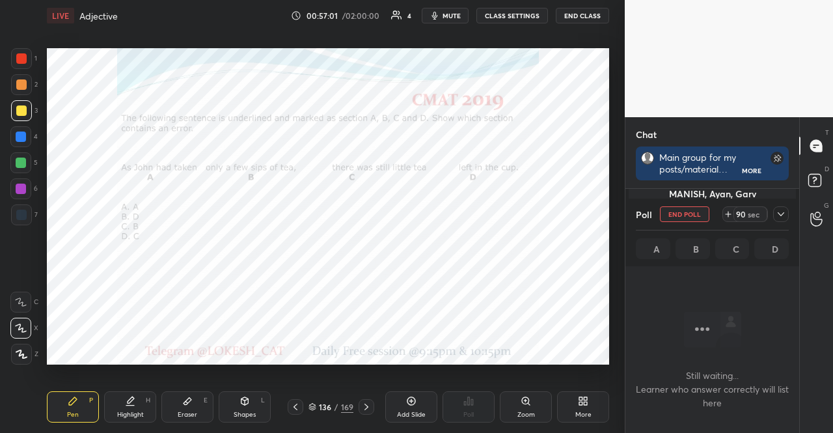
scroll to position [180, 0]
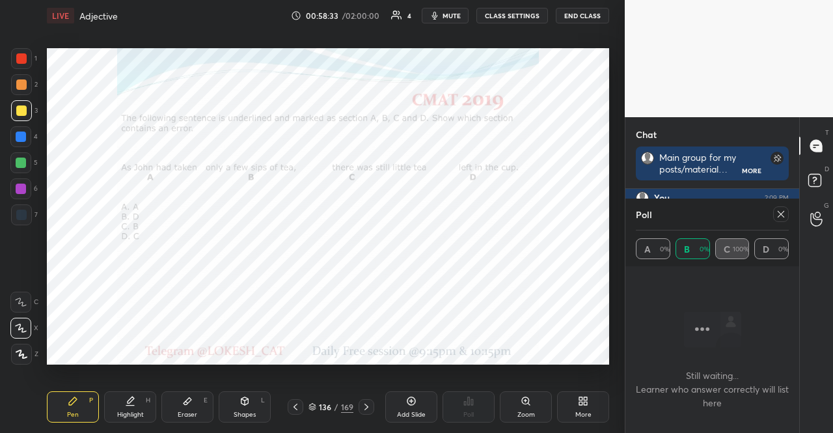
click at [785, 213] on icon at bounding box center [781, 214] width 10 height 10
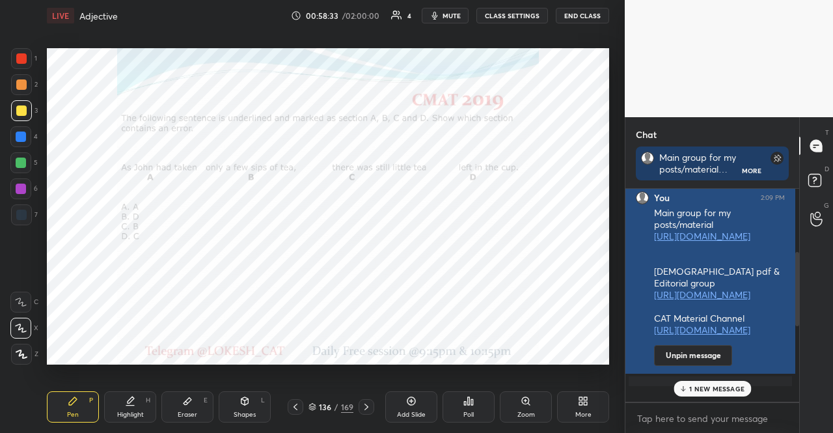
scroll to position [241, 170]
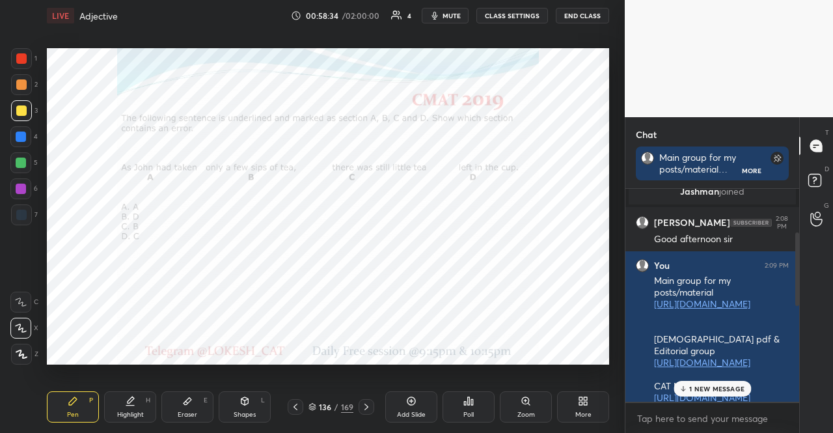
click at [686, 381] on div "1 NEW MESSAGE" at bounding box center [712, 389] width 77 height 16
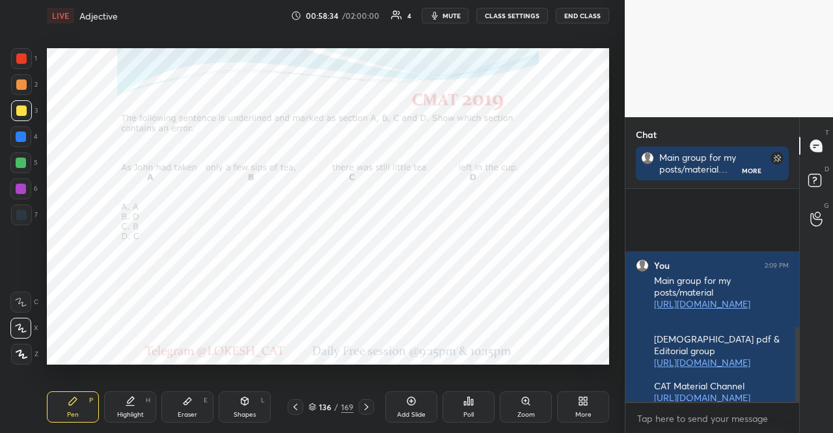
scroll to position [391, 0]
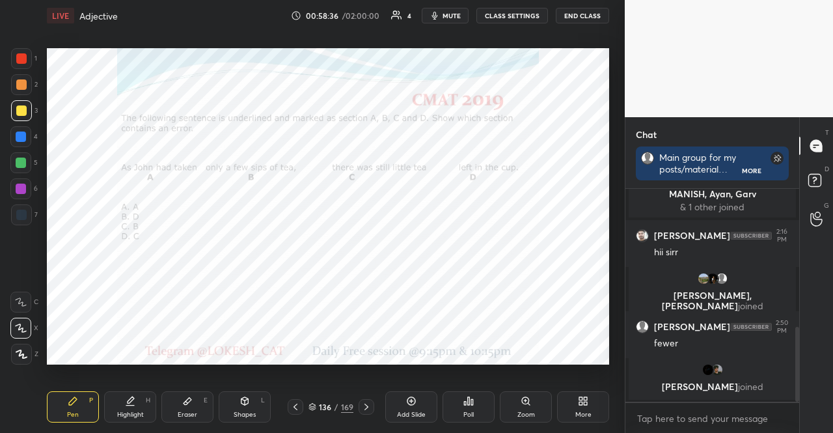
click at [17, 139] on div at bounding box center [21, 136] width 10 height 10
click at [18, 186] on div at bounding box center [21, 189] width 10 height 10
click at [18, 132] on div at bounding box center [21, 136] width 10 height 10
click at [12, 181] on div at bounding box center [20, 188] width 21 height 21
click at [22, 133] on div at bounding box center [21, 136] width 10 height 10
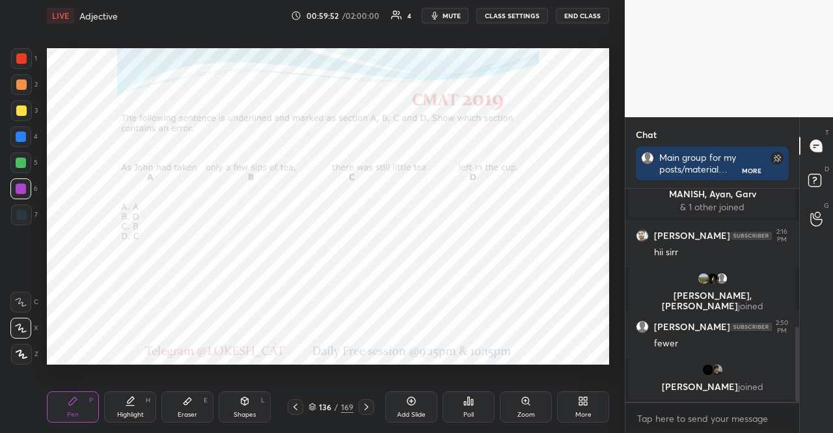
click at [21, 132] on div at bounding box center [21, 136] width 10 height 10
click at [185, 413] on div "Eraser" at bounding box center [188, 414] width 20 height 7
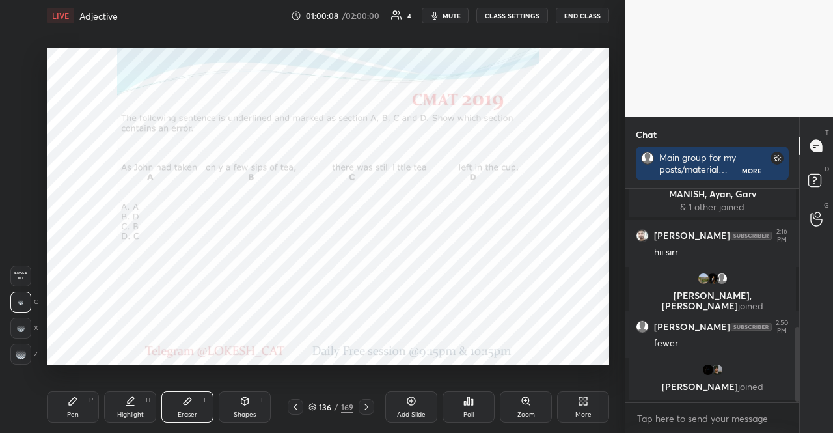
click at [85, 407] on div "Pen P" at bounding box center [73, 406] width 52 height 31
click at [79, 405] on div "Pen P" at bounding box center [73, 406] width 52 height 31
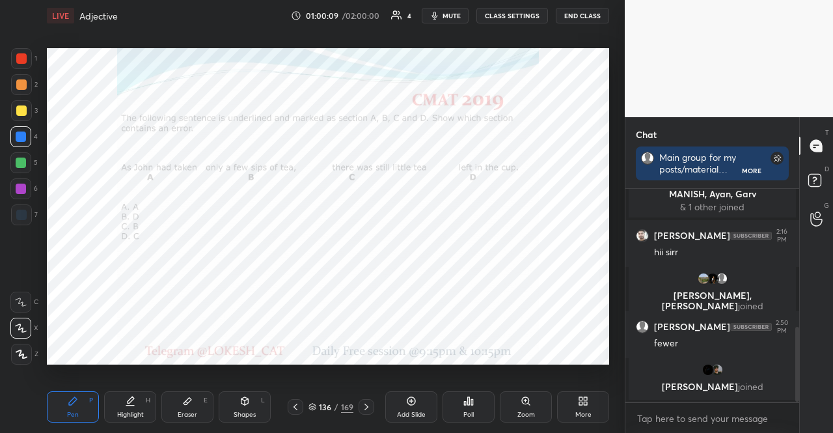
drag, startPoint x: 25, startPoint y: 165, endPoint x: 20, endPoint y: 159, distance: 7.8
click at [25, 165] on div at bounding box center [21, 163] width 10 height 10
click at [25, 134] on div at bounding box center [20, 136] width 21 height 21
click at [20, 141] on div at bounding box center [20, 136] width 21 height 21
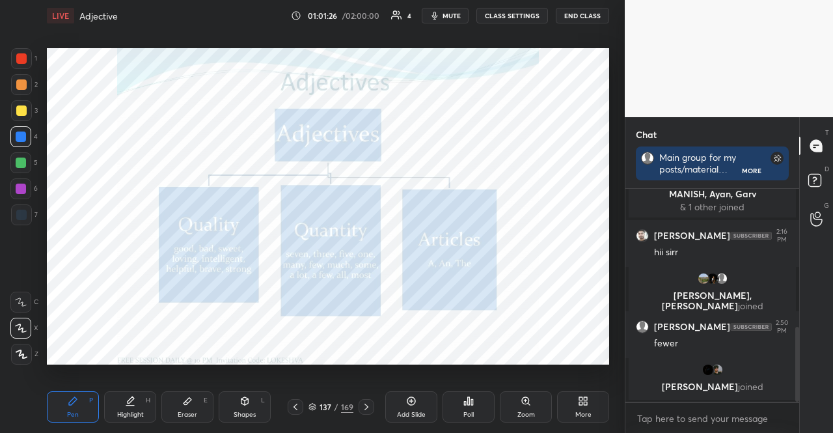
click at [22, 186] on div at bounding box center [21, 189] width 10 height 10
click at [17, 133] on div at bounding box center [20, 136] width 21 height 21
click at [21, 190] on div at bounding box center [21, 189] width 10 height 10
click at [19, 192] on div at bounding box center [21, 189] width 10 height 10
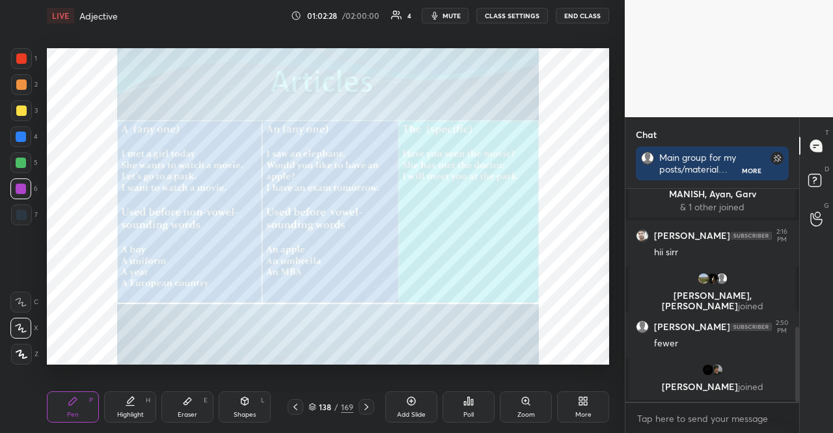
click at [25, 114] on div at bounding box center [21, 110] width 10 height 10
click at [22, 114] on div at bounding box center [21, 110] width 10 height 10
click at [241, 415] on div "Shapes" at bounding box center [245, 414] width 22 height 7
click at [64, 398] on div "Pen P" at bounding box center [73, 406] width 52 height 31
click at [14, 83] on div at bounding box center [21, 84] width 21 height 21
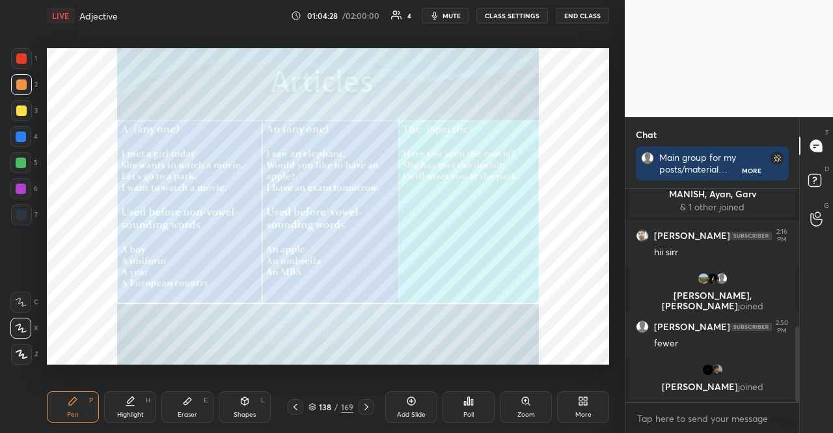
click at [255, 423] on div "Pen P Highlight H Eraser E Shapes L 138 / 169 Add Slide Poll Zoom More" at bounding box center [328, 407] width 562 height 52
click at [254, 400] on div "Shapes L" at bounding box center [245, 406] width 52 height 31
click at [260, 370] on div "Setting up your live class Poll for secs No correct answer Start poll" at bounding box center [328, 206] width 573 height 350
click at [13, 131] on div at bounding box center [20, 136] width 21 height 21
click at [18, 115] on div at bounding box center [21, 110] width 10 height 10
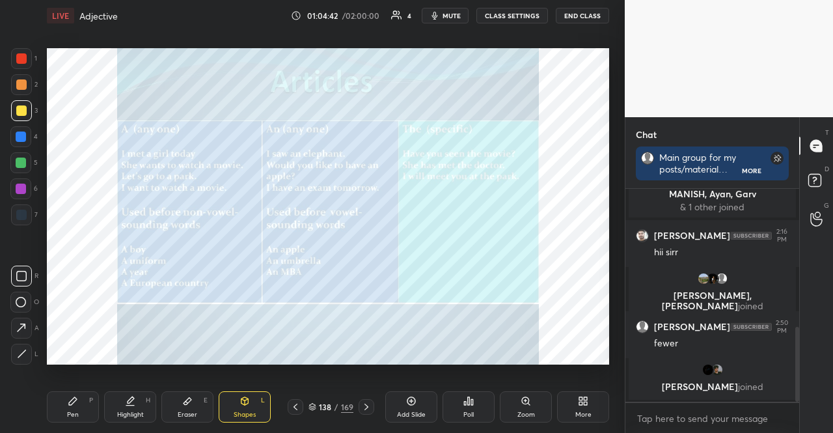
click at [62, 405] on div "Pen P" at bounding box center [73, 406] width 52 height 31
click at [18, 88] on div at bounding box center [21, 84] width 10 height 10
click at [18, 89] on div at bounding box center [21, 84] width 21 height 21
click at [18, 208] on div at bounding box center [21, 214] width 21 height 21
click at [21, 211] on div at bounding box center [21, 215] width 10 height 10
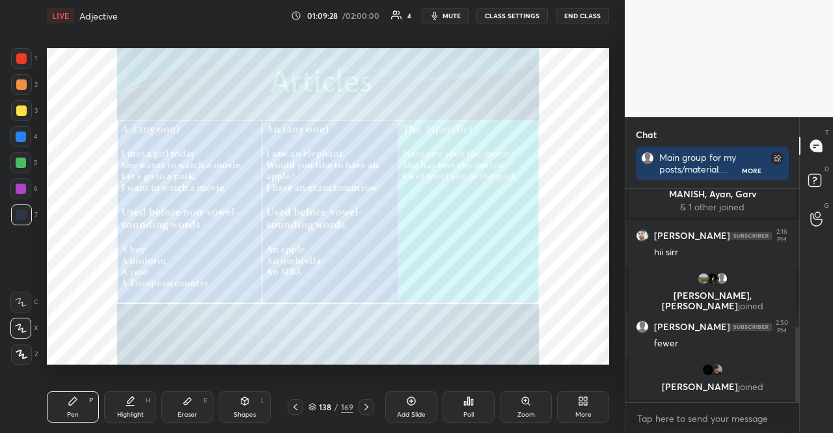
click at [186, 403] on div "Eraser E" at bounding box center [187, 406] width 52 height 31
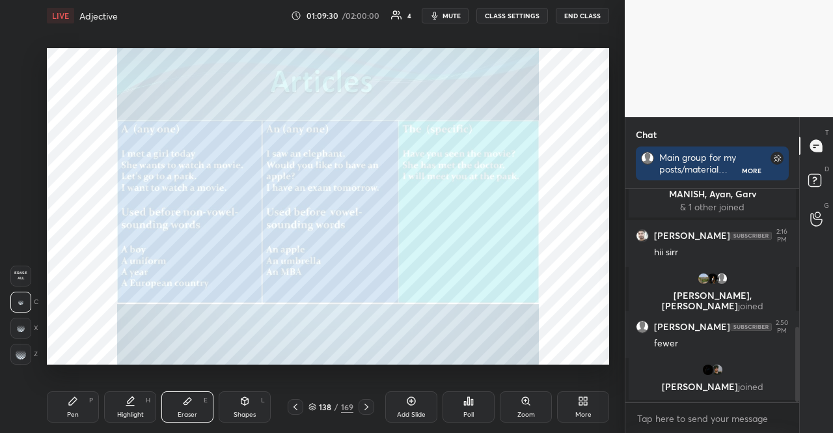
click at [57, 407] on div "Pen P" at bounding box center [73, 406] width 52 height 31
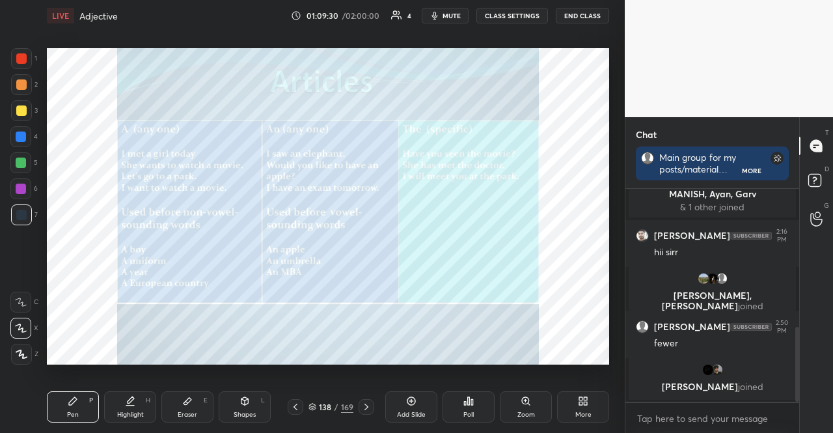
click at [68, 411] on div "Pen" at bounding box center [73, 414] width 12 height 7
drag, startPoint x: 16, startPoint y: 297, endPoint x: 22, endPoint y: 288, distance: 11.2
click at [16, 297] on icon at bounding box center [21, 301] width 12 height 9
click at [22, 109] on div at bounding box center [21, 110] width 10 height 10
drag, startPoint x: 19, startPoint y: 189, endPoint x: 38, endPoint y: 195, distance: 19.6
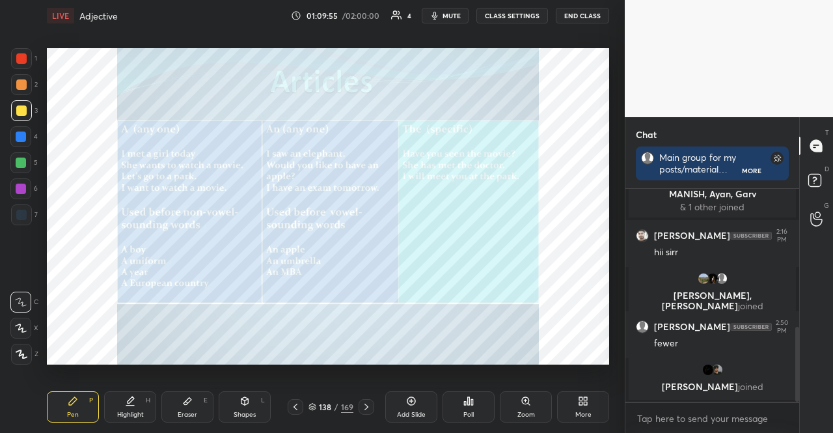
click at [20, 189] on div at bounding box center [21, 189] width 10 height 10
click at [23, 110] on div at bounding box center [21, 110] width 10 height 10
drag, startPoint x: 182, startPoint y: 404, endPoint x: 202, endPoint y: 374, distance: 36.1
click at [184, 402] on icon at bounding box center [187, 401] width 10 height 10
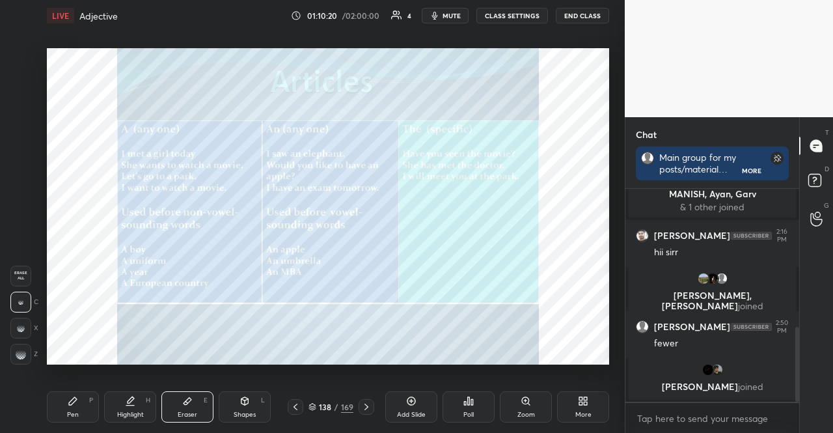
click at [73, 395] on div "Pen P" at bounding box center [73, 406] width 52 height 31
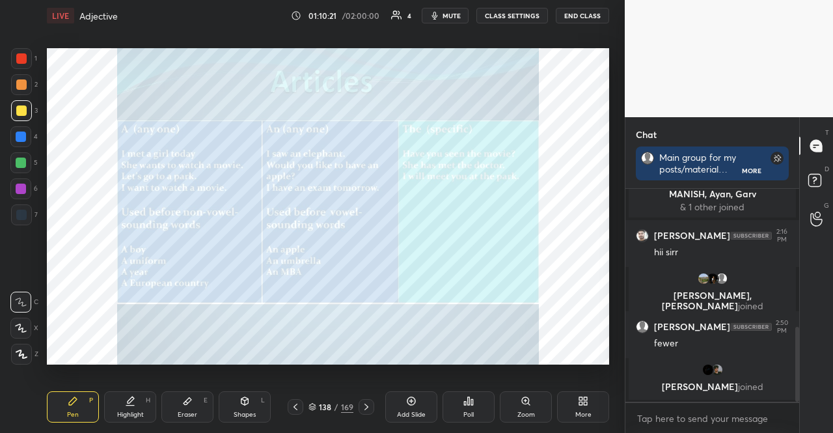
click at [21, 215] on div at bounding box center [21, 215] width 10 height 10
click at [21, 103] on div at bounding box center [21, 110] width 21 height 21
click at [27, 162] on div at bounding box center [20, 162] width 21 height 21
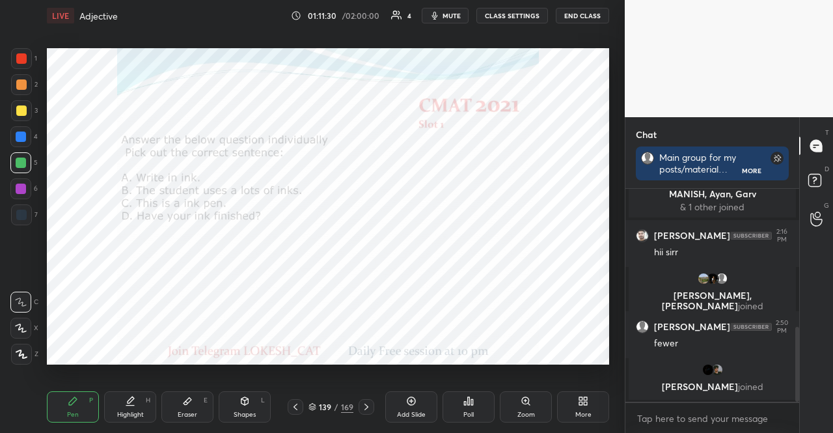
click at [467, 400] on icon at bounding box center [468, 401] width 10 height 10
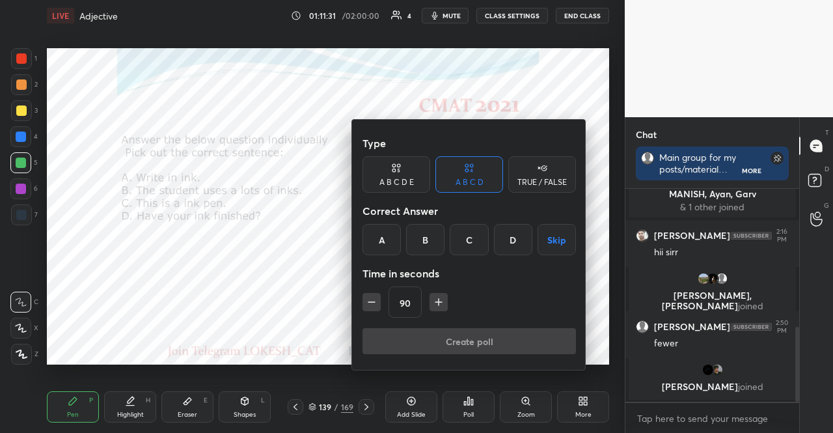
click at [393, 241] on div "A" at bounding box center [382, 239] width 38 height 31
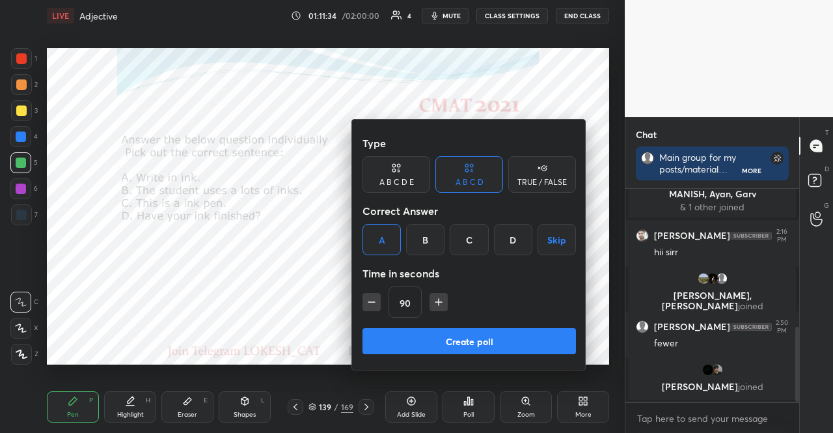
click at [503, 338] on button "Create poll" at bounding box center [469, 341] width 213 height 26
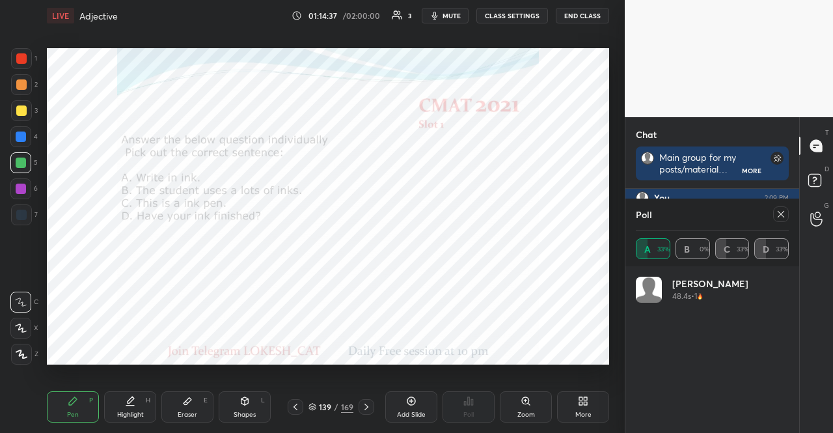
scroll to position [5, 4]
drag, startPoint x: 27, startPoint y: 132, endPoint x: 18, endPoint y: 126, distance: 11.2
click at [27, 132] on div at bounding box center [20, 136] width 21 height 21
click at [784, 212] on icon at bounding box center [781, 214] width 10 height 10
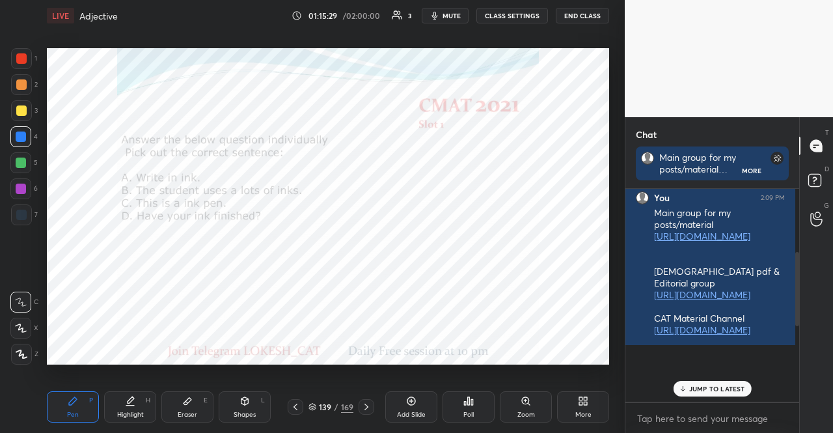
scroll to position [208, 166]
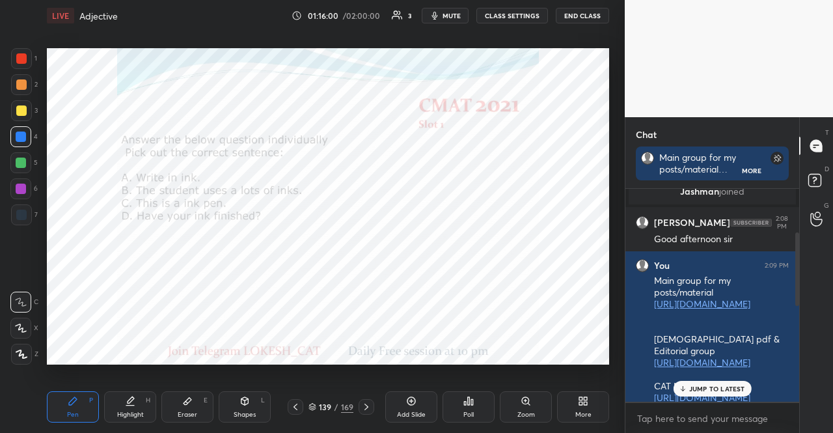
click at [371, 405] on div at bounding box center [367, 407] width 16 height 16
click at [316, 406] on icon at bounding box center [313, 407] width 8 height 8
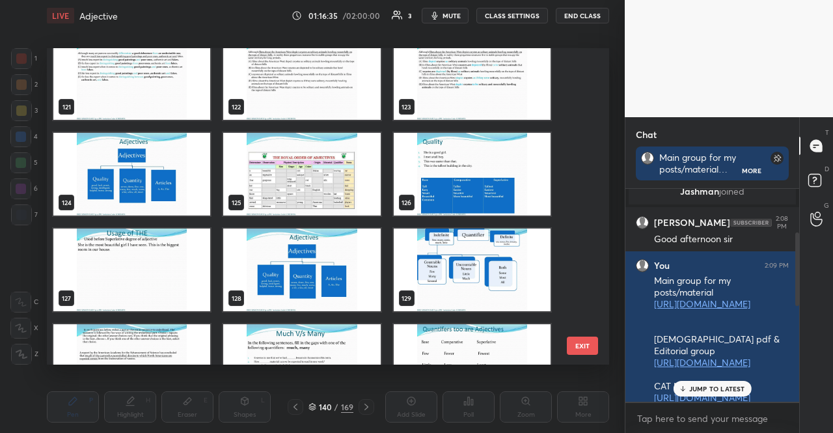
scroll to position [3855, 0]
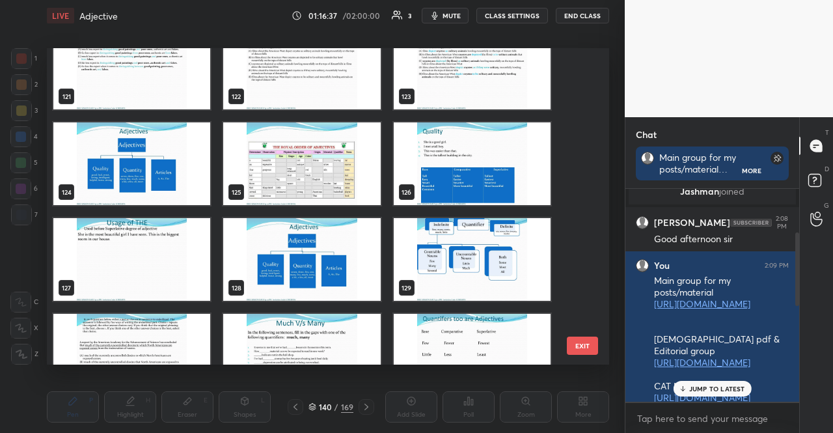
click at [441, 131] on img "grid" at bounding box center [472, 163] width 157 height 83
click at [441, 130] on img "grid" at bounding box center [472, 163] width 157 height 83
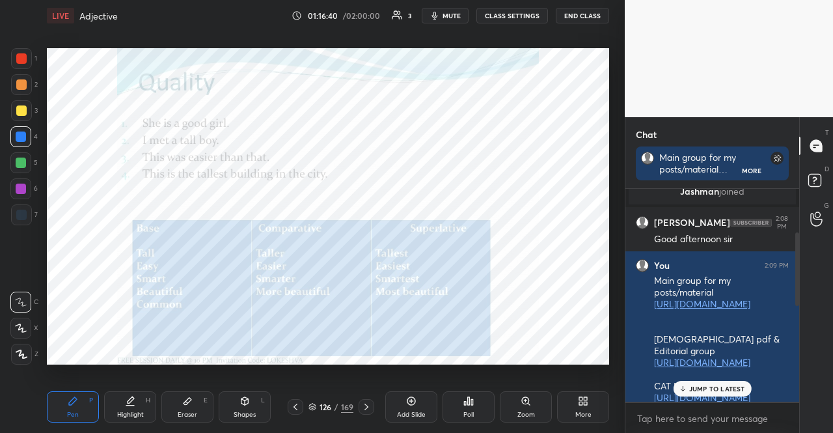
click at [365, 404] on icon at bounding box center [366, 407] width 10 height 10
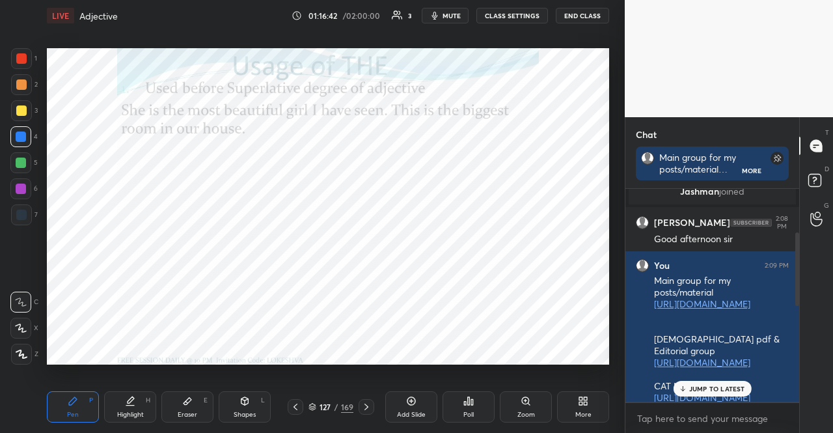
click at [314, 404] on icon at bounding box center [313, 407] width 8 height 8
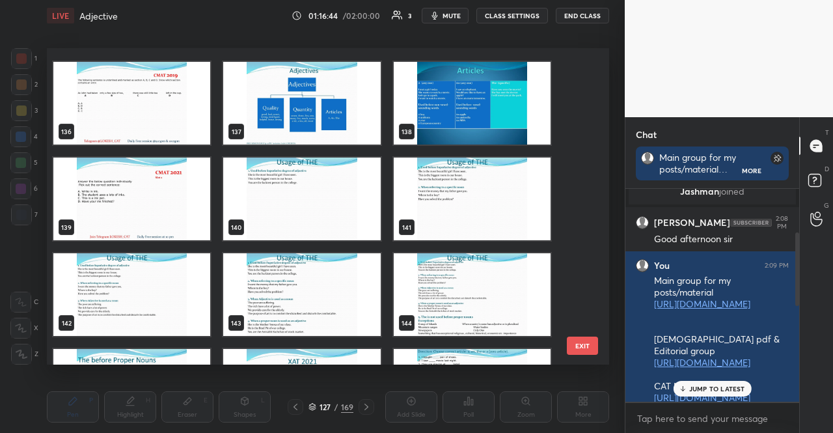
scroll to position [4319, 0]
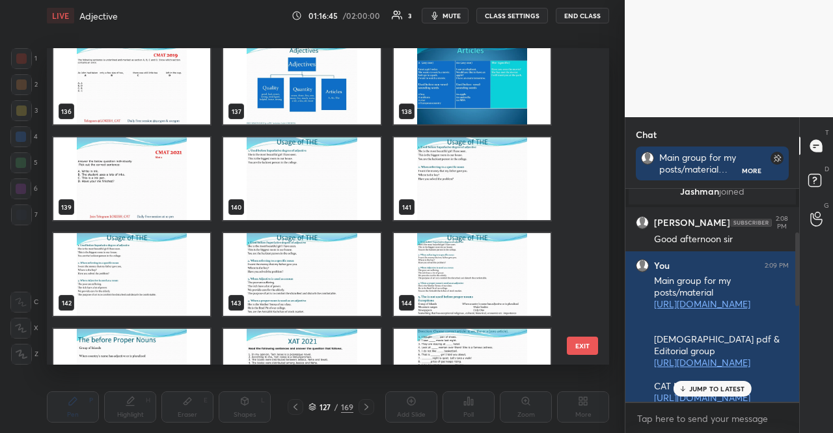
click at [466, 184] on img "grid" at bounding box center [472, 178] width 157 height 83
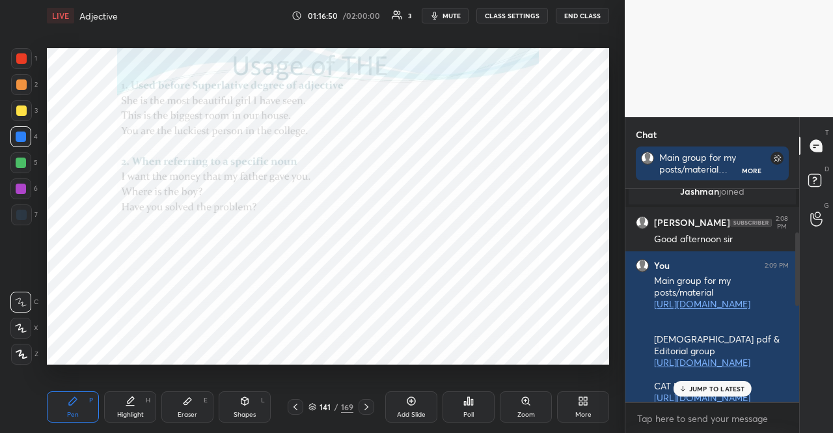
click at [742, 388] on p "JUMP TO LATEST" at bounding box center [717, 389] width 56 height 8
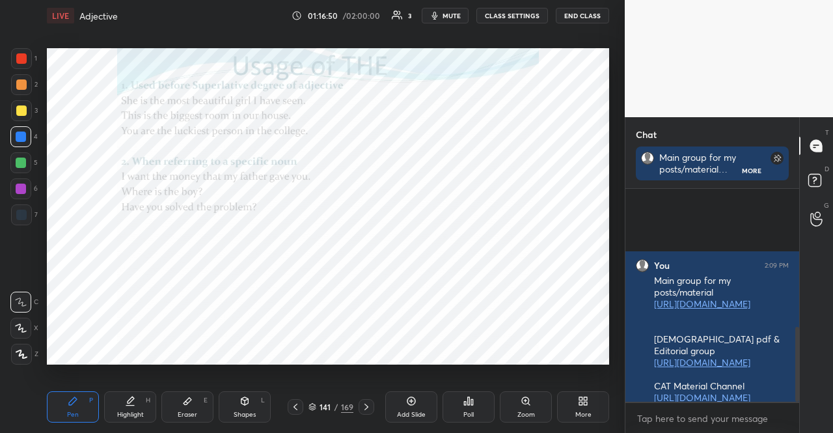
scroll to position [391, 0]
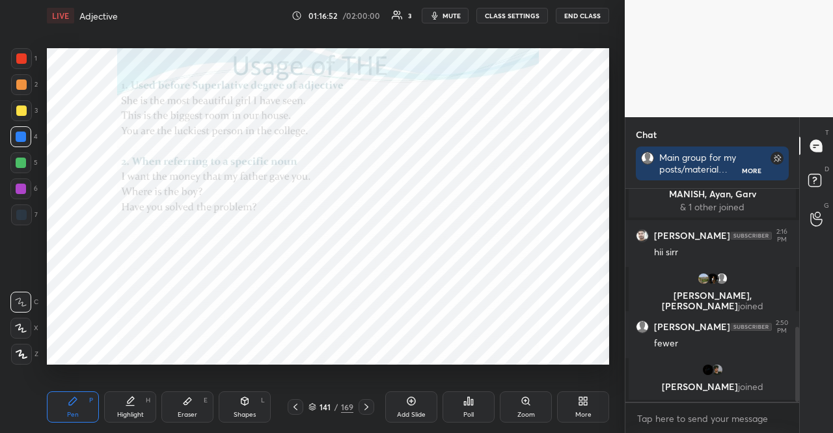
click at [20, 186] on div at bounding box center [21, 189] width 10 height 10
click at [21, 137] on div at bounding box center [21, 136] width 10 height 10
click at [19, 187] on div at bounding box center [21, 189] width 10 height 10
click at [20, 135] on div at bounding box center [21, 136] width 10 height 10
click at [21, 137] on div at bounding box center [21, 136] width 10 height 10
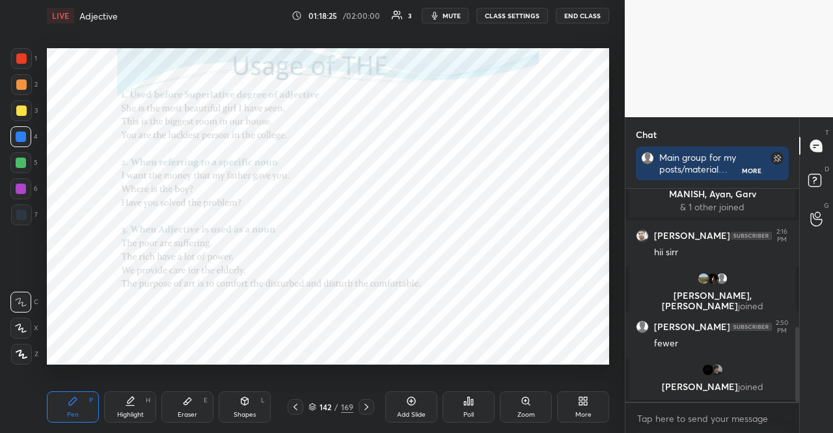
click at [18, 52] on div at bounding box center [21, 58] width 21 height 21
click at [20, 58] on div at bounding box center [21, 58] width 10 height 10
click at [21, 141] on div at bounding box center [21, 136] width 10 height 10
click at [21, 180] on div at bounding box center [20, 188] width 21 height 21
click at [18, 182] on div at bounding box center [20, 188] width 21 height 21
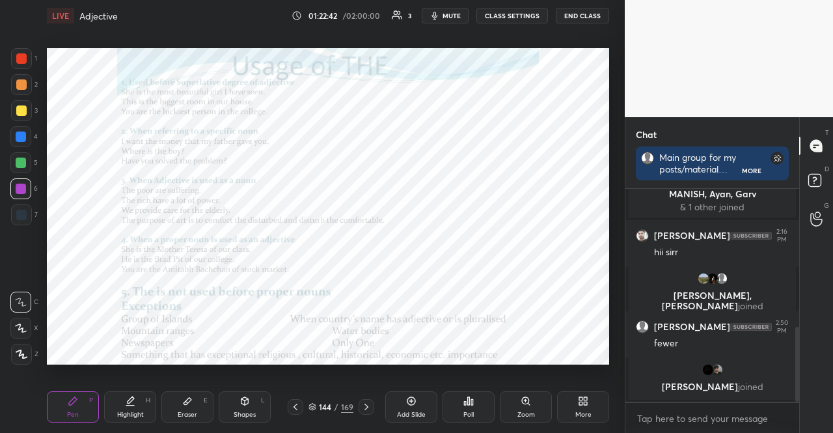
click at [17, 135] on div at bounding box center [21, 136] width 10 height 10
drag, startPoint x: 23, startPoint y: 191, endPoint x: 29, endPoint y: 186, distance: 7.8
click at [21, 191] on div at bounding box center [21, 189] width 10 height 10
click at [299, 408] on div at bounding box center [296, 407] width 16 height 16
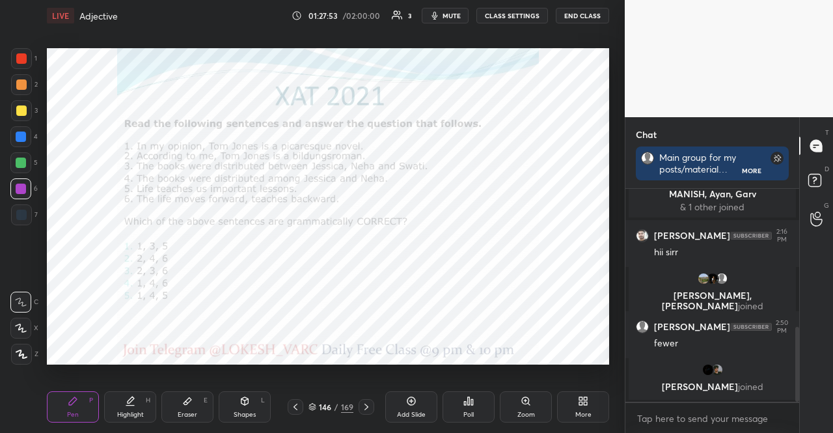
click at [475, 399] on div "Poll" at bounding box center [469, 406] width 52 height 31
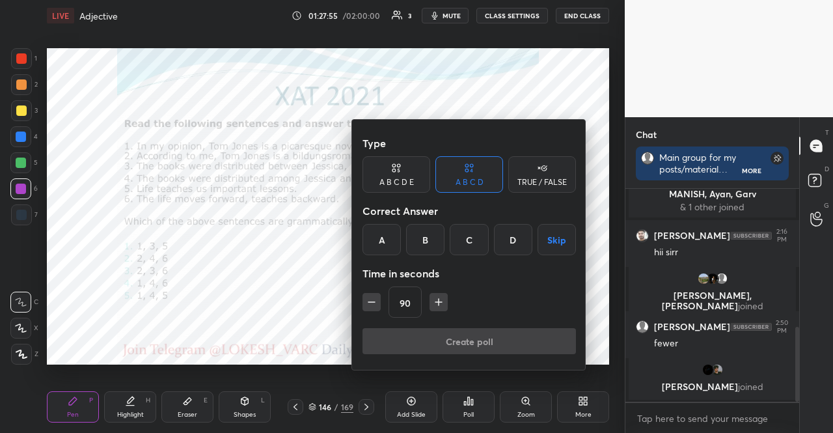
click at [381, 172] on div "A B C D E" at bounding box center [397, 174] width 68 height 36
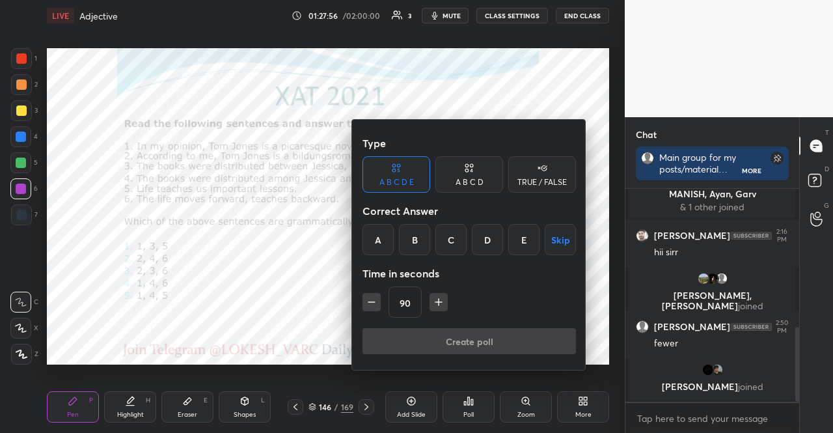
click at [376, 230] on div "A" at bounding box center [378, 239] width 31 height 31
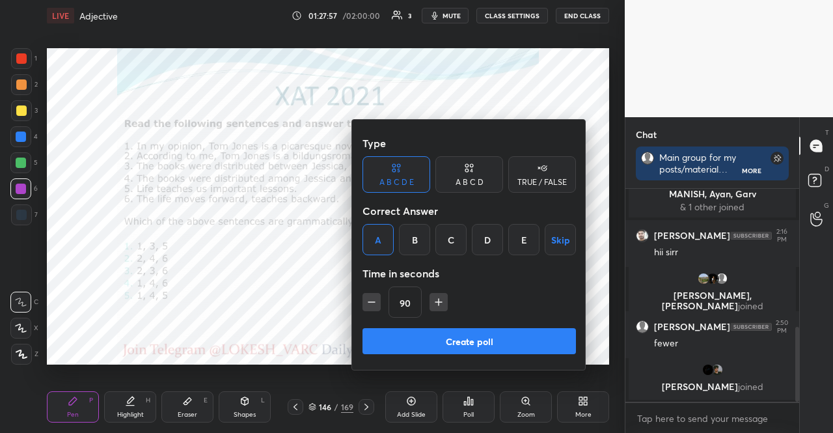
click at [432, 342] on button "Create poll" at bounding box center [469, 341] width 213 height 26
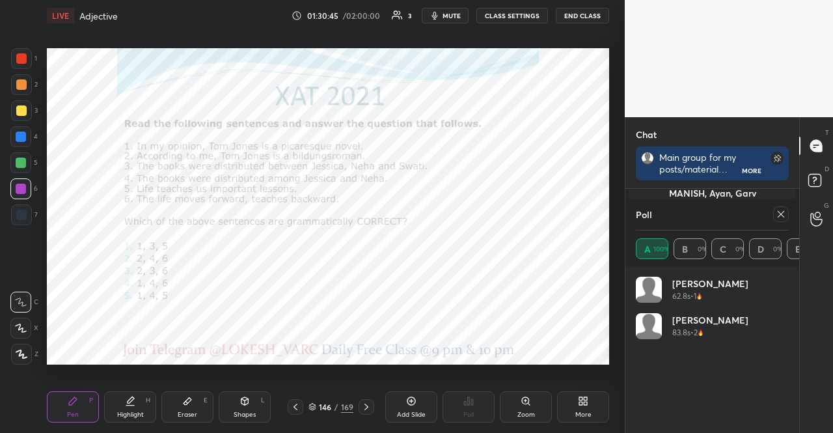
scroll to position [184, 0]
click at [449, 13] on span "mute" at bounding box center [452, 15] width 18 height 9
click at [447, 12] on span "unmute" at bounding box center [451, 15] width 28 height 9
click at [18, 133] on div at bounding box center [21, 136] width 10 height 10
click at [778, 209] on icon at bounding box center [781, 214] width 10 height 10
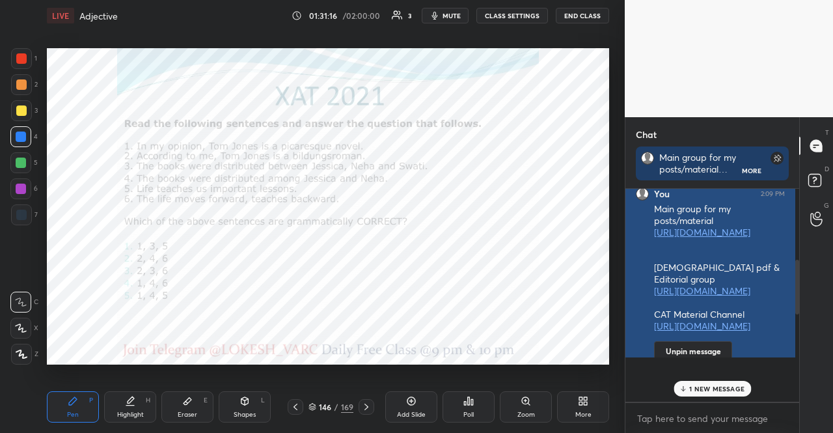
scroll to position [209, 170]
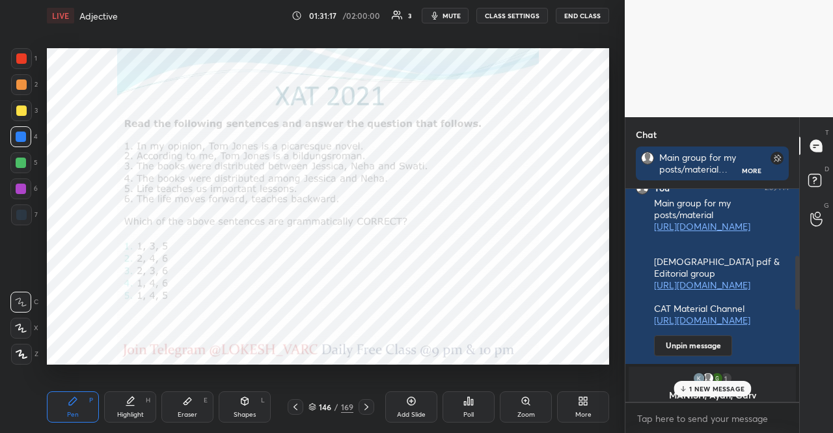
click at [724, 381] on div "1 NEW MESSAGE" at bounding box center [712, 389] width 77 height 16
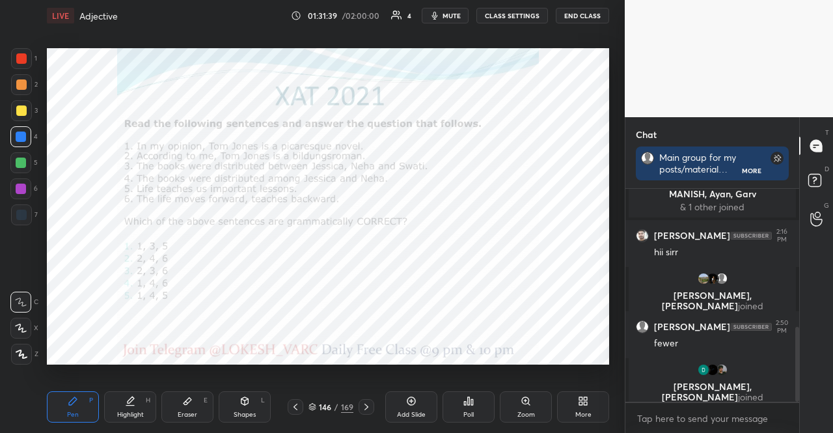
click at [21, 190] on div at bounding box center [21, 189] width 10 height 10
click at [22, 209] on div at bounding box center [21, 214] width 21 height 21
click at [23, 210] on div at bounding box center [21, 215] width 10 height 10
click at [462, 11] on button "mute" at bounding box center [445, 16] width 47 height 16
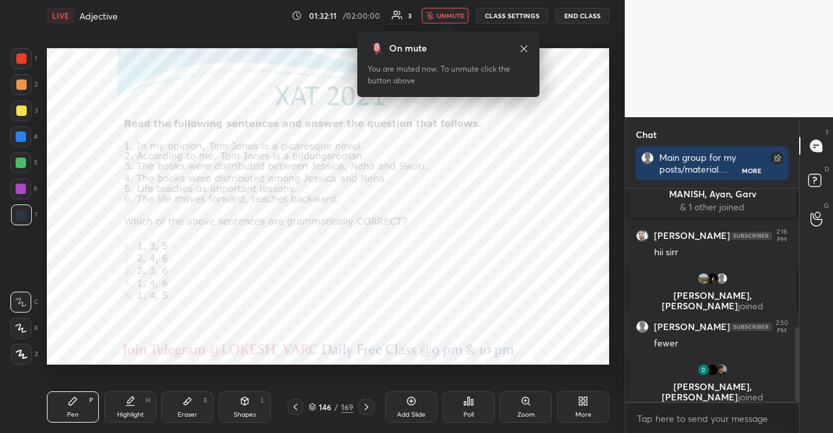
click at [461, 16] on span "unmute" at bounding box center [451, 15] width 28 height 9
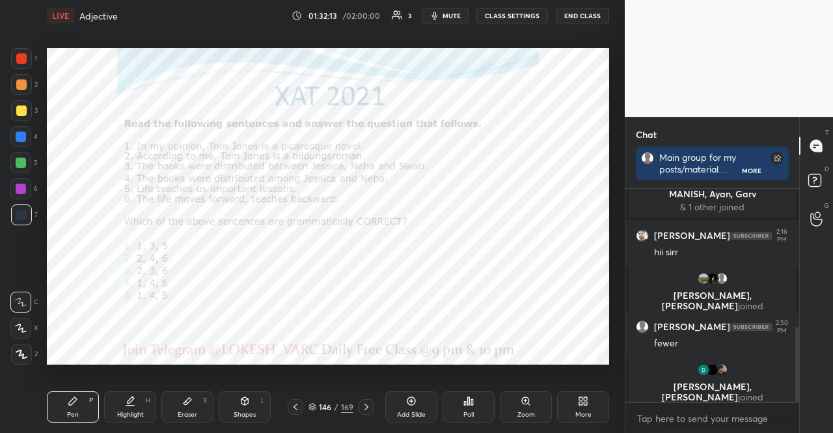
scroll to position [435, 0]
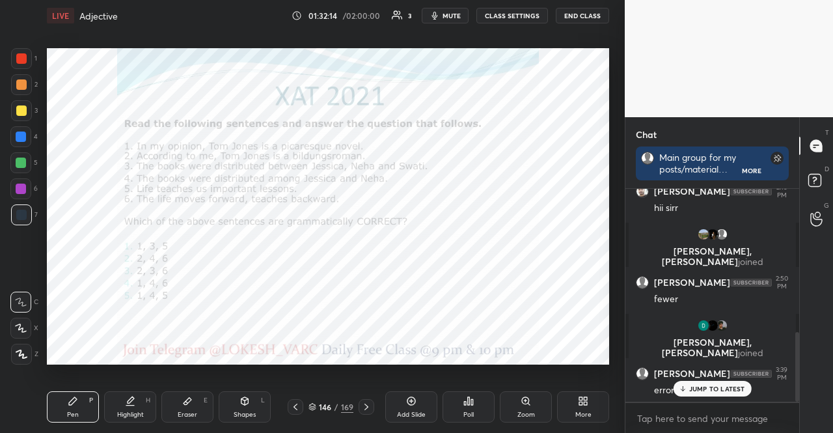
click at [29, 187] on div at bounding box center [20, 188] width 21 height 21
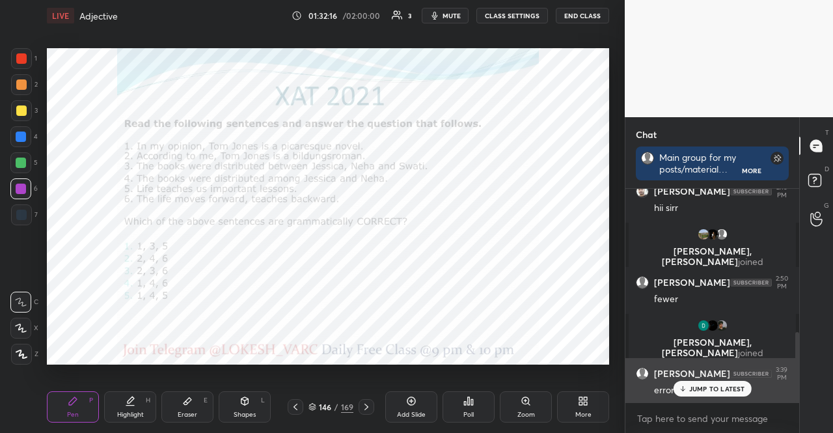
drag, startPoint x: 706, startPoint y: 389, endPoint x: 685, endPoint y: 377, distance: 23.3
click at [705, 386] on p "JUMP TO LATEST" at bounding box center [717, 389] width 56 height 8
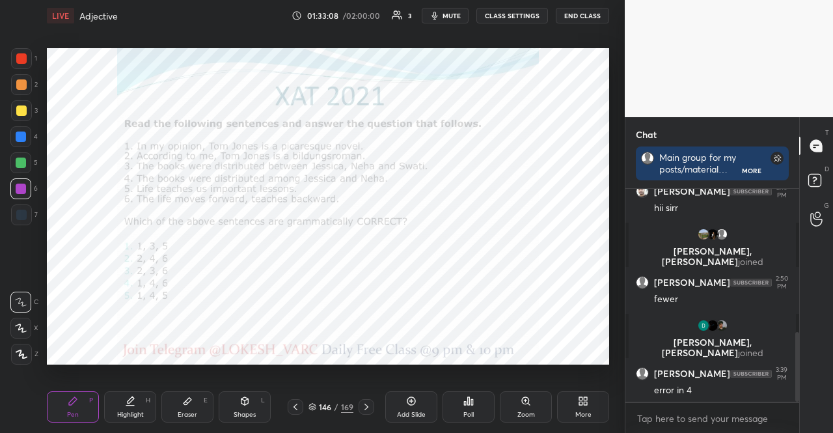
click at [21, 137] on div at bounding box center [21, 136] width 10 height 10
drag, startPoint x: 20, startPoint y: 180, endPoint x: 15, endPoint y: 174, distance: 7.4
click at [18, 179] on div at bounding box center [20, 188] width 21 height 21
click at [27, 152] on div at bounding box center [20, 162] width 21 height 21
click at [25, 153] on div at bounding box center [20, 162] width 21 height 21
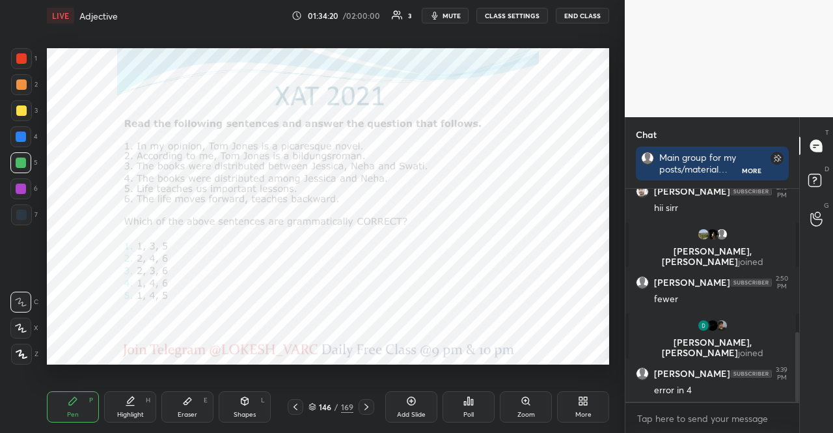
click at [21, 217] on div at bounding box center [21, 215] width 10 height 10
click at [21, 215] on div at bounding box center [21, 215] width 10 height 10
click at [25, 63] on div at bounding box center [21, 58] width 21 height 21
click at [19, 61] on div at bounding box center [21, 58] width 10 height 10
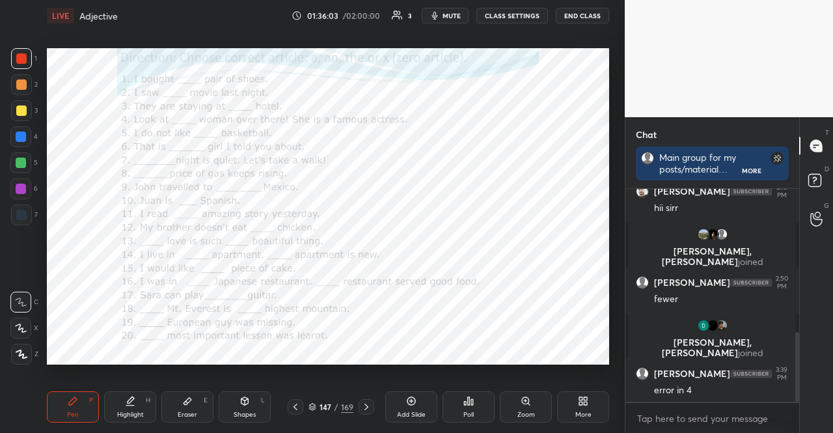
click at [447, 16] on span "mute" at bounding box center [452, 15] width 18 height 9
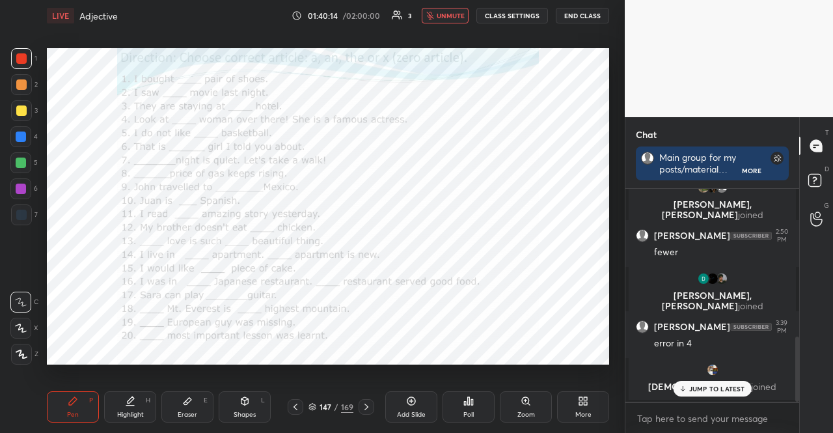
scroll to position [4, 4]
click at [460, 12] on span "unmute" at bounding box center [451, 15] width 28 height 9
click at [18, 217] on div at bounding box center [21, 215] width 10 height 10
click at [18, 215] on div at bounding box center [21, 215] width 10 height 10
click at [21, 184] on div at bounding box center [21, 189] width 10 height 10
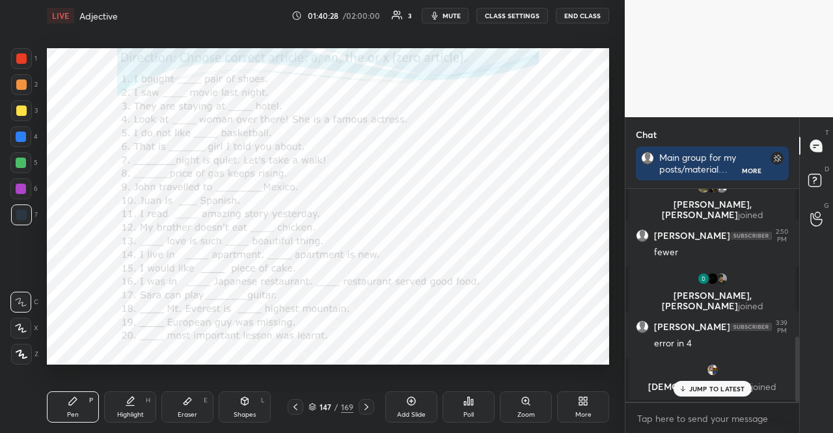
click at [21, 187] on div at bounding box center [21, 189] width 10 height 10
click at [17, 325] on icon at bounding box center [21, 327] width 12 height 9
click at [18, 321] on div at bounding box center [20, 328] width 21 height 21
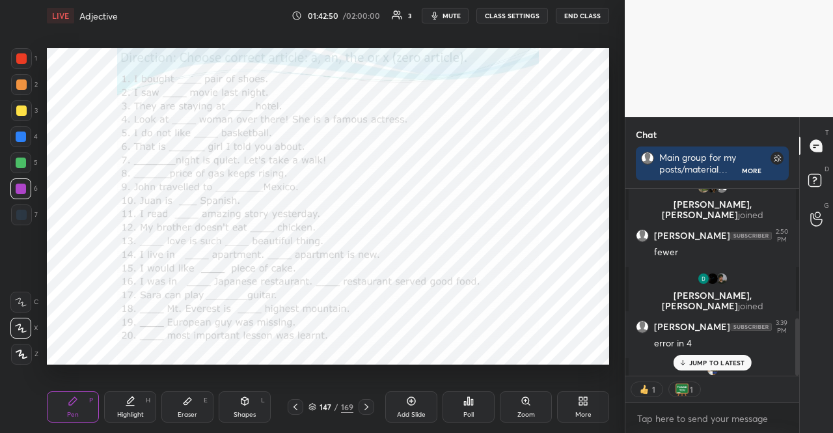
click at [718, 365] on p "JUMP TO LATEST" at bounding box center [717, 363] width 56 height 8
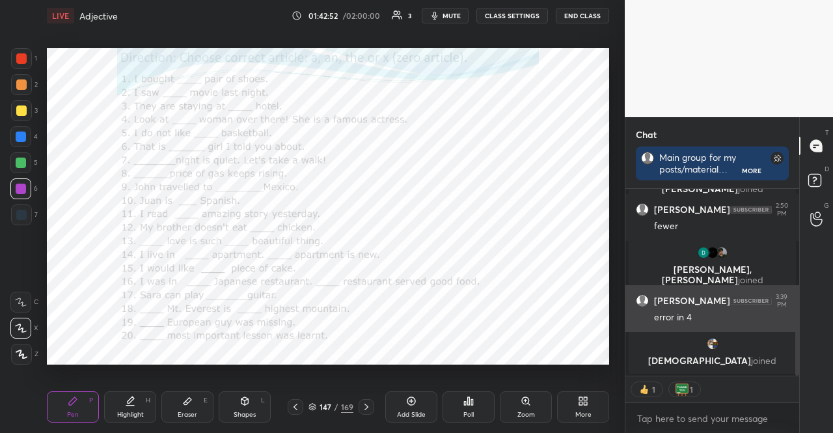
scroll to position [552, 0]
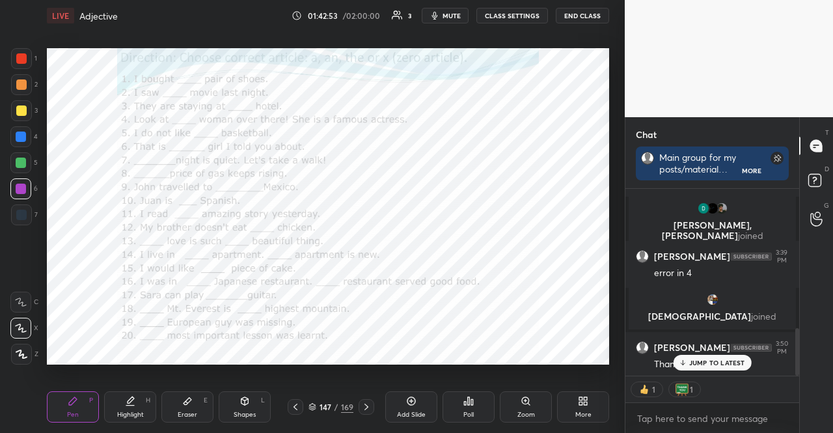
click at [690, 356] on div "JUMP TO LATEST" at bounding box center [712, 363] width 78 height 16
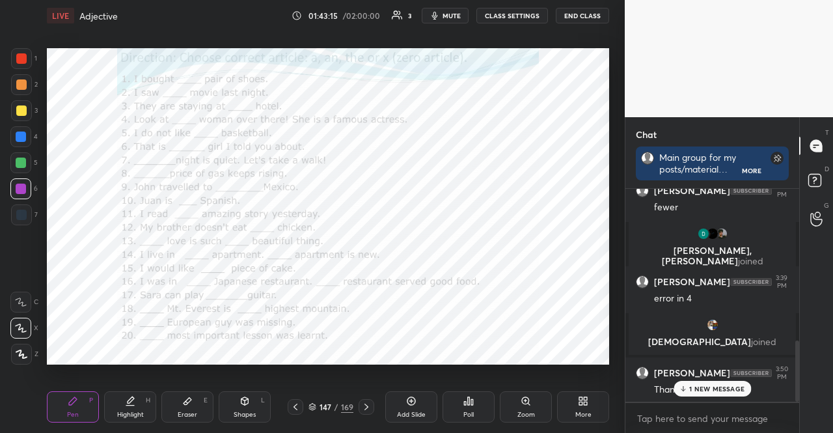
scroll to position [526, 0]
click at [720, 392] on p "1 NEW MESSAGE" at bounding box center [716, 389] width 55 height 8
click at [591, 10] on button "END CLASS" at bounding box center [582, 16] width 53 height 16
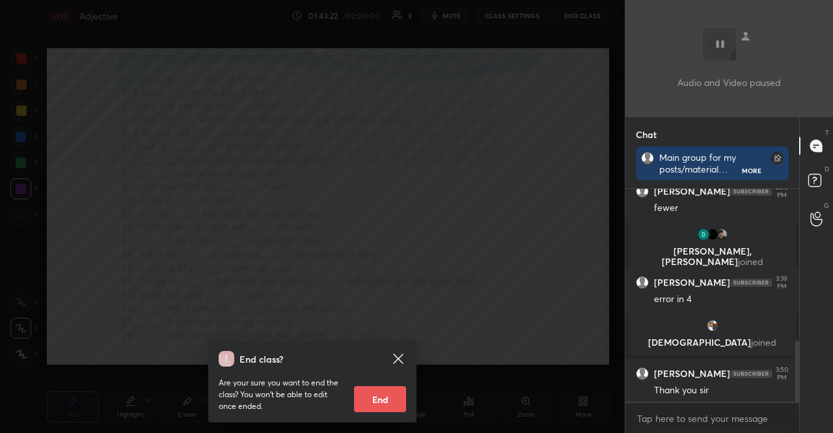
click at [392, 389] on button "End" at bounding box center [380, 399] width 52 height 26
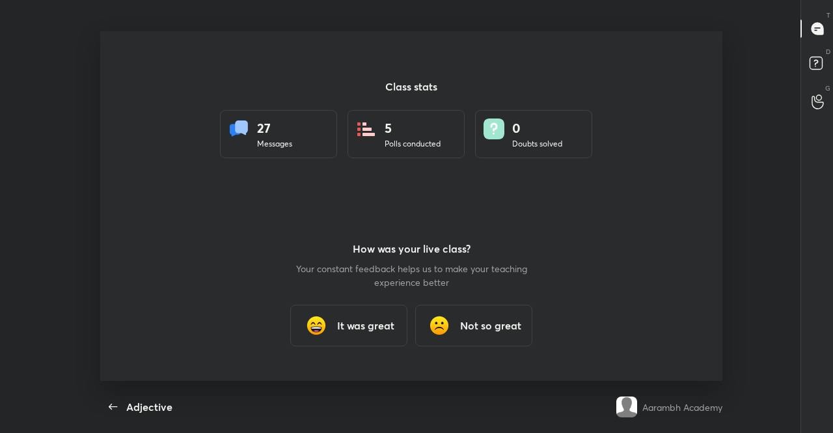
scroll to position [64740, 64267]
